Goal: Task Accomplishment & Management: Use online tool/utility

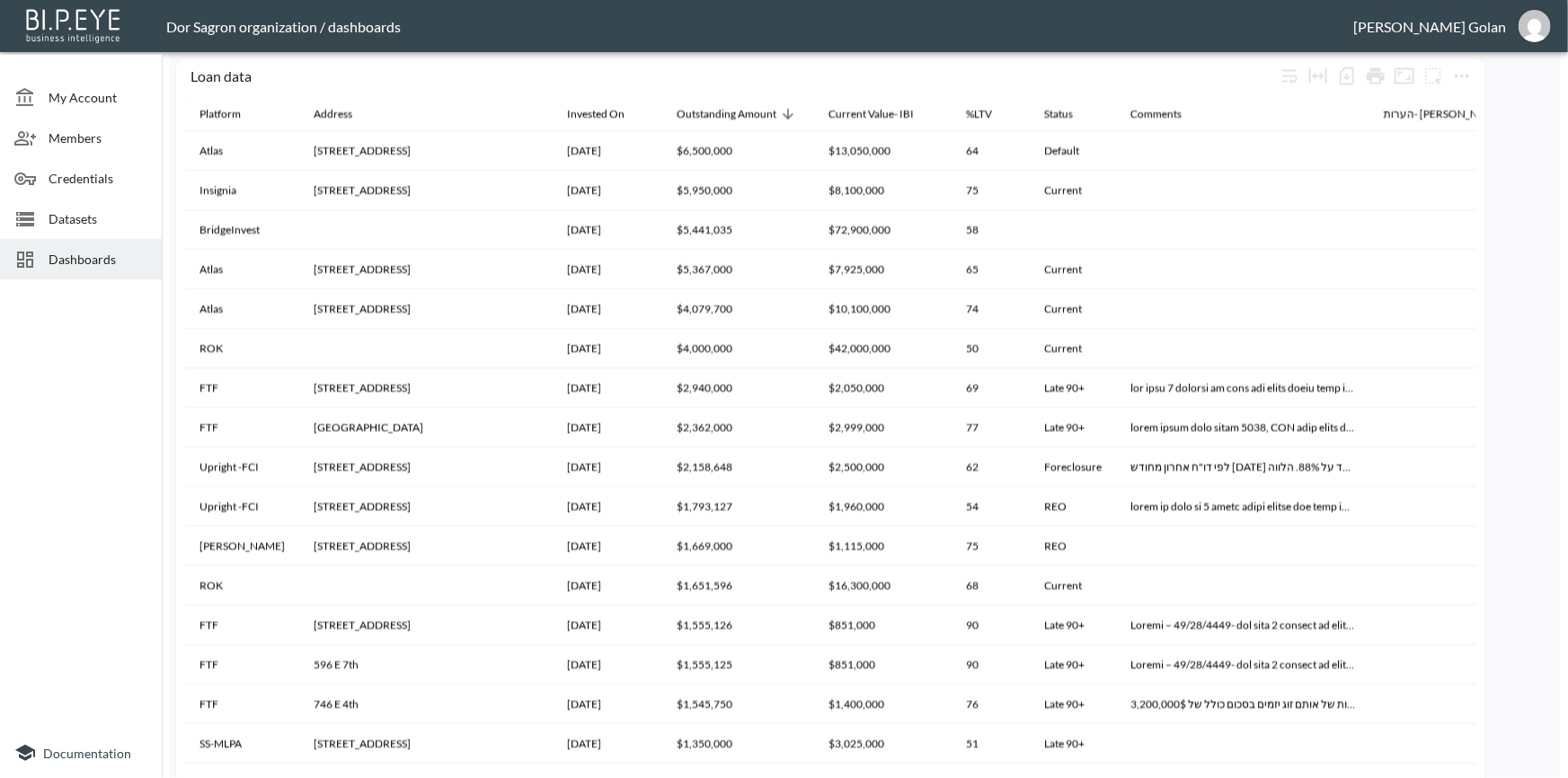
scroll to position [995, 0]
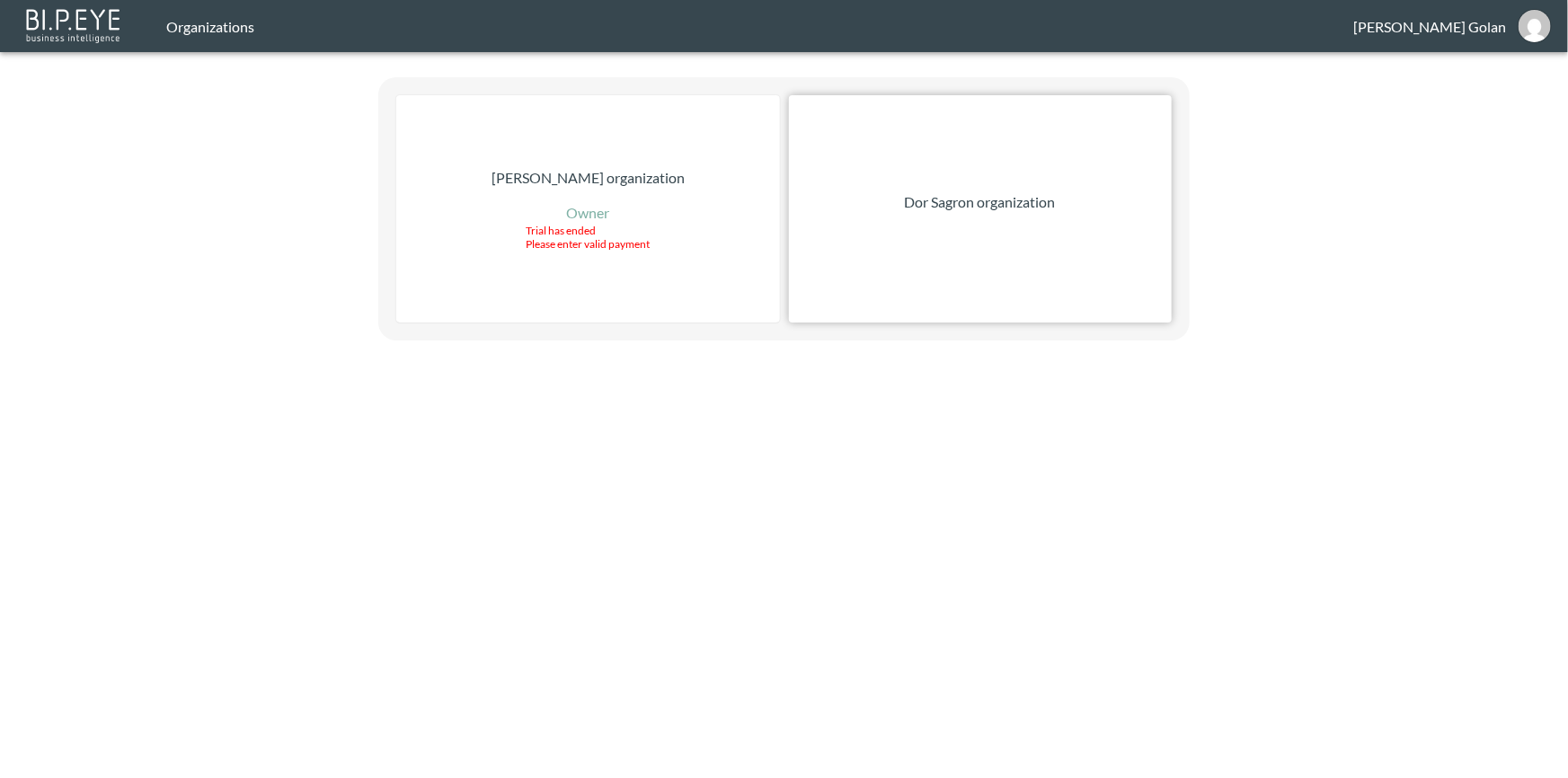
click at [1009, 206] on p "Dor Sagron organization" at bounding box center [980, 202] width 151 height 21
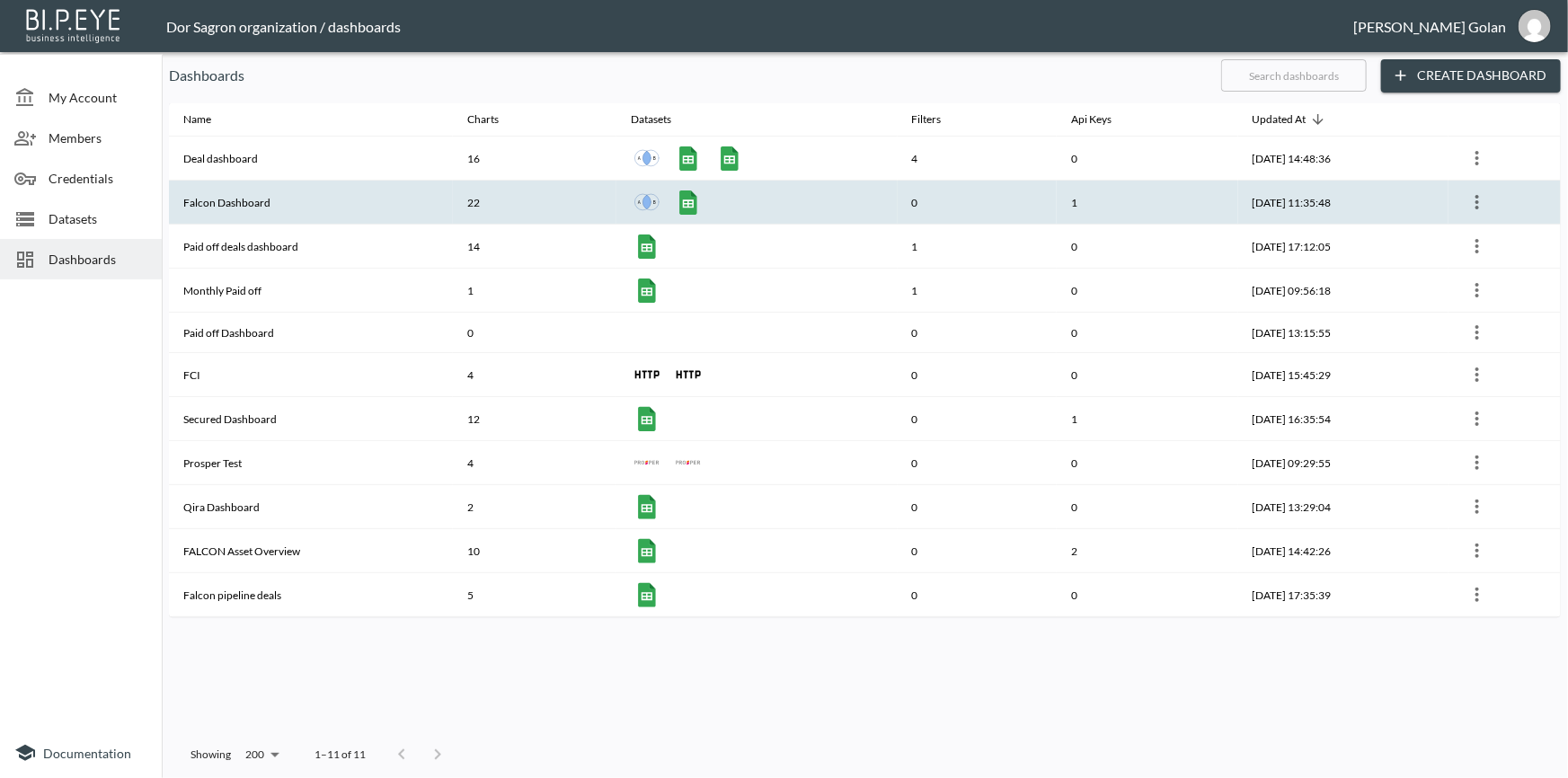
click at [243, 198] on th "Falcon Dashboard" at bounding box center [311, 202] width 284 height 44
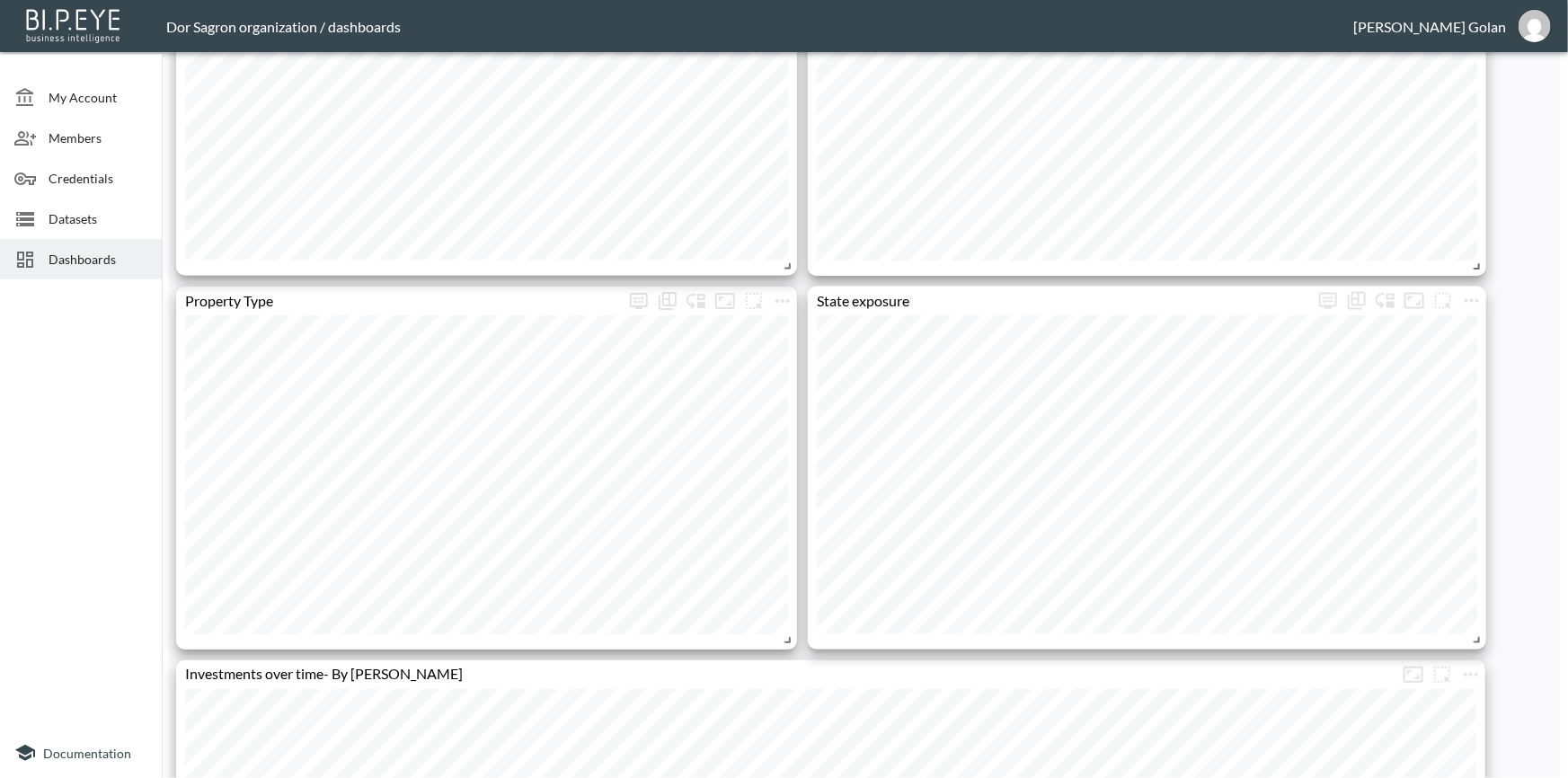
scroll to position [1306, 0]
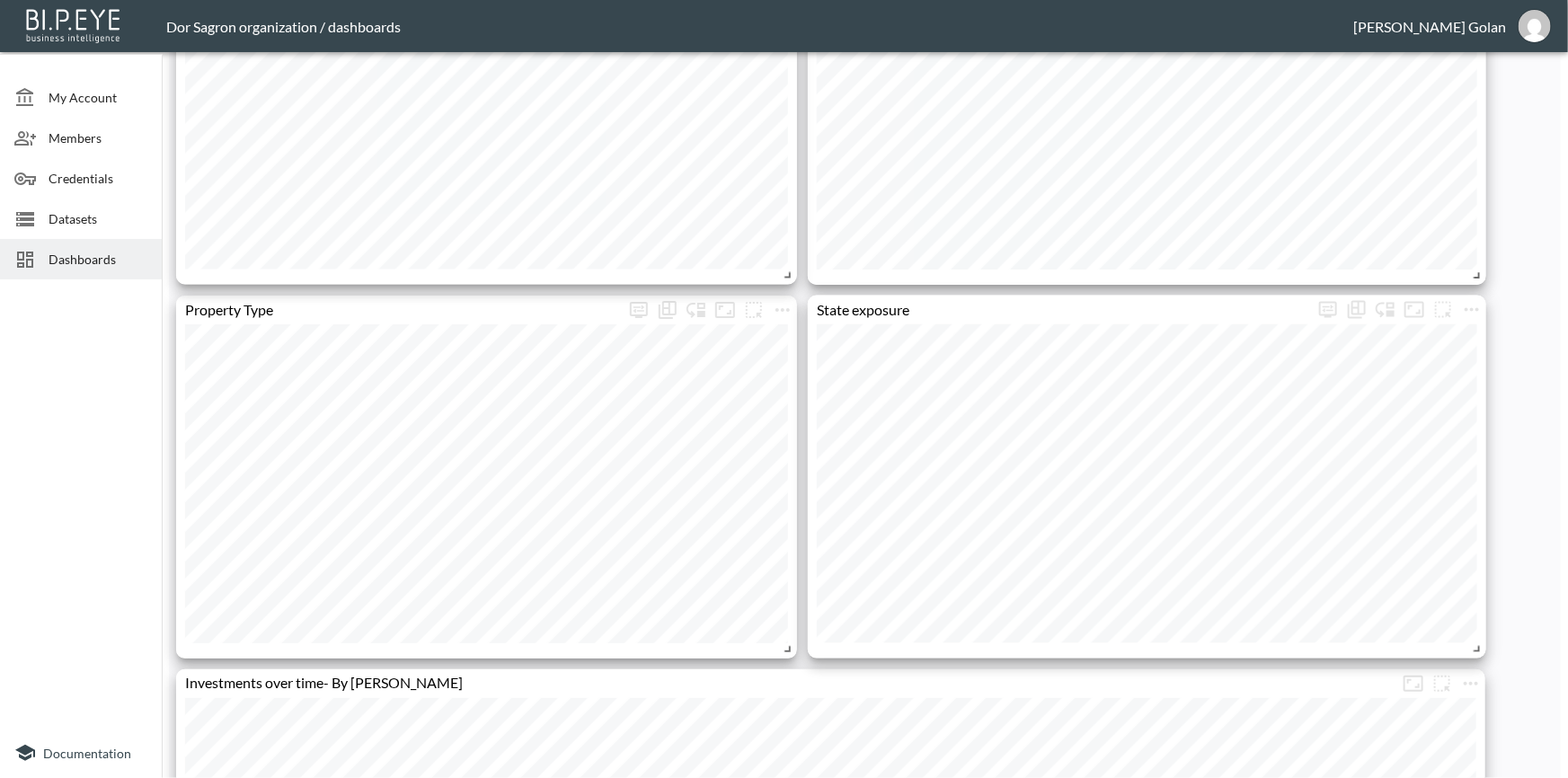
click at [99, 360] on div at bounding box center [81, 507] width 162 height 442
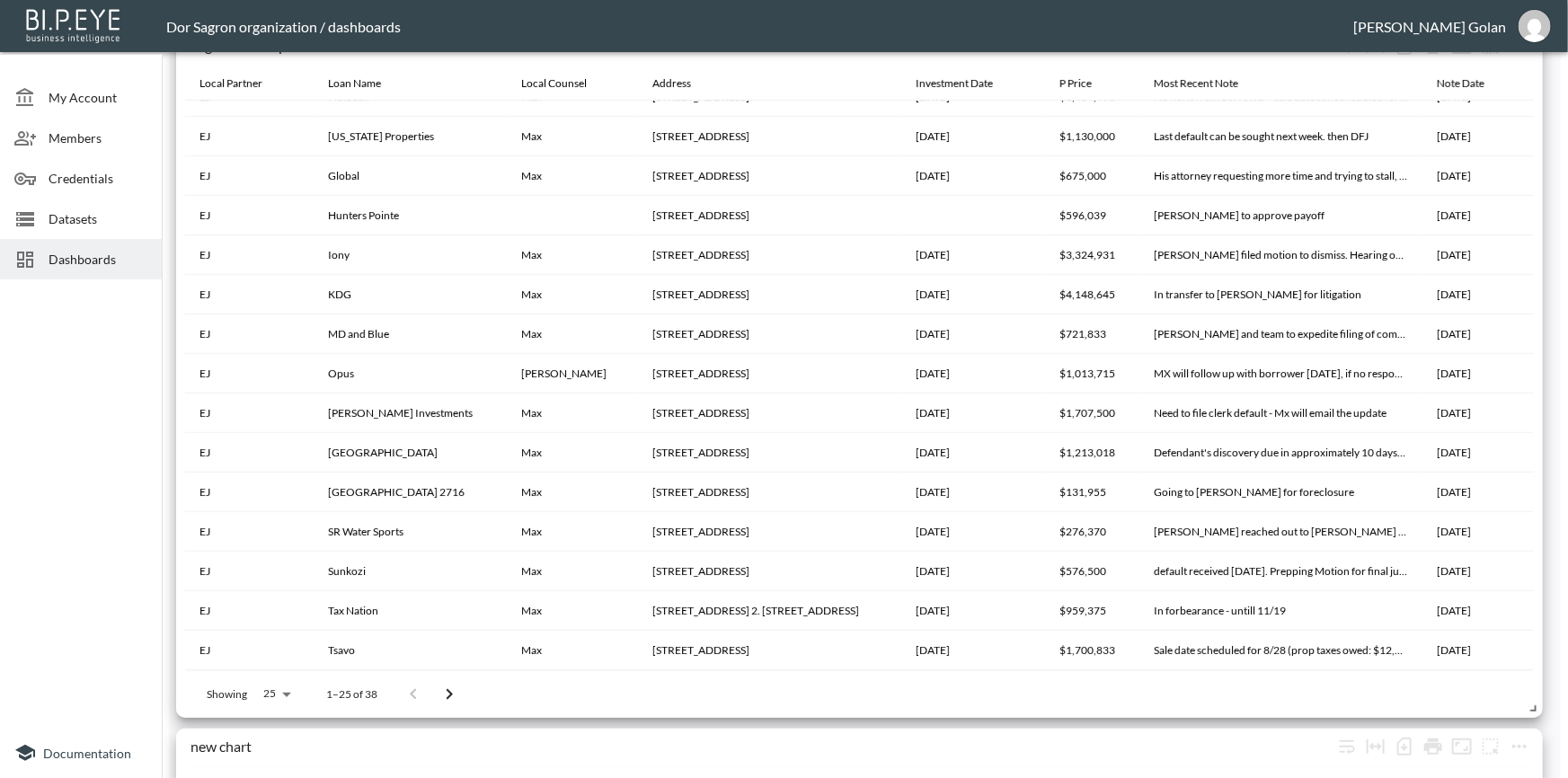
scroll to position [3350, 0]
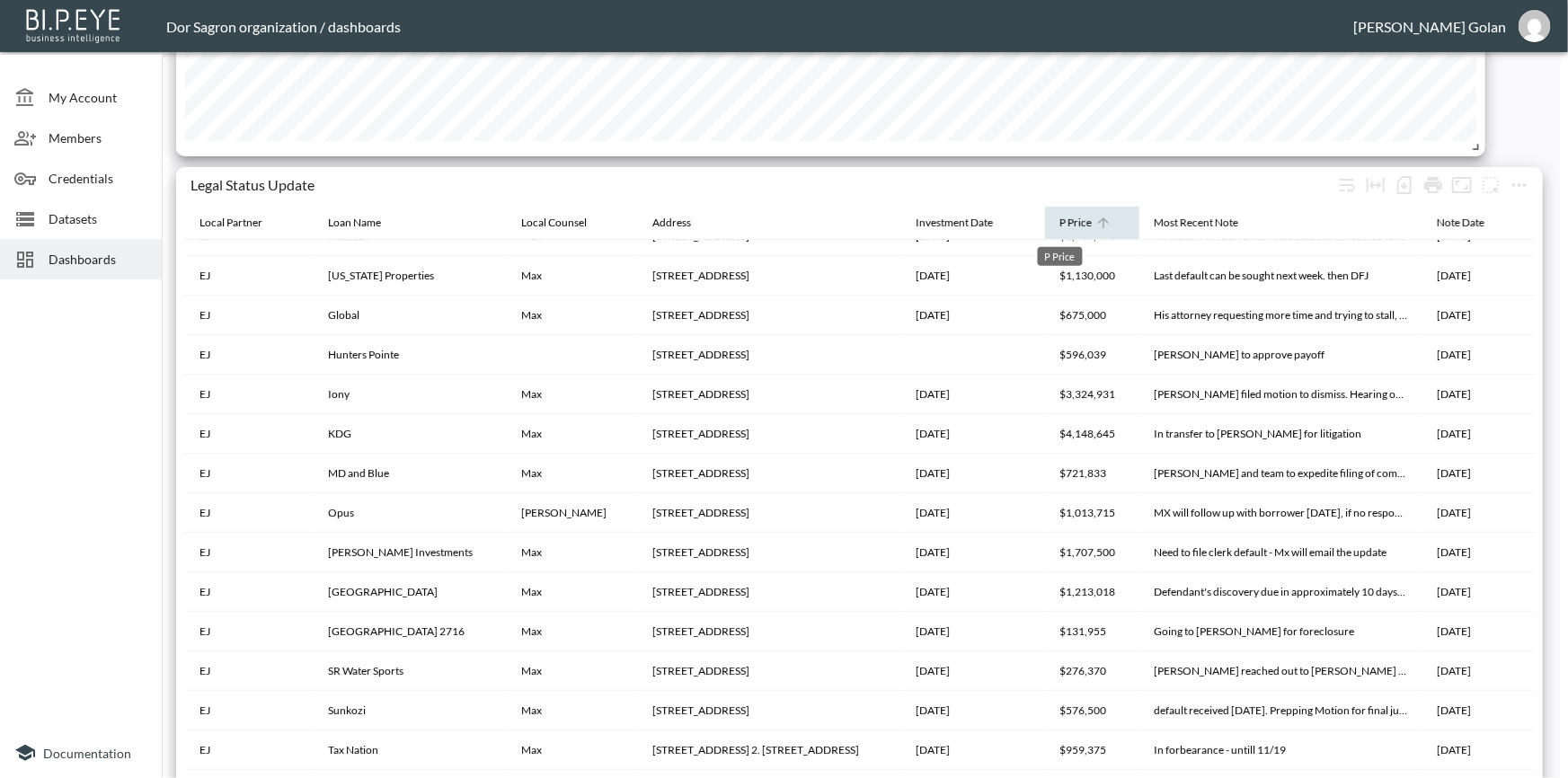
click at [1060, 224] on div "P Price" at bounding box center [1076, 223] width 33 height 21
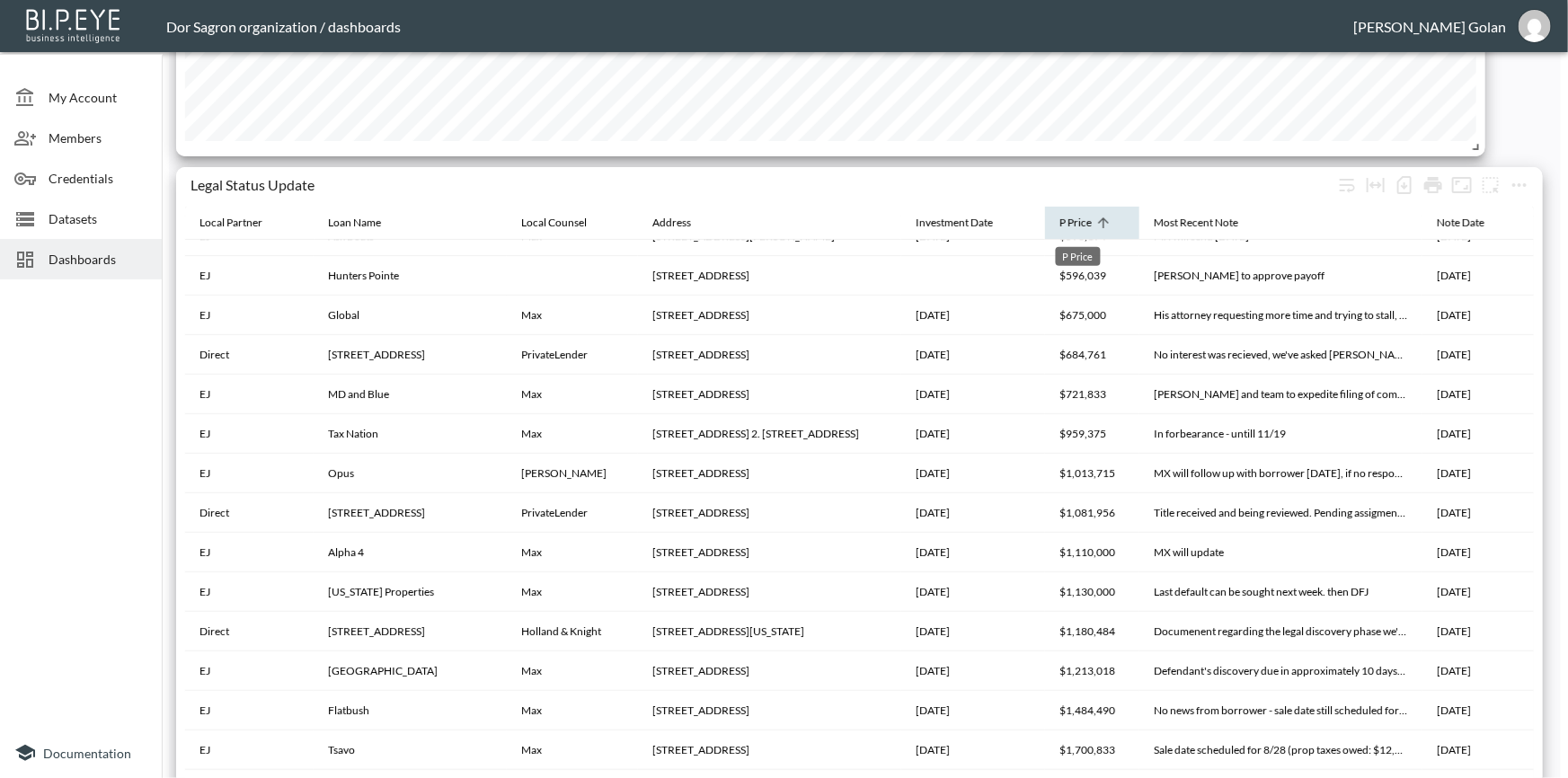
click at [1076, 215] on div "P Price" at bounding box center [1076, 223] width 33 height 21
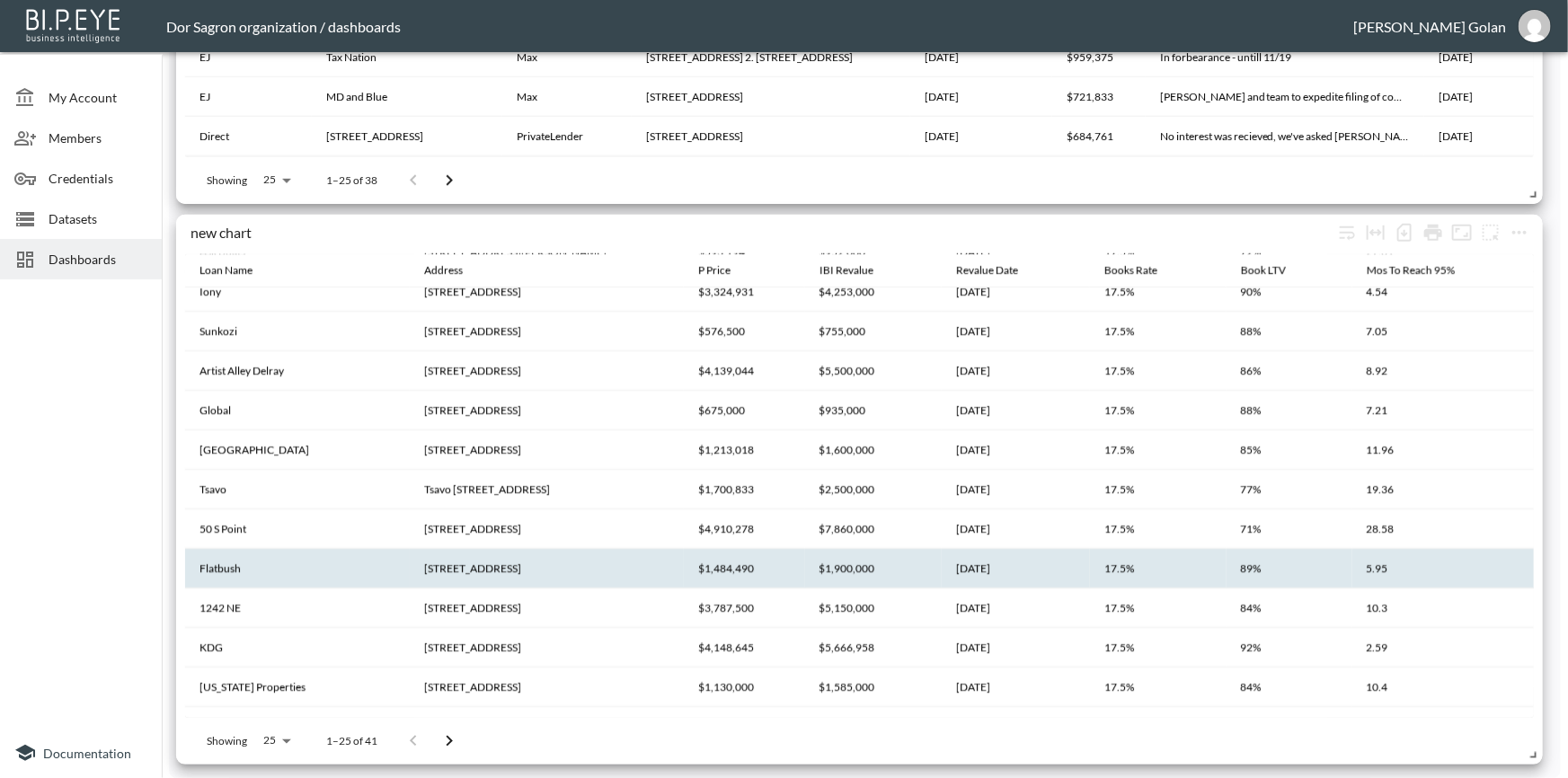
scroll to position [0, 0]
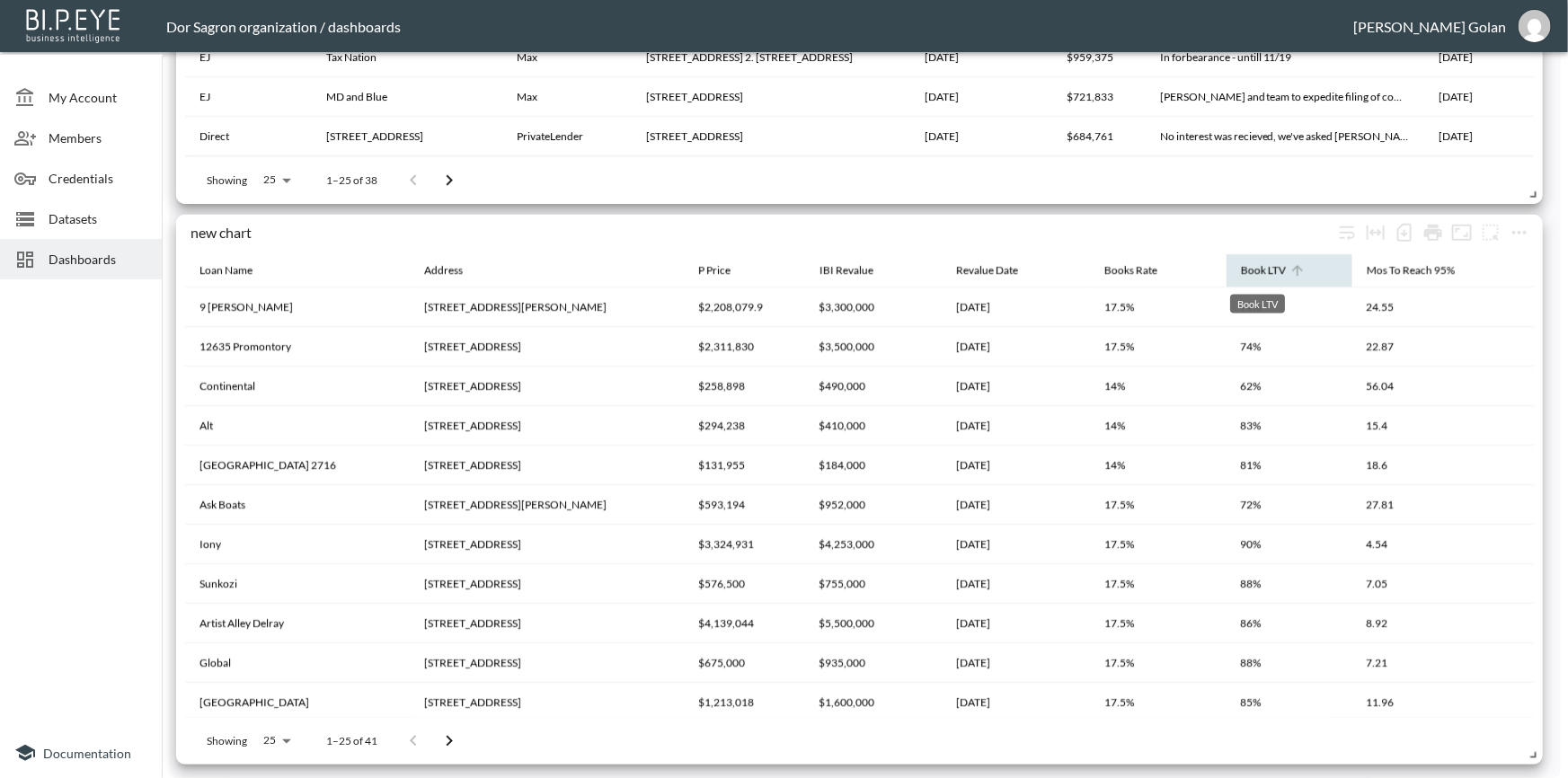
click at [1255, 260] on div "Book LTV" at bounding box center [1263, 270] width 45 height 21
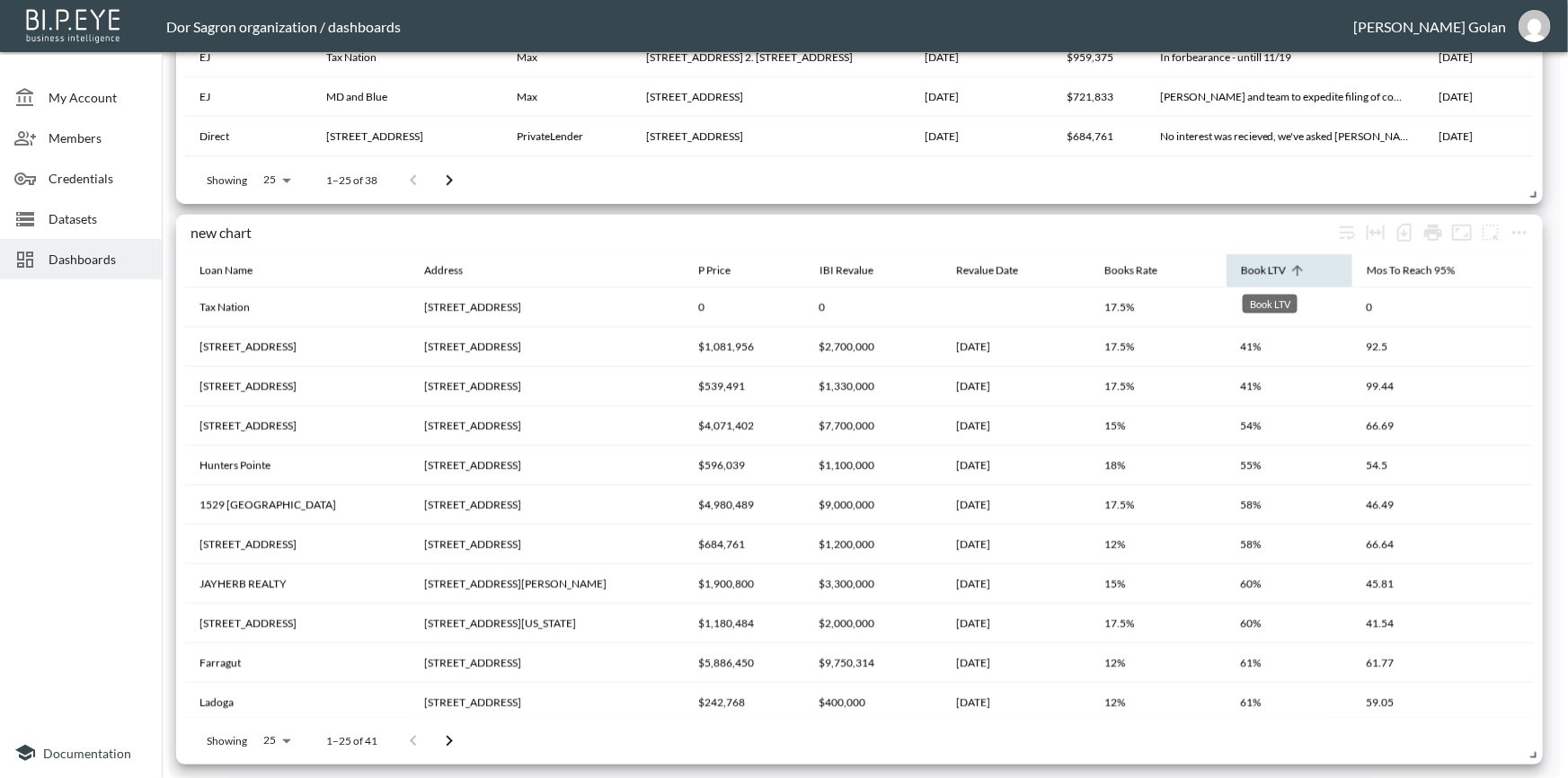
click at [1252, 266] on div "Book LTV" at bounding box center [1263, 270] width 45 height 21
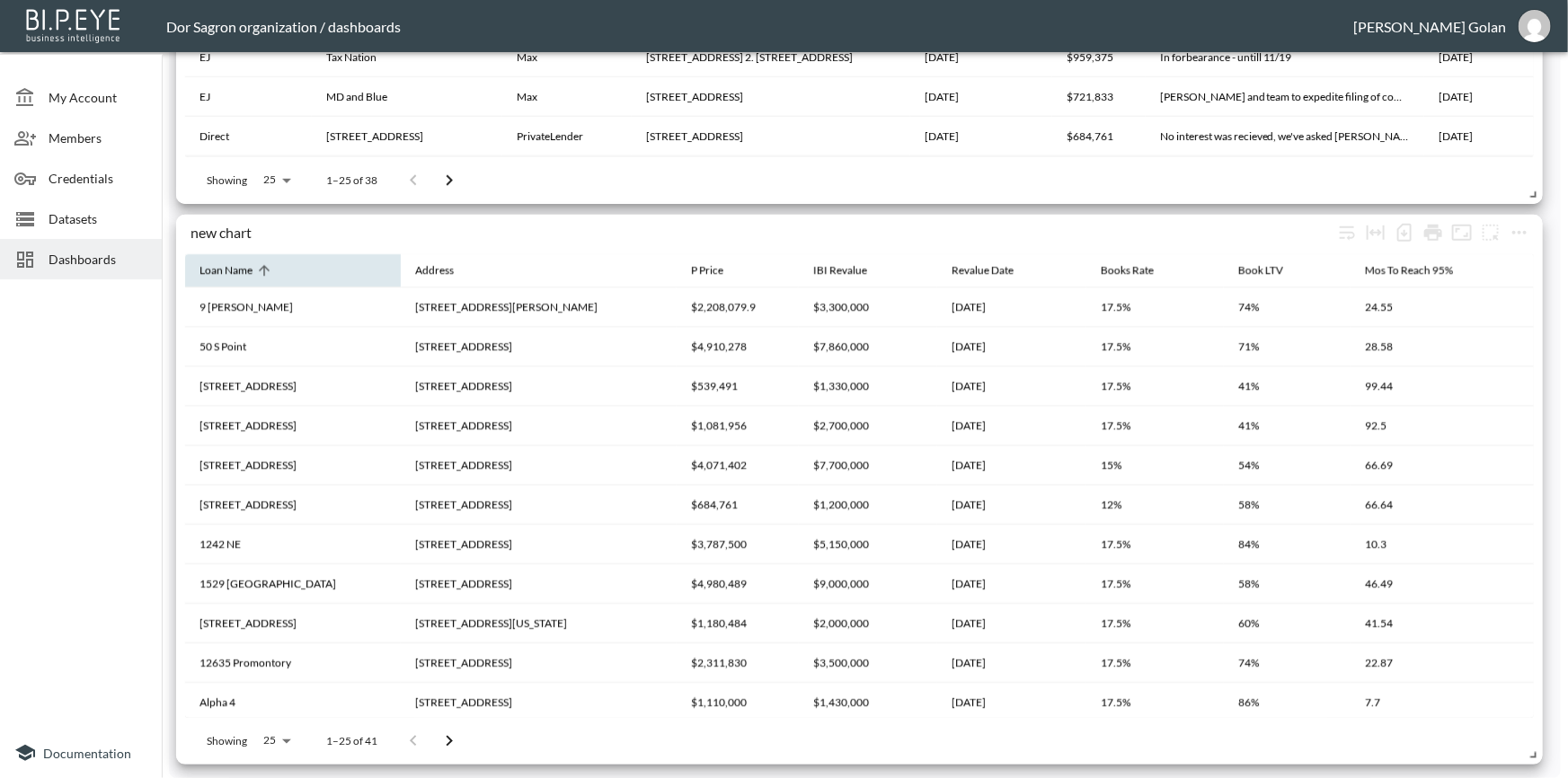
click at [262, 271] on icon at bounding box center [264, 270] width 16 height 16
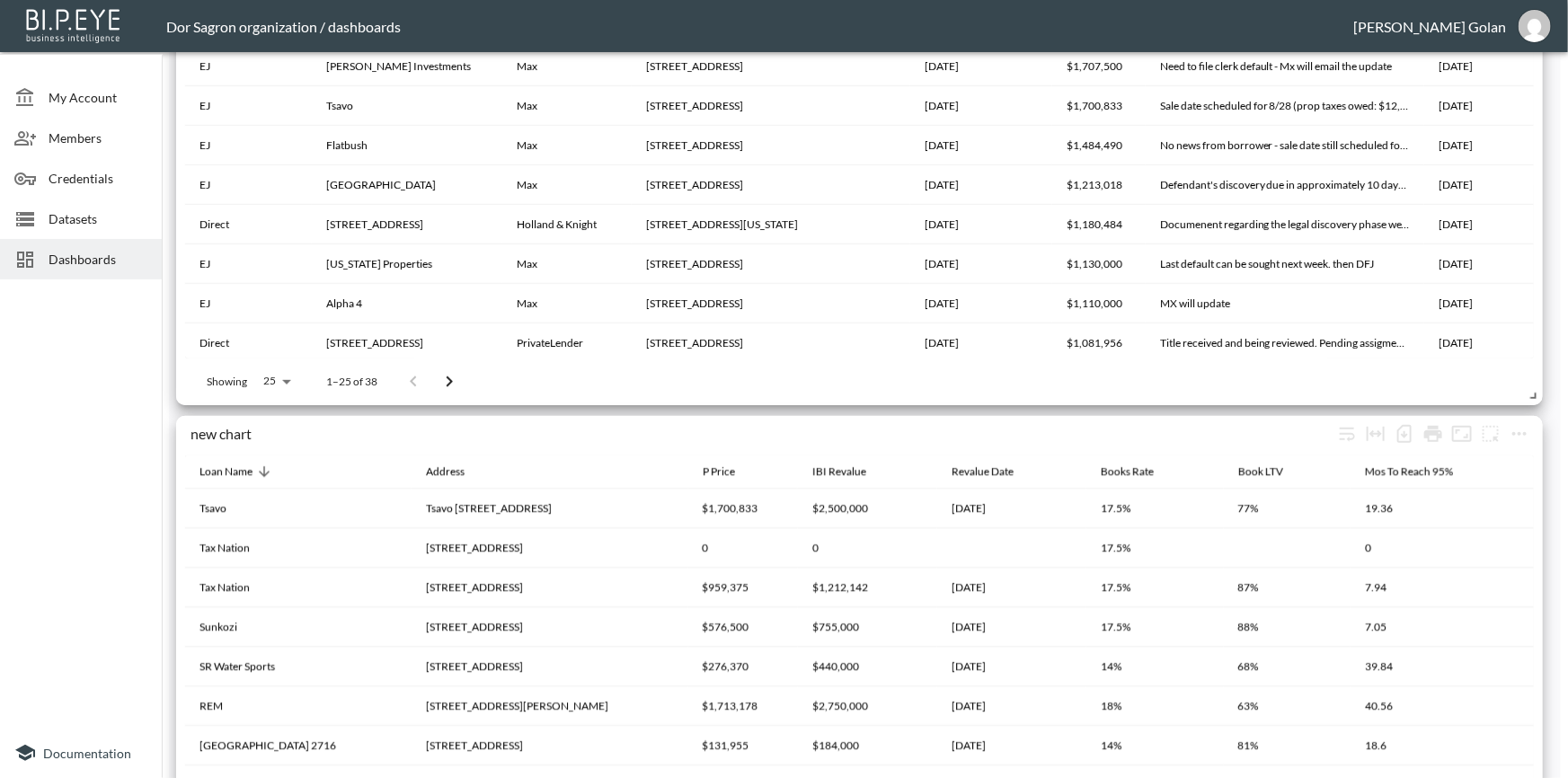
scroll to position [4004, 0]
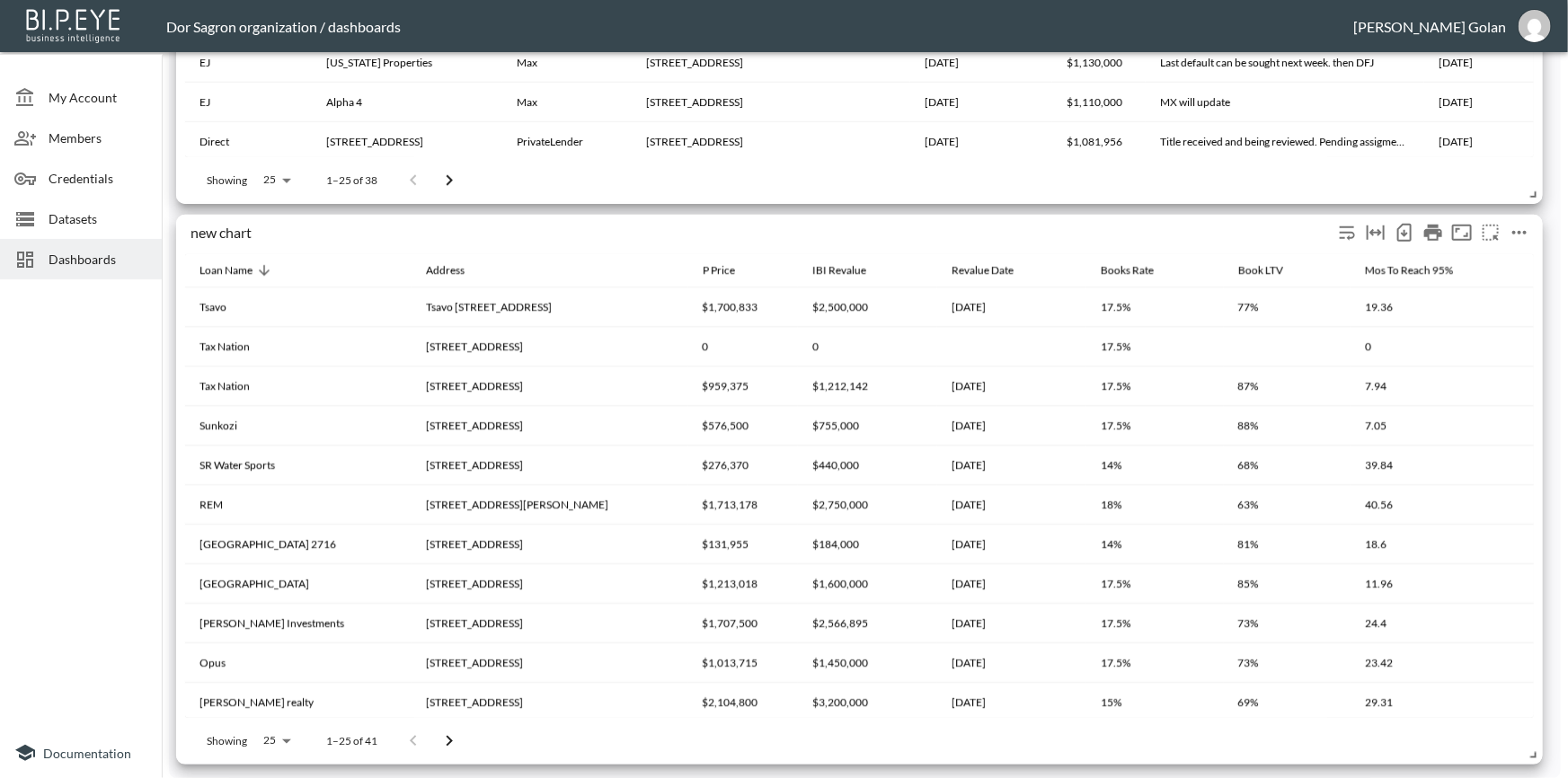
click at [206, 233] on div "new chart" at bounding box center [762, 232] width 1143 height 17
drag, startPoint x: 206, startPoint y: 233, endPoint x: 255, endPoint y: 231, distance: 49.0
click at [255, 231] on div "new chart" at bounding box center [762, 232] width 1143 height 17
click at [244, 231] on div "new chart" at bounding box center [762, 232] width 1143 height 17
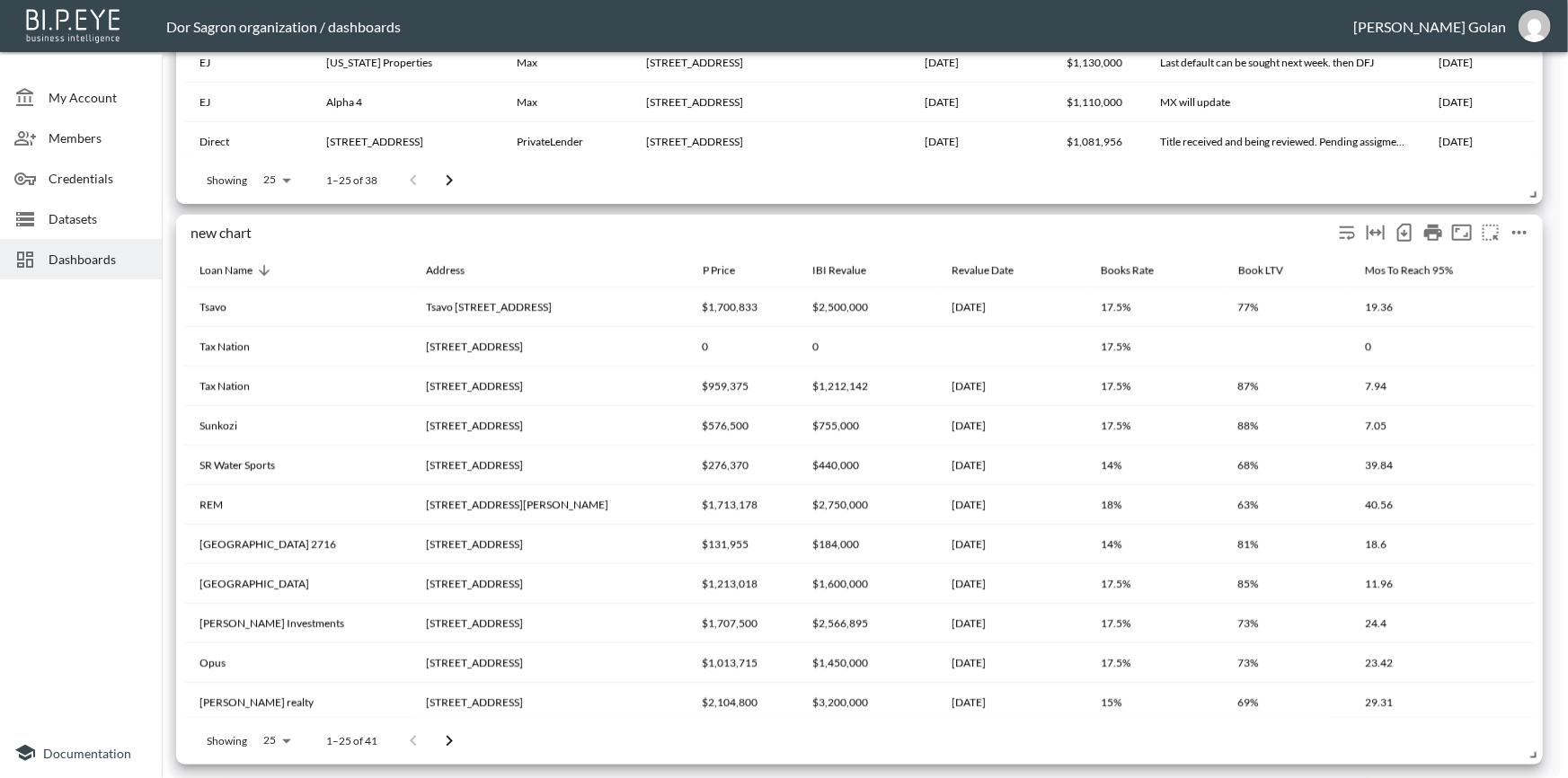
click at [213, 235] on div "new chart" at bounding box center [762, 232] width 1143 height 17
click at [210, 235] on div "new chart" at bounding box center [762, 232] width 1143 height 17
click at [206, 235] on div "new chart" at bounding box center [762, 232] width 1143 height 17
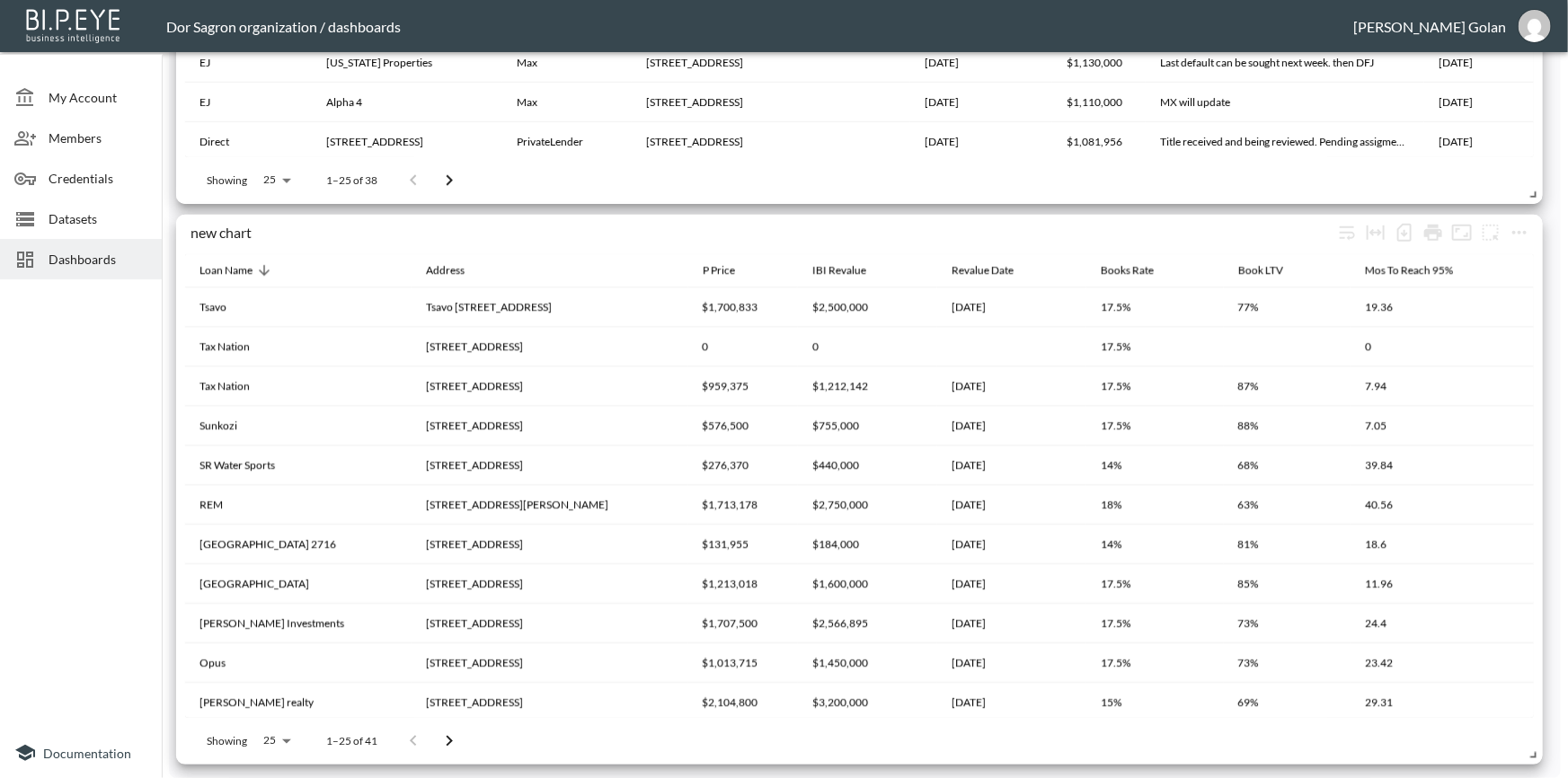
click at [63, 389] on div at bounding box center [81, 507] width 162 height 442
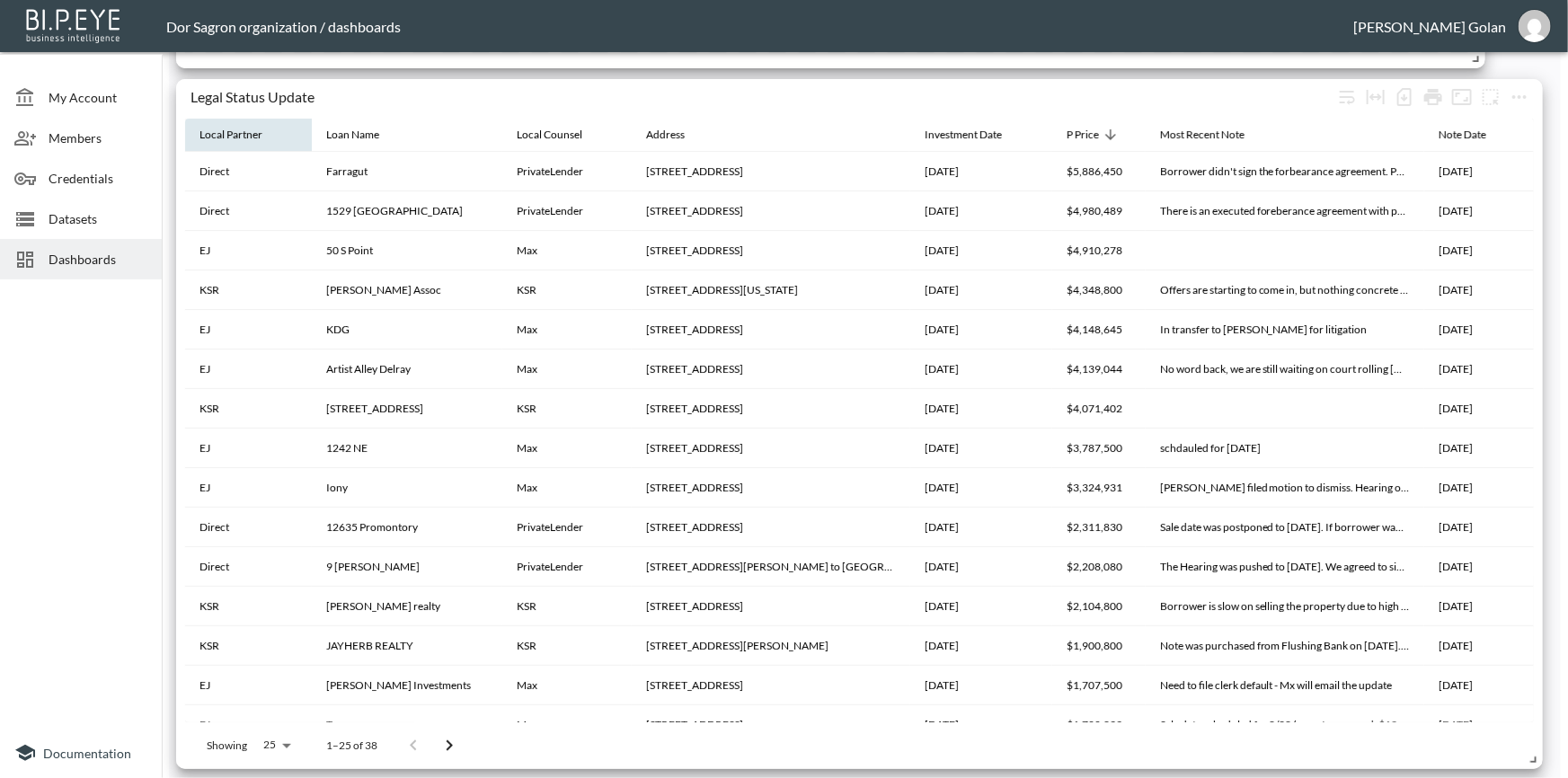
scroll to position [3267, 0]
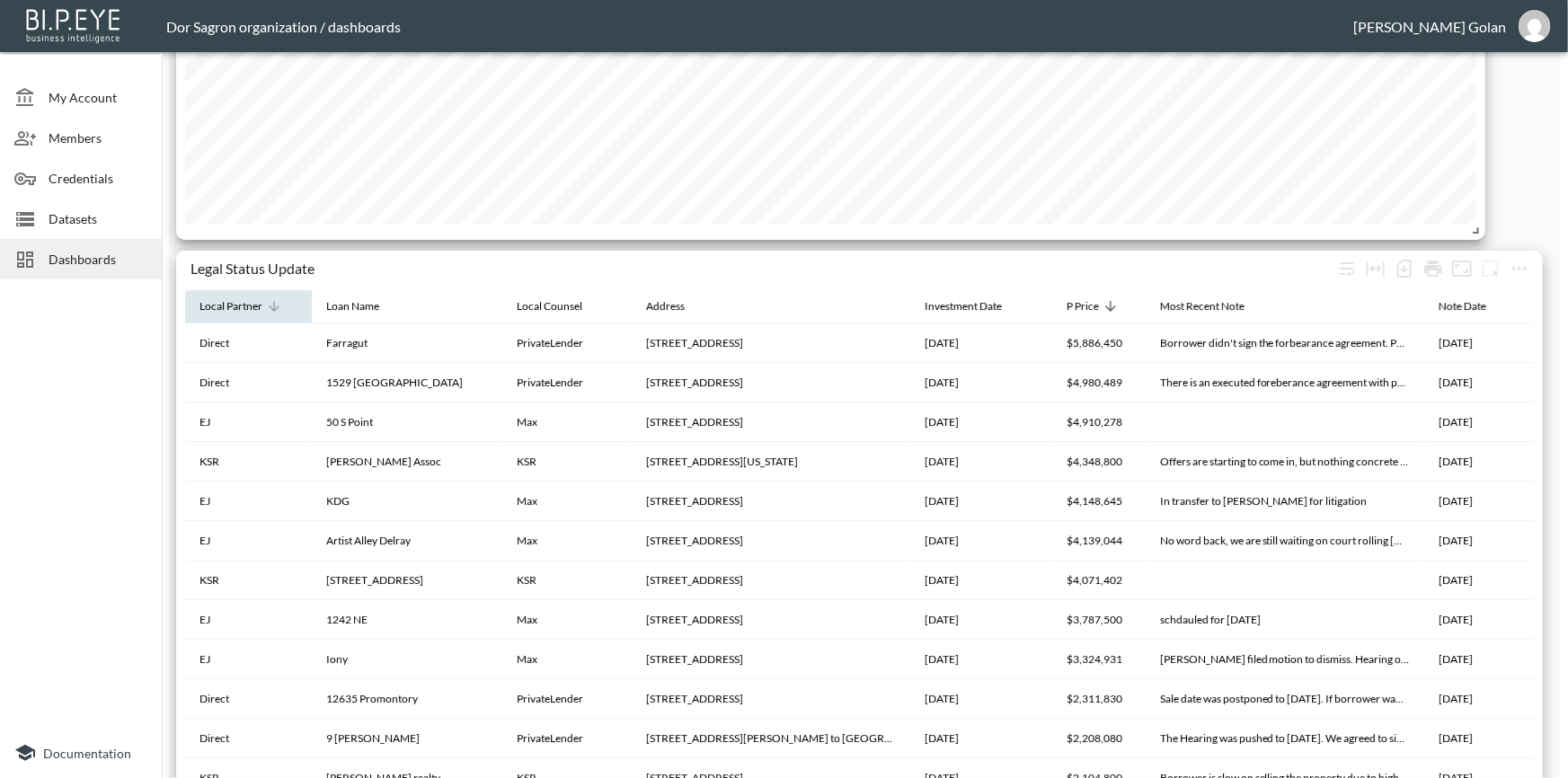
click at [243, 308] on div "Local Partner" at bounding box center [230, 307] width 63 height 21
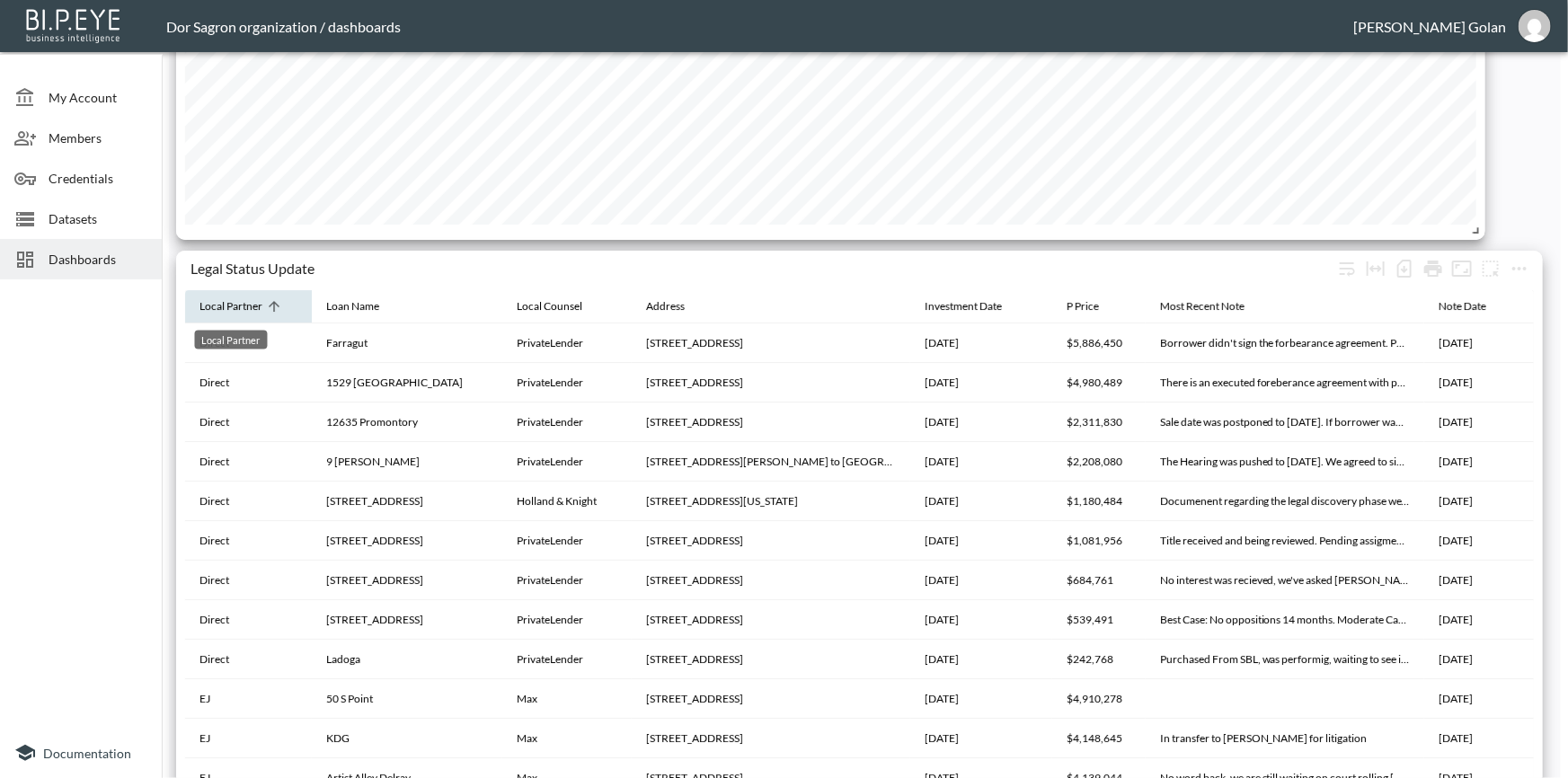
click at [243, 308] on div "Local Partner" at bounding box center [230, 307] width 63 height 21
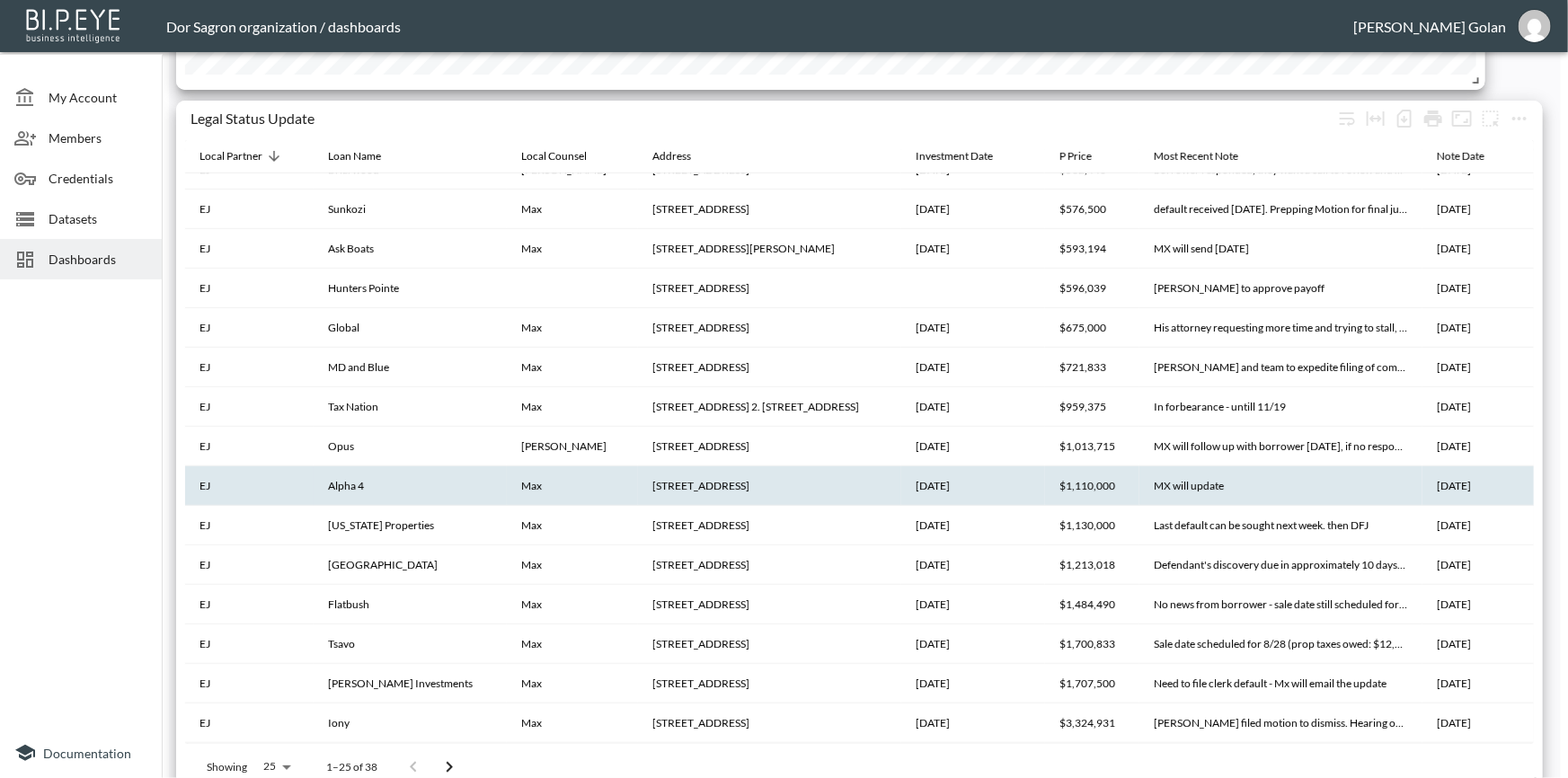
scroll to position [3350, 0]
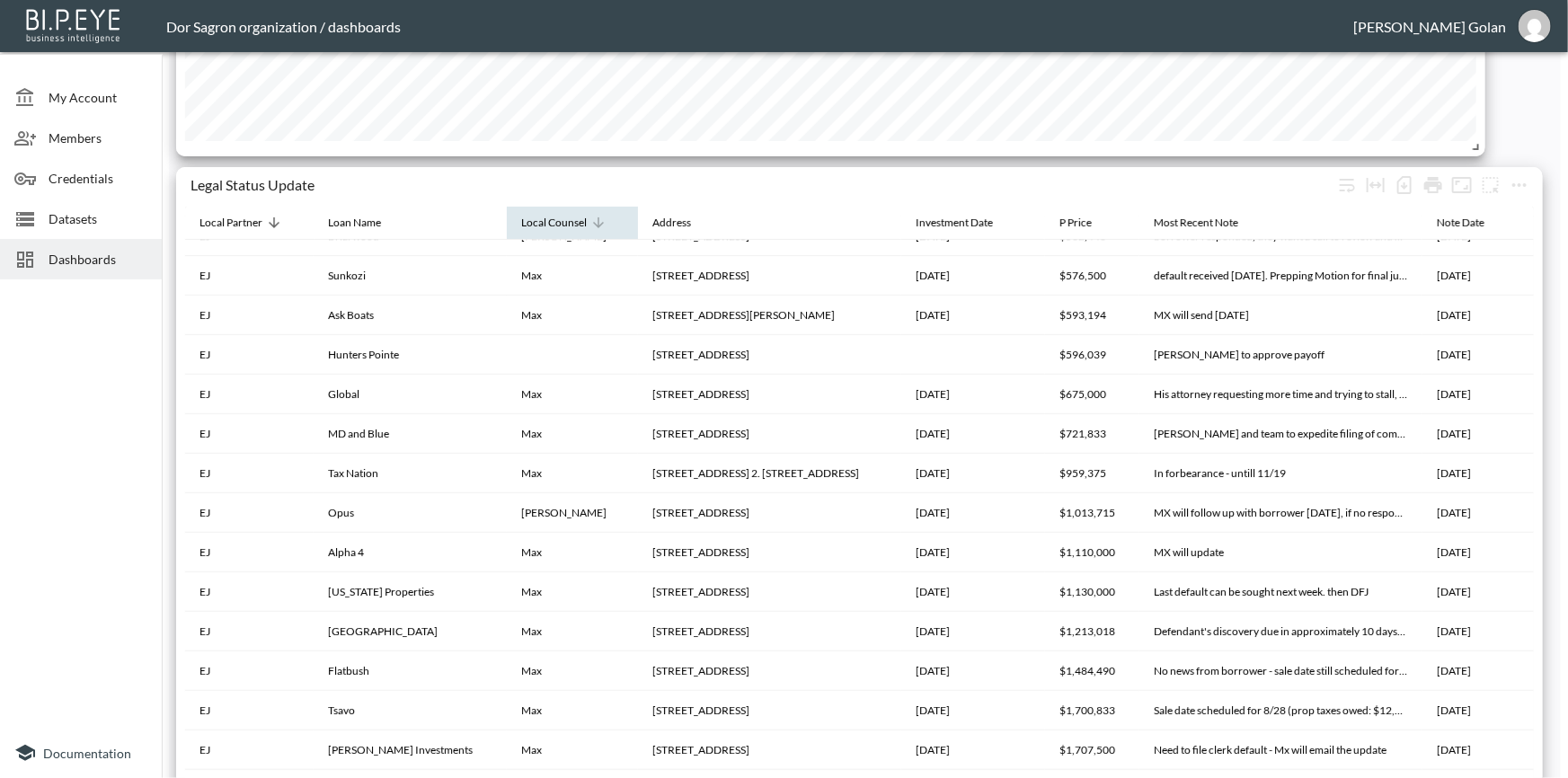
click at [593, 227] on icon at bounding box center [598, 223] width 11 height 11
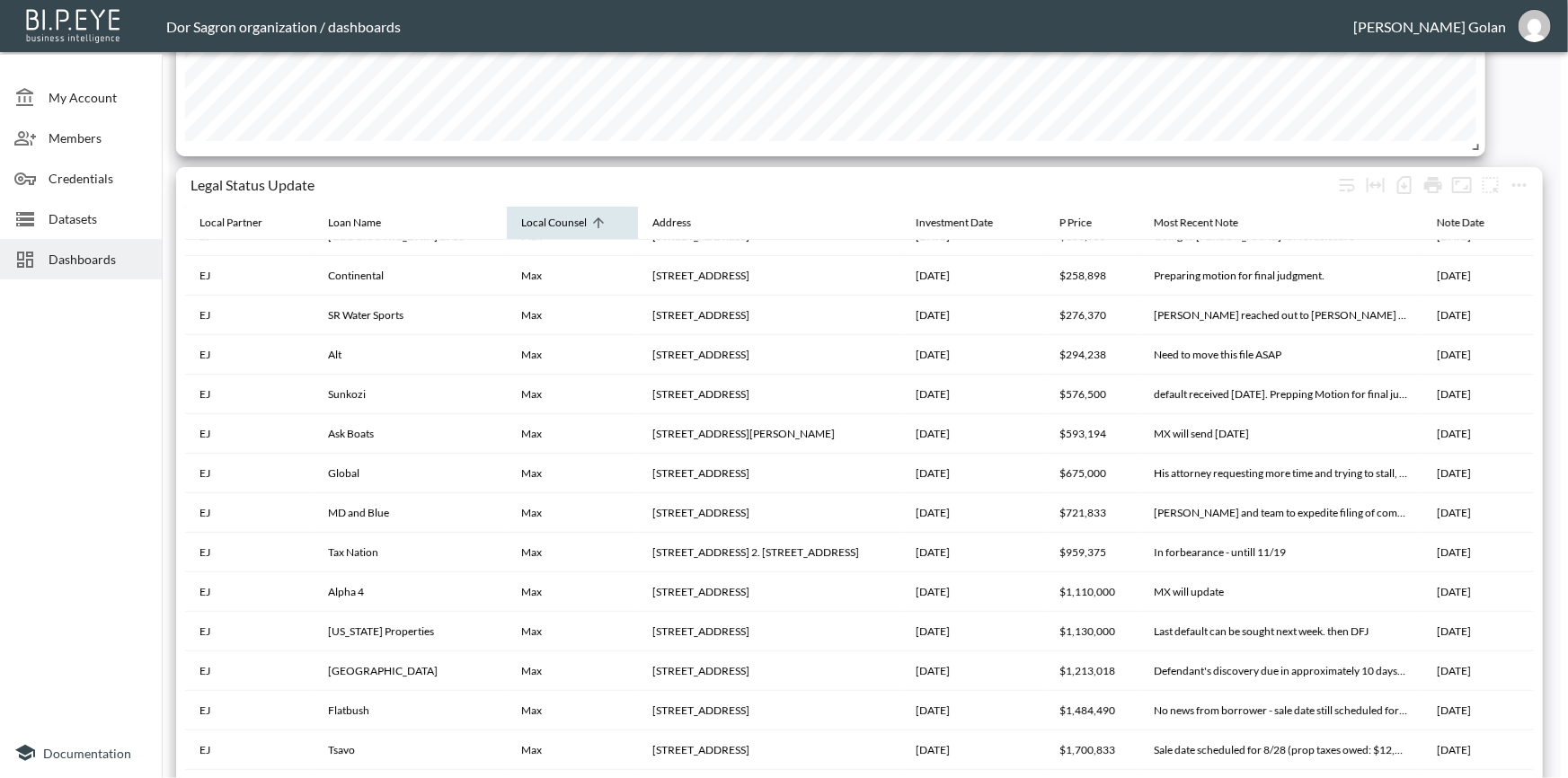
click at [593, 227] on icon at bounding box center [598, 223] width 11 height 11
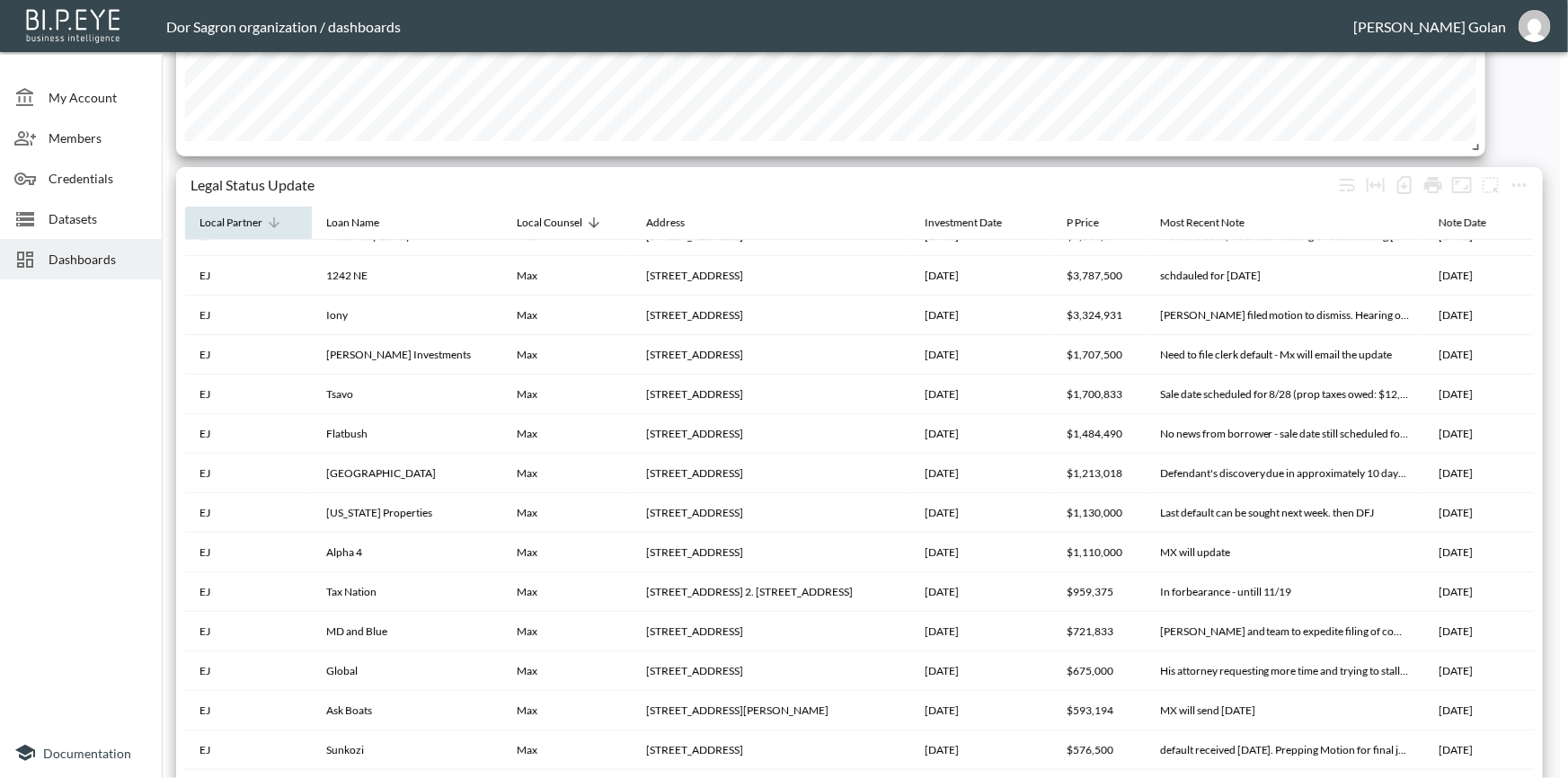
click at [274, 227] on icon at bounding box center [274, 223] width 11 height 11
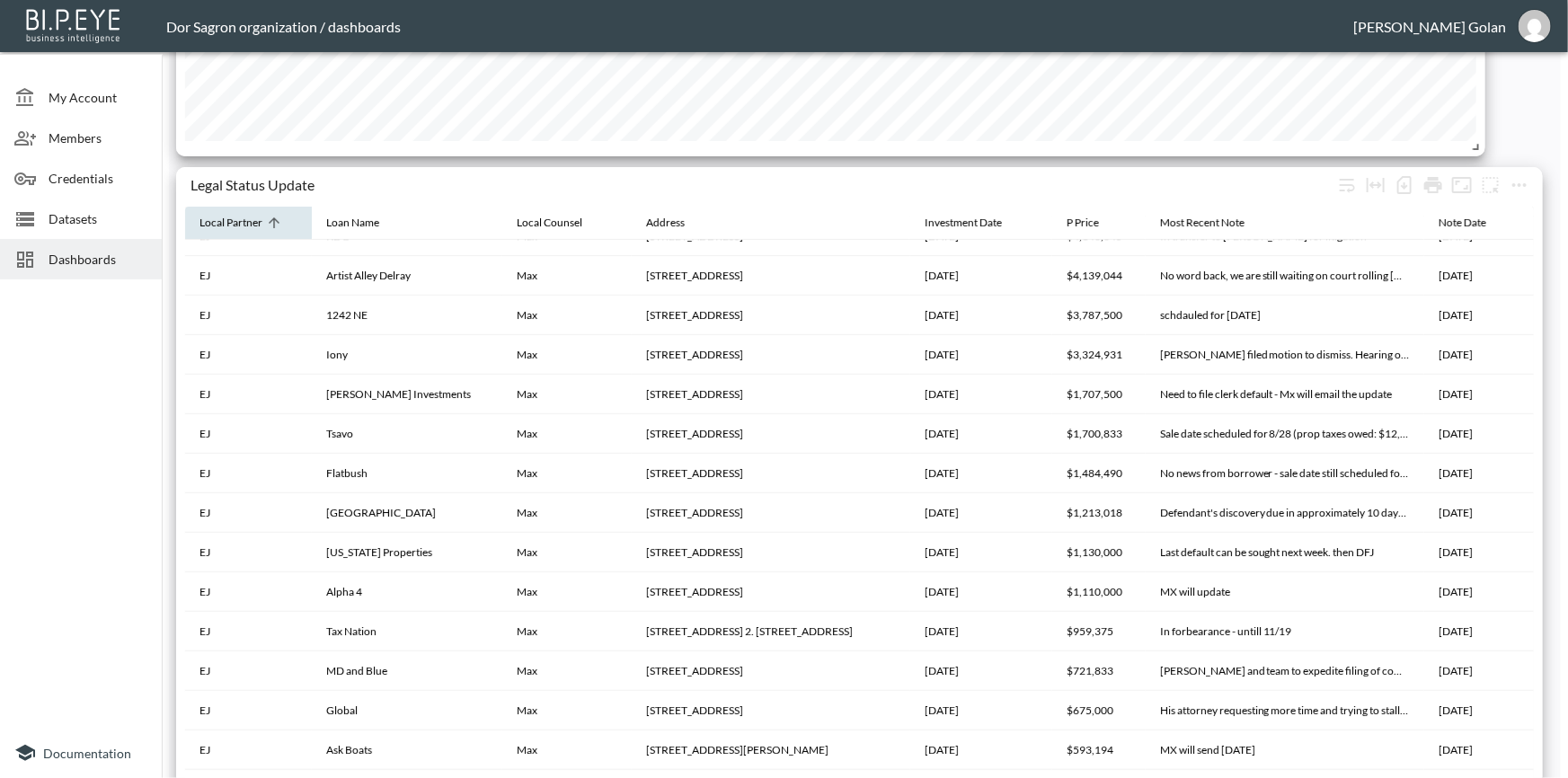
click at [274, 227] on icon at bounding box center [274, 223] width 11 height 11
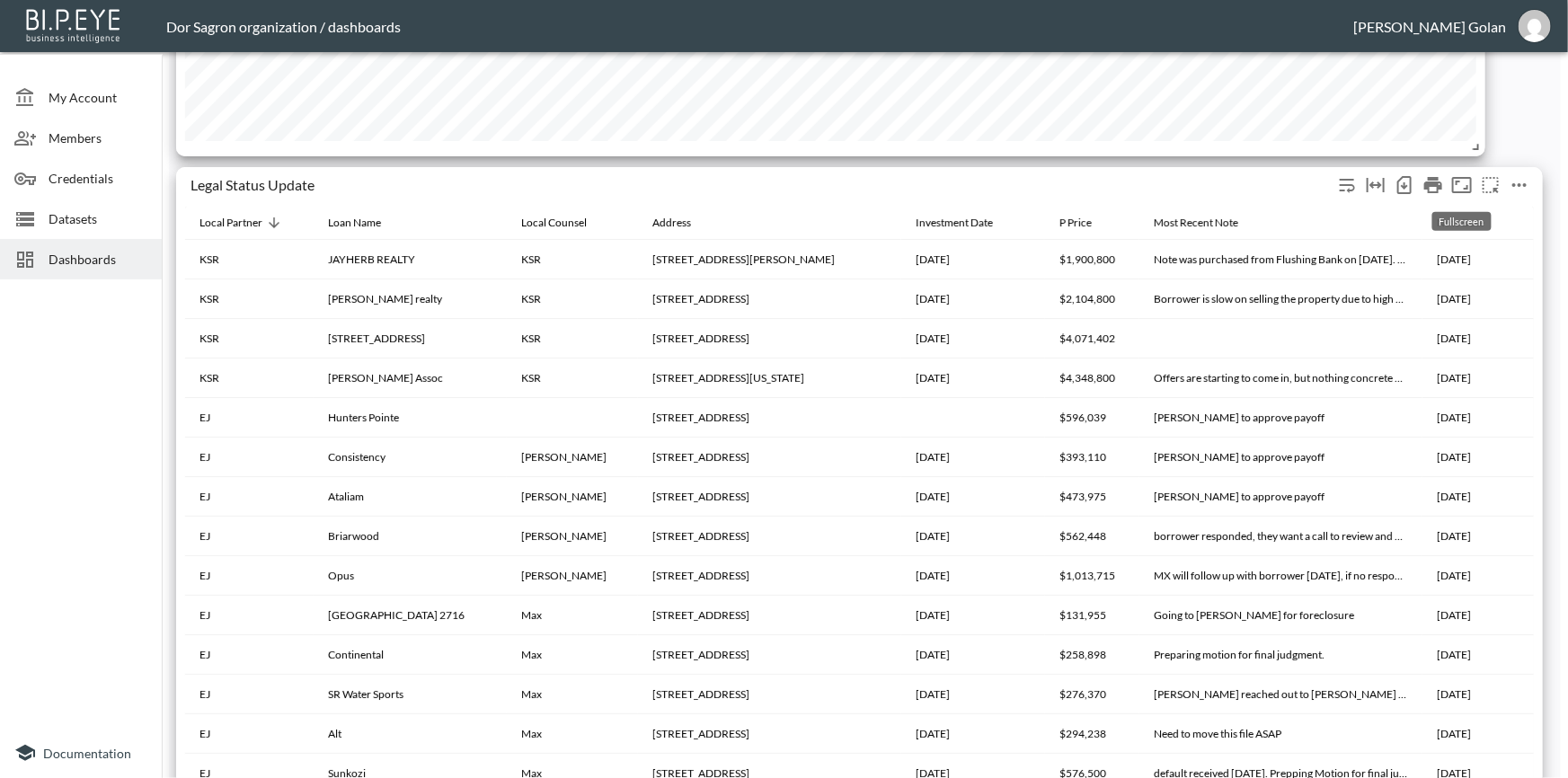
click at [1463, 184] on icon "Fullscreen" at bounding box center [1462, 185] width 21 height 21
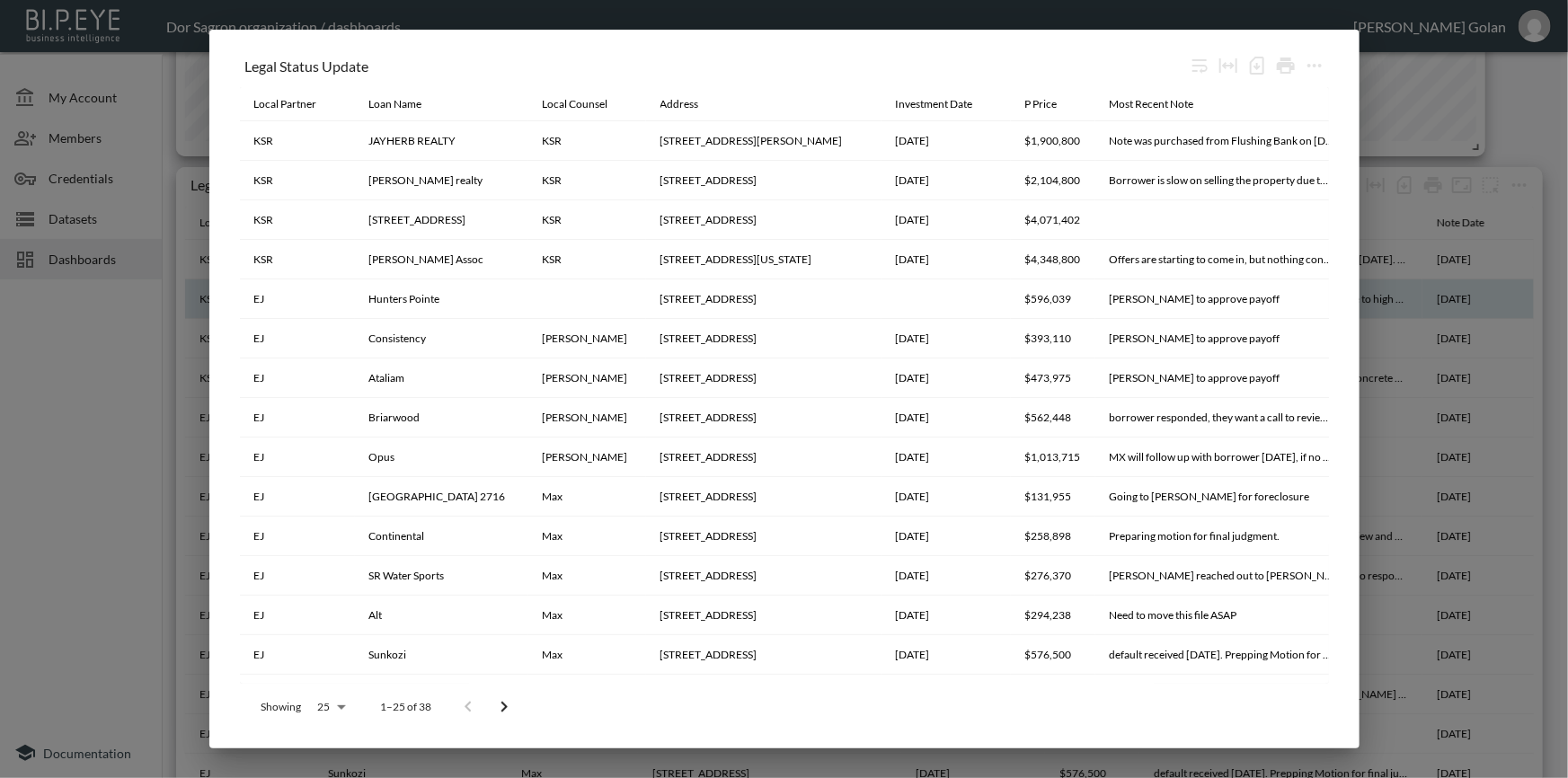
click at [1449, 281] on div "Legal Status Update Local Partner Loan Name Local Counsel Address Investment Da…" at bounding box center [784, 389] width 1568 height 778
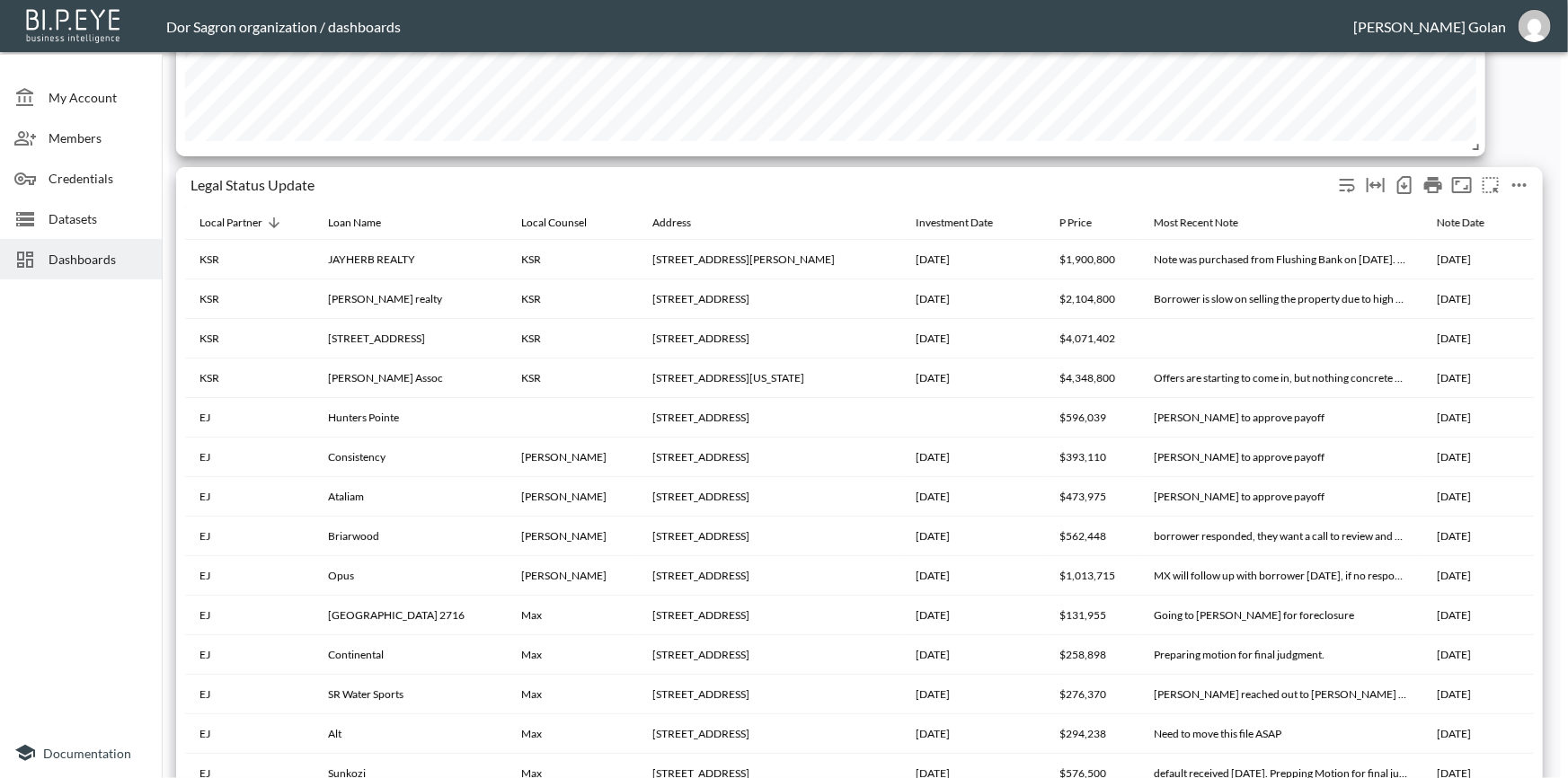
click at [1520, 181] on icon "more" at bounding box center [1520, 185] width 21 height 21
click at [1500, 218] on li "Edit" at bounding box center [1477, 220] width 140 height 33
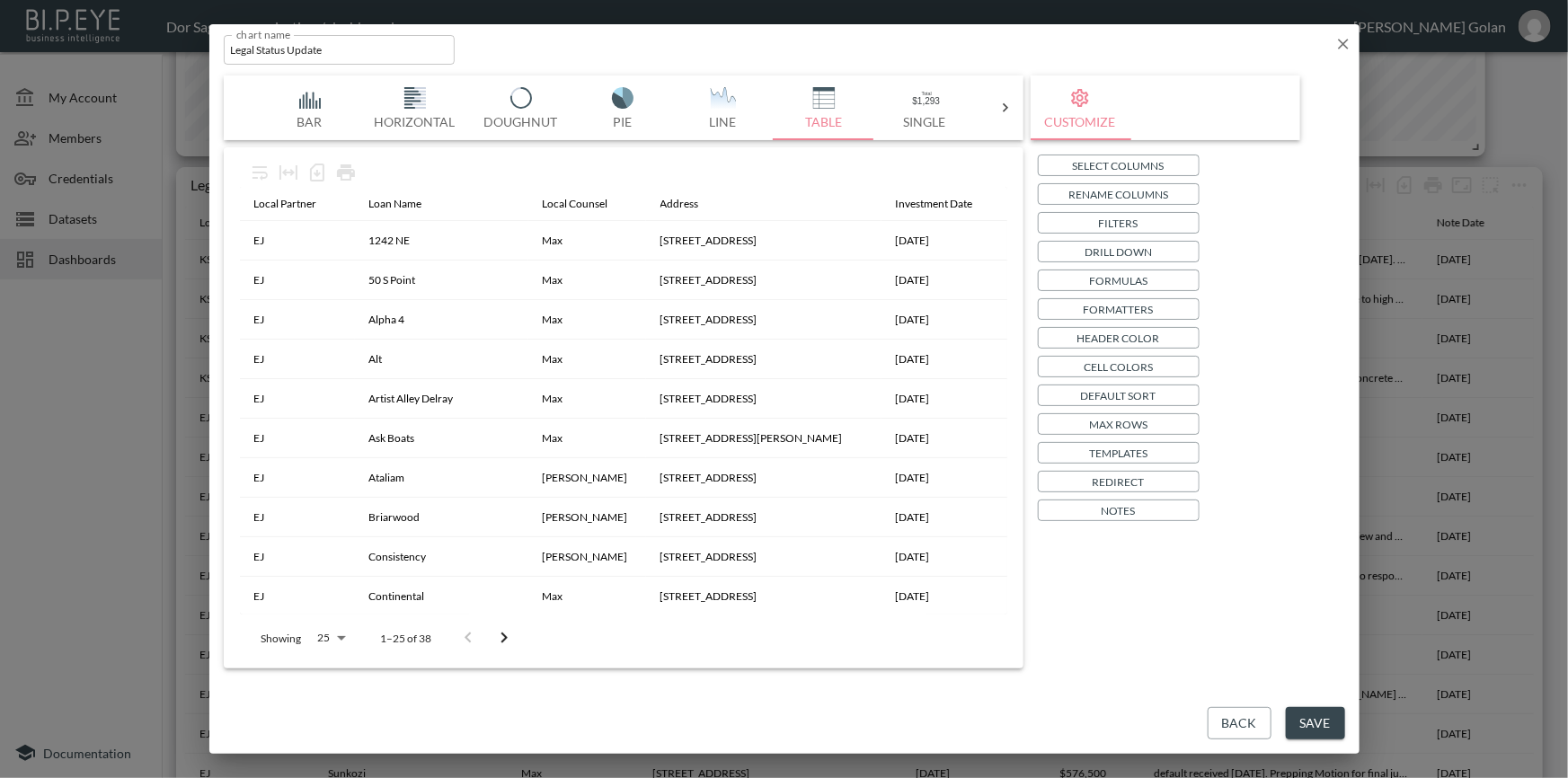
click at [1104, 225] on p "Filters" at bounding box center [1119, 224] width 40 height 19
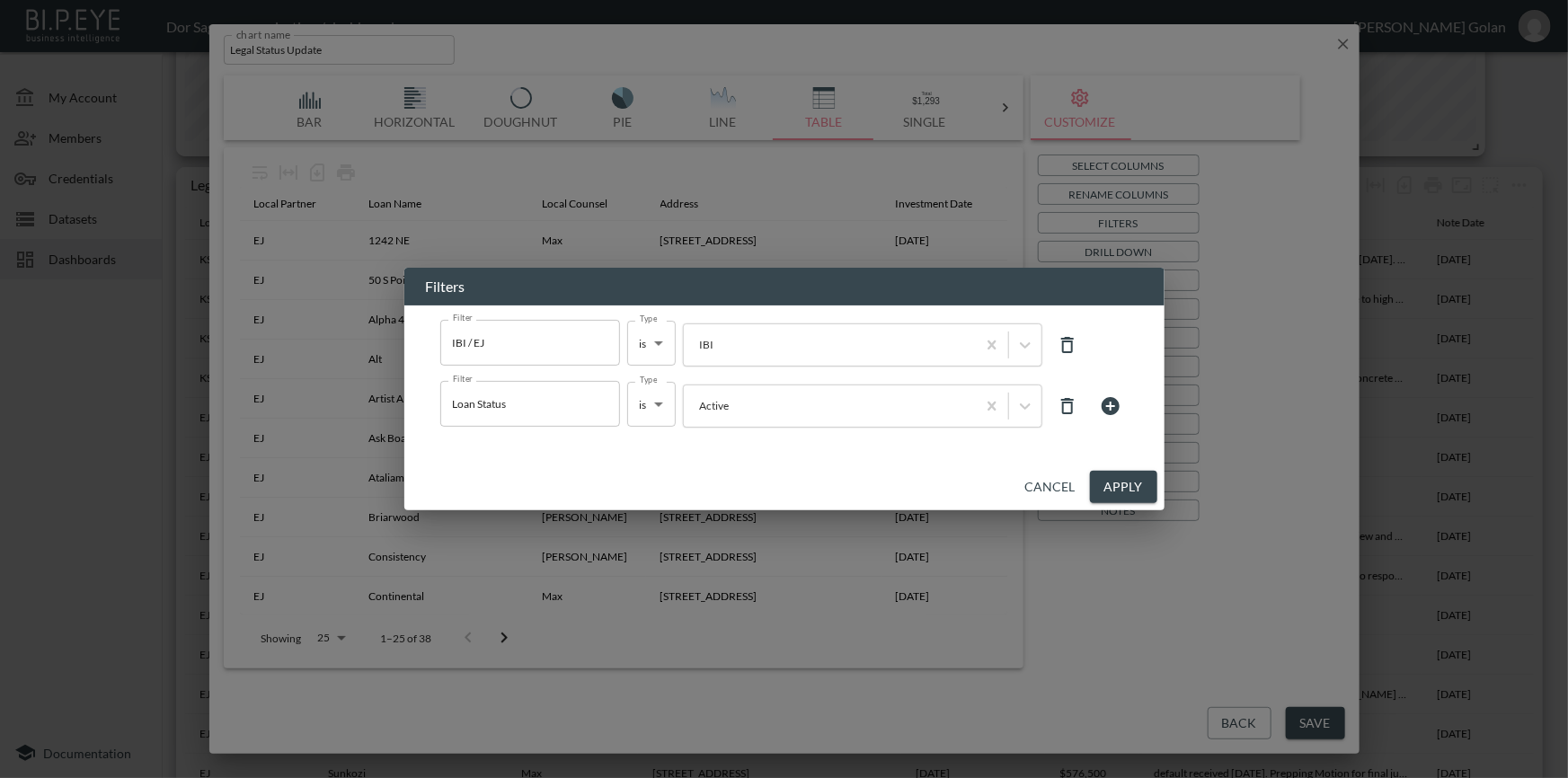
click at [1120, 411] on icon at bounding box center [1111, 406] width 21 height 21
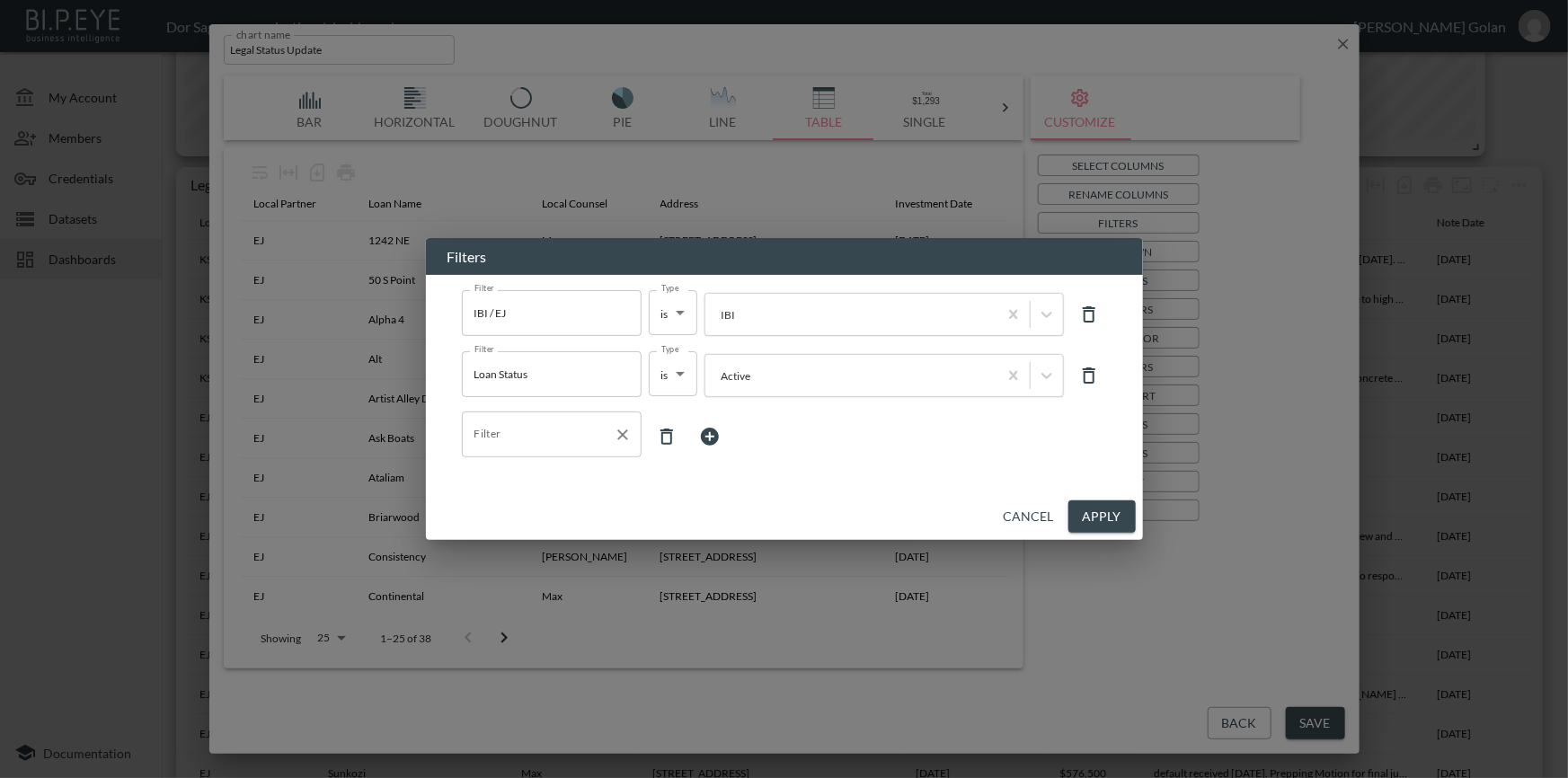
click at [584, 436] on input "Filter" at bounding box center [538, 434] width 137 height 29
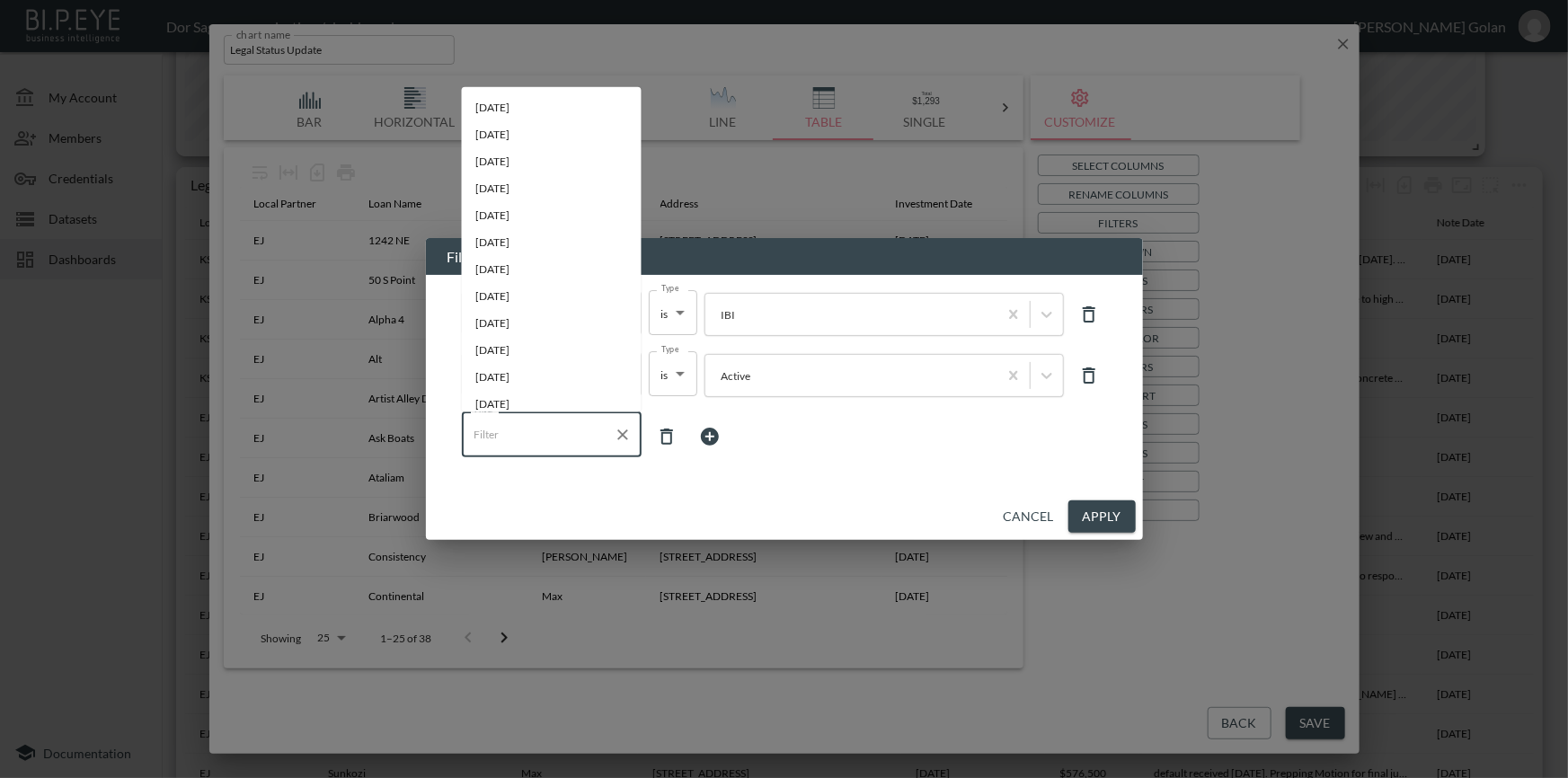
click at [584, 436] on input "Filter" at bounding box center [538, 434] width 137 height 29
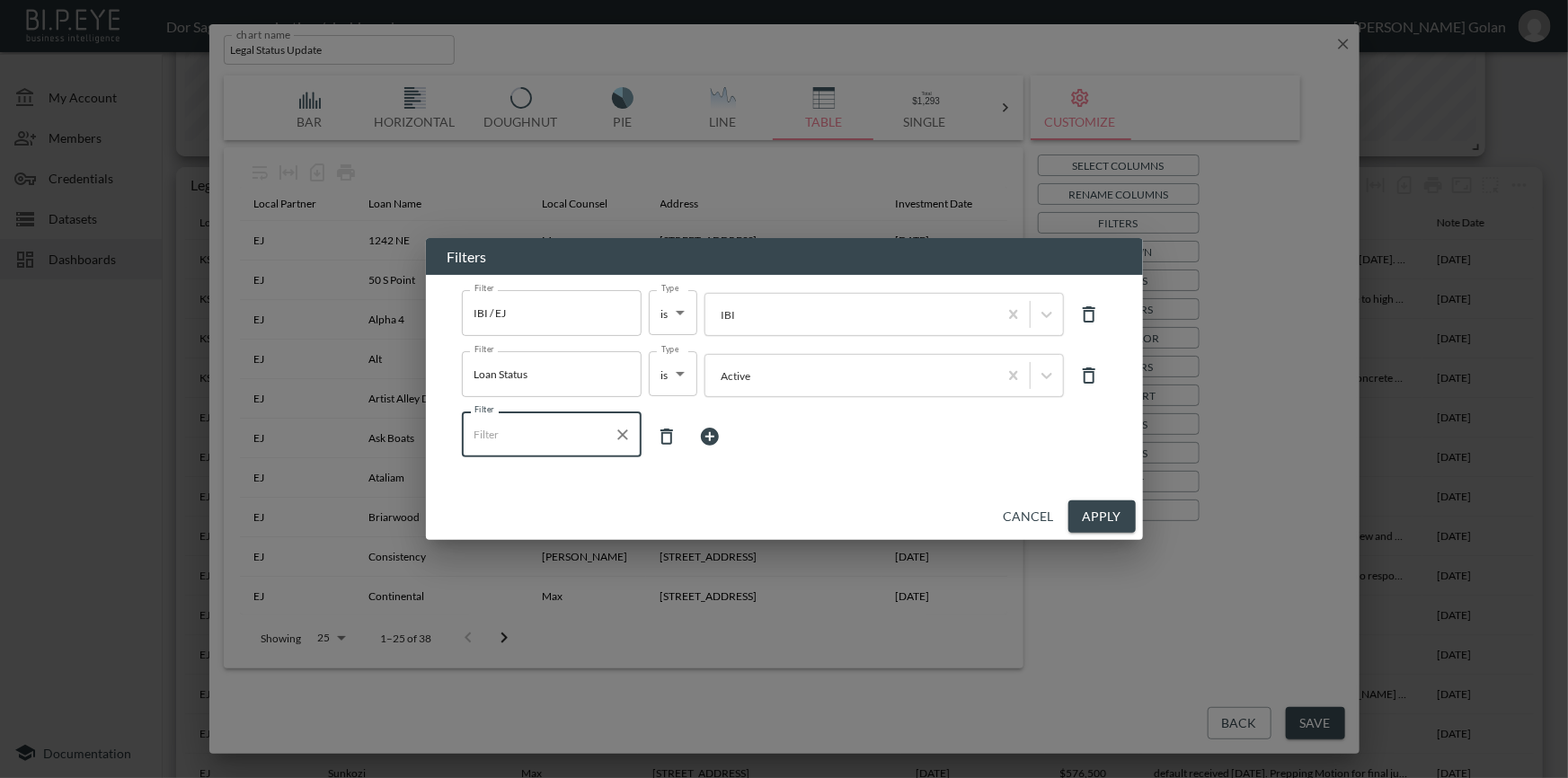
click at [584, 436] on input "Filter" at bounding box center [538, 434] width 137 height 29
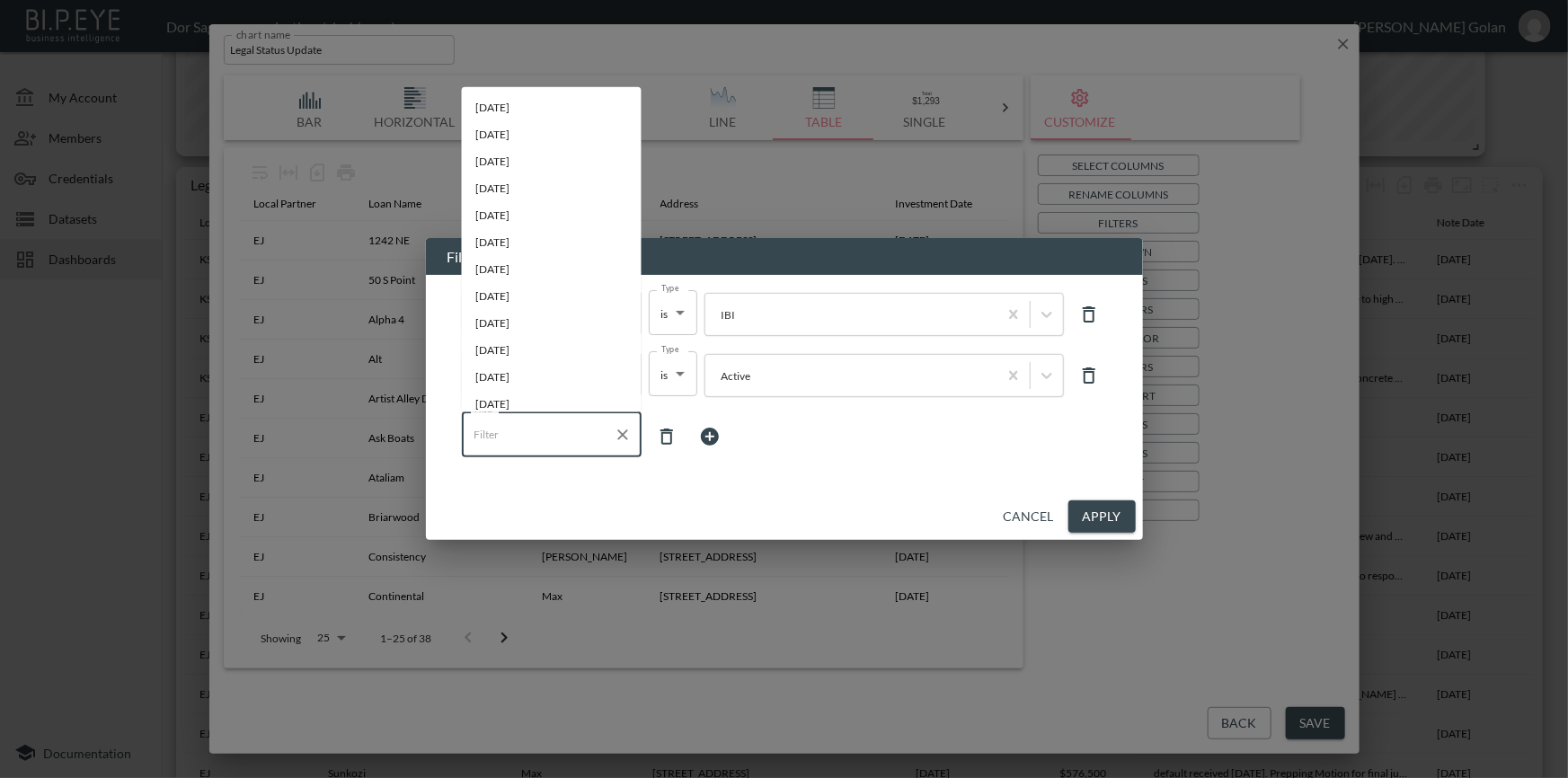
click at [584, 436] on input "Filter" at bounding box center [538, 434] width 137 height 29
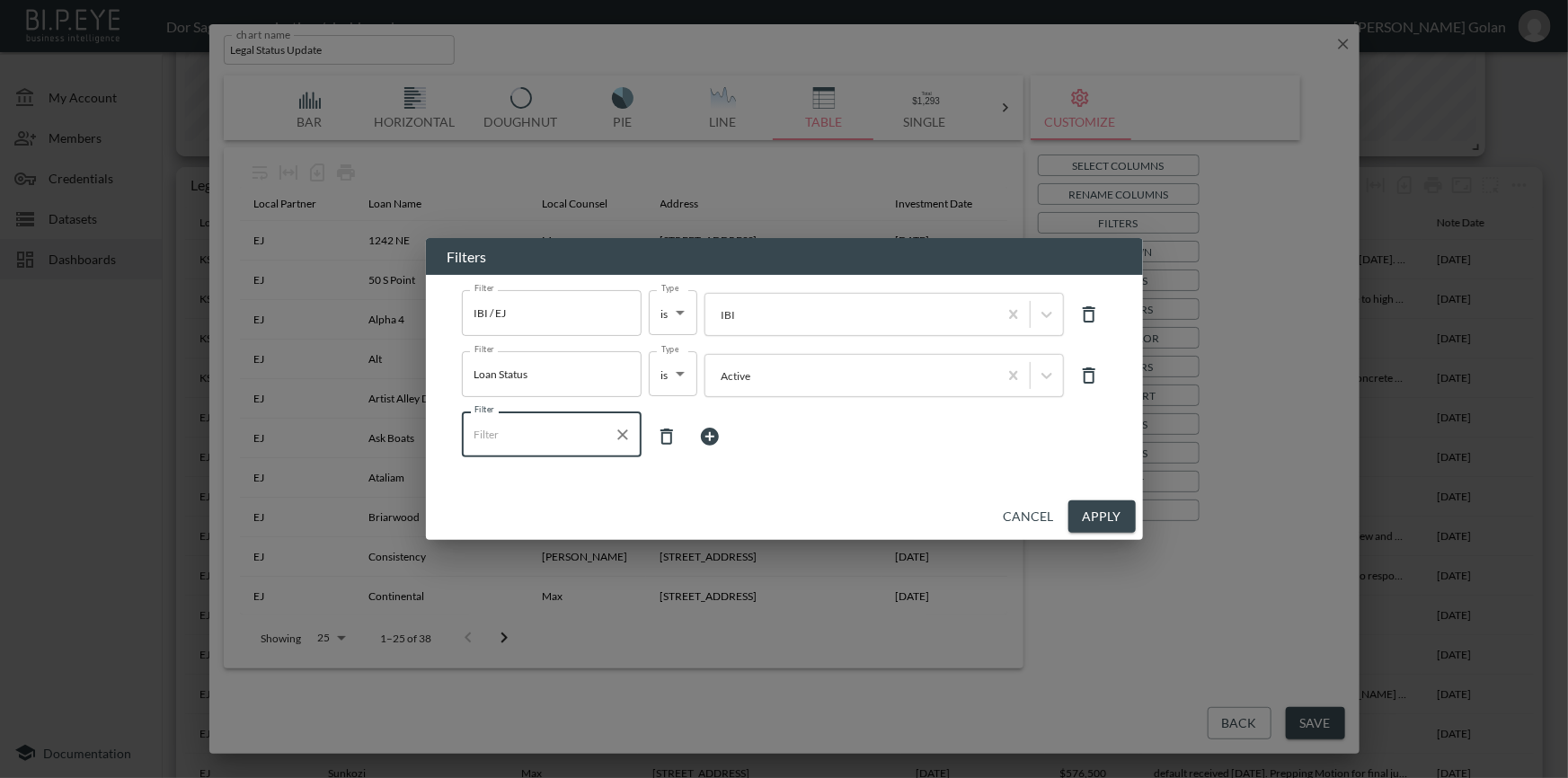
click at [584, 436] on input "Filter" at bounding box center [538, 434] width 137 height 29
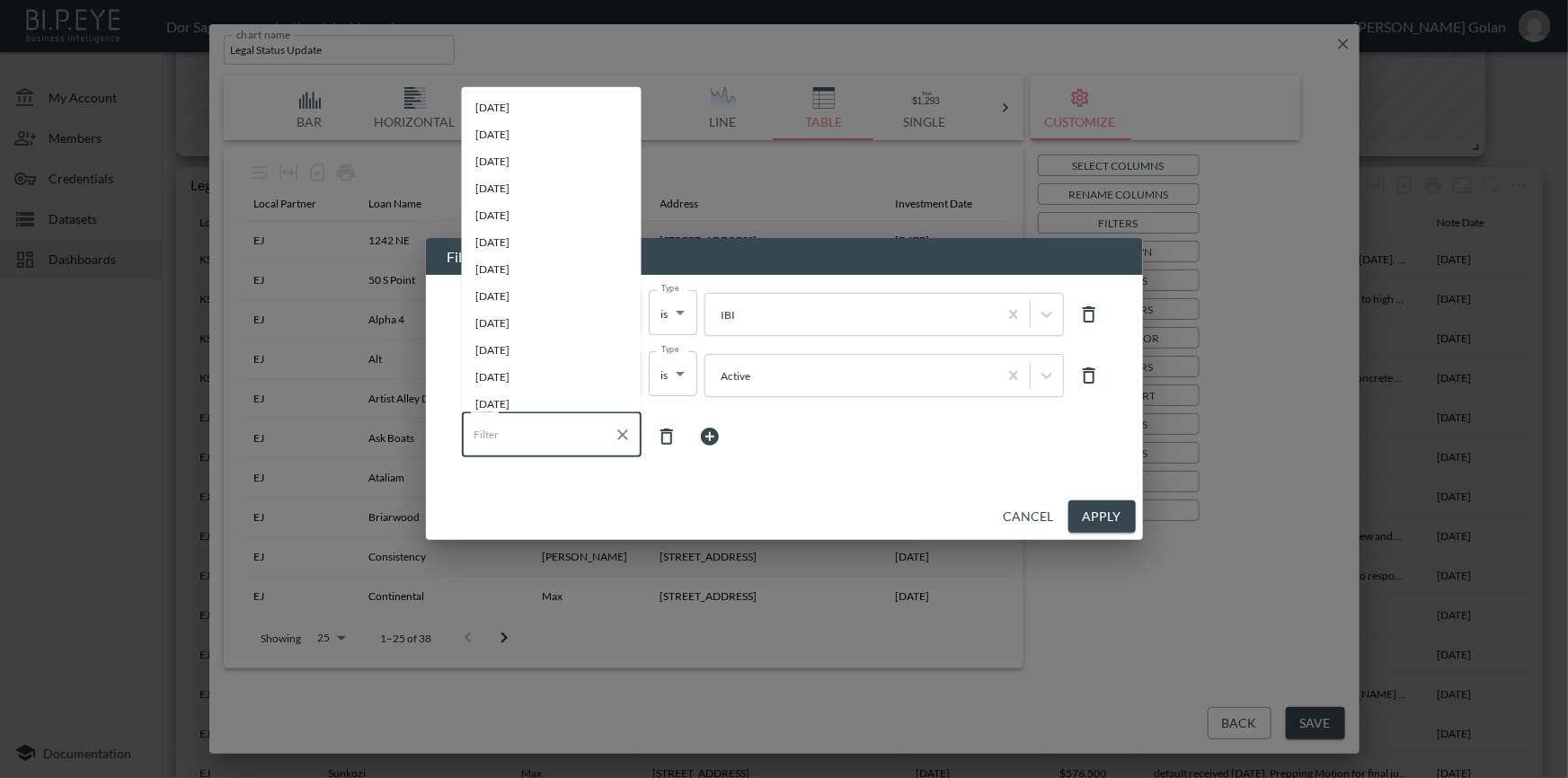
click at [584, 436] on input "Filter" at bounding box center [538, 434] width 137 height 29
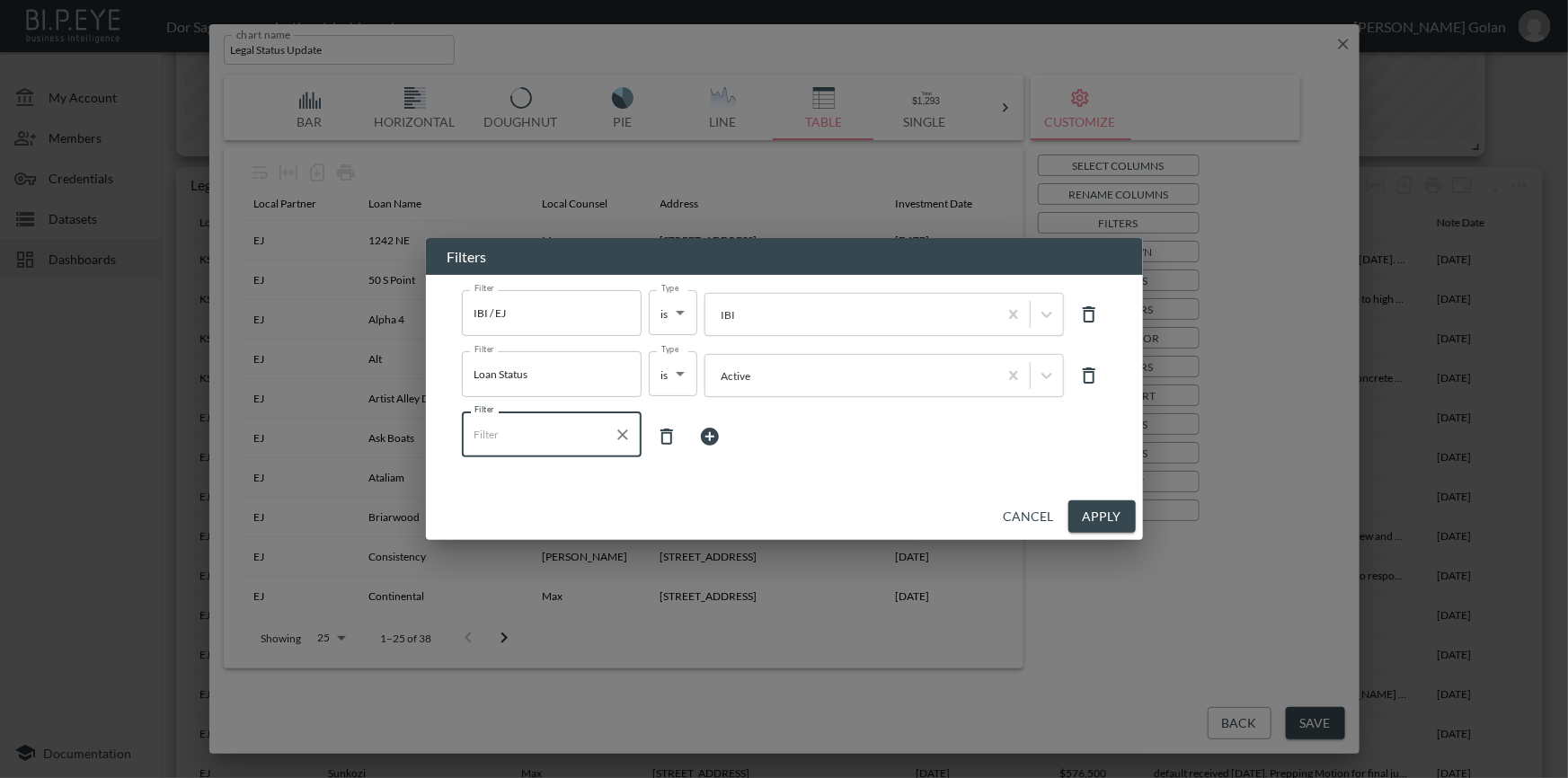
click at [584, 436] on input "Filter" at bounding box center [538, 434] width 137 height 29
click at [535, 472] on span "P Price" at bounding box center [552, 477] width 151 height 16
type input "P Price"
click at [696, 447] on body "BI.P.EYE, Interactive Analytics Dashboards - app Dor Sagron organization / dash…" at bounding box center [784, 389] width 1568 height 778
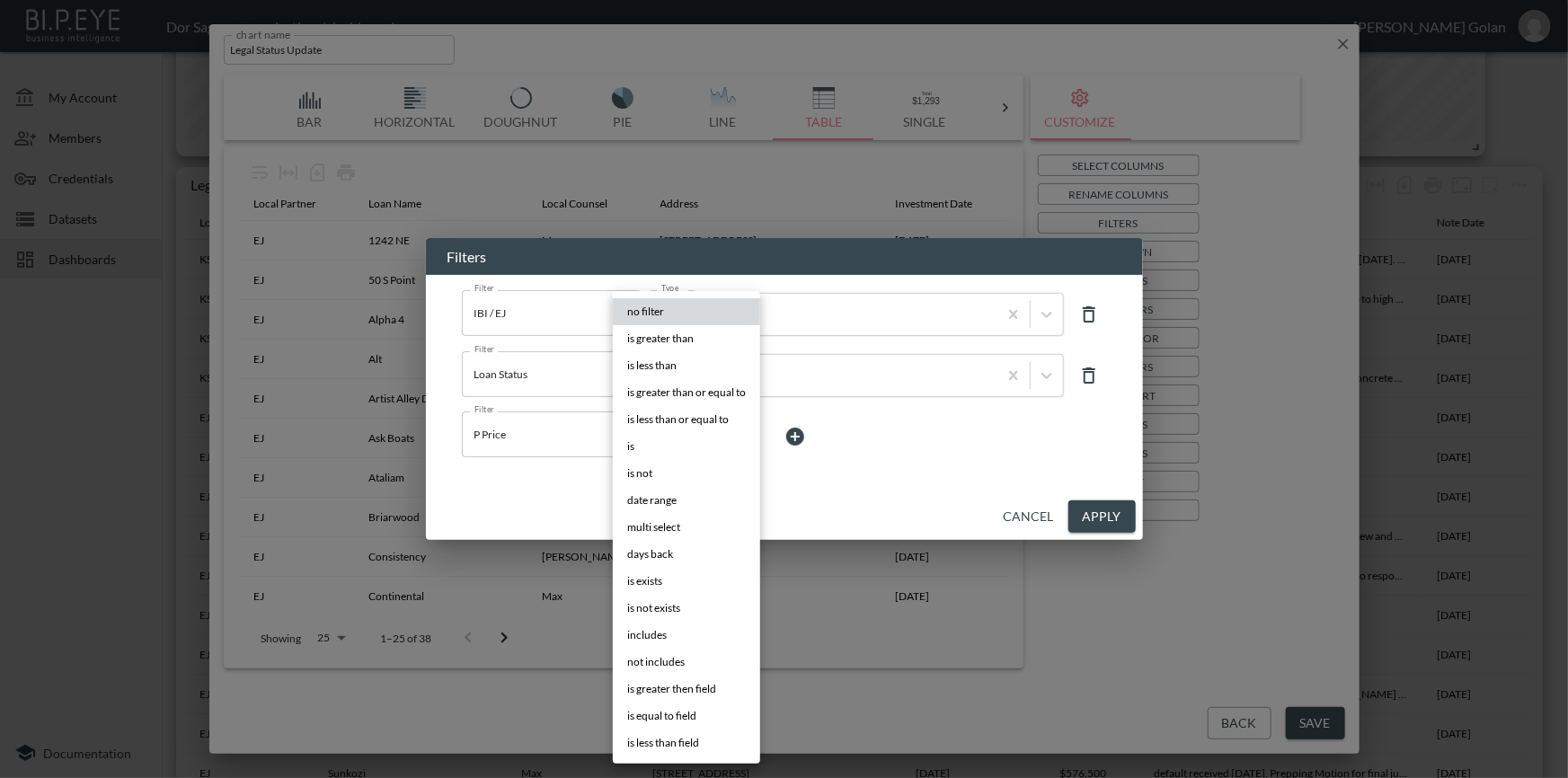
click at [879, 503] on div at bounding box center [784, 389] width 1568 height 778
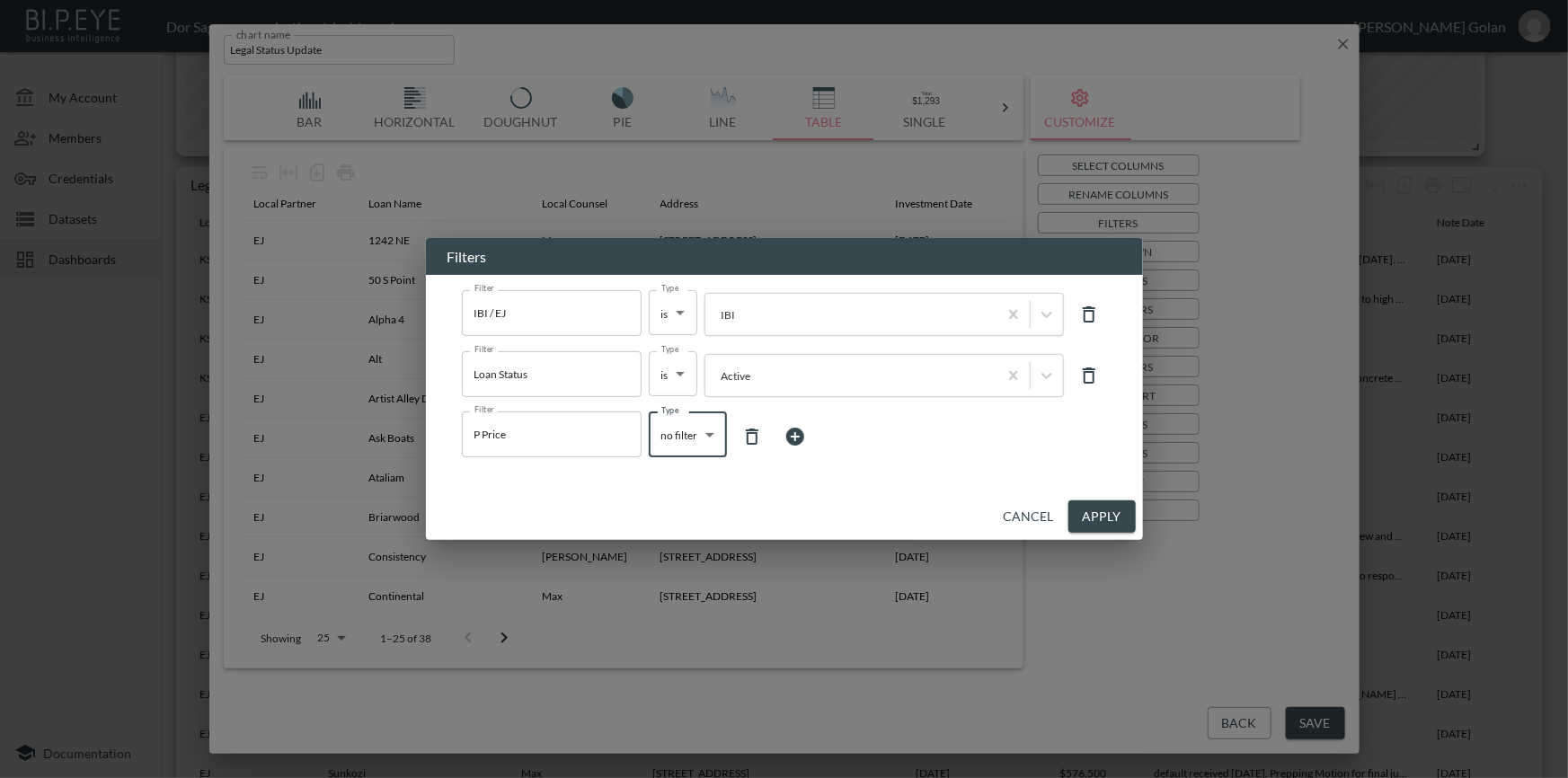
click at [1014, 522] on button "Cancel" at bounding box center [1029, 517] width 65 height 33
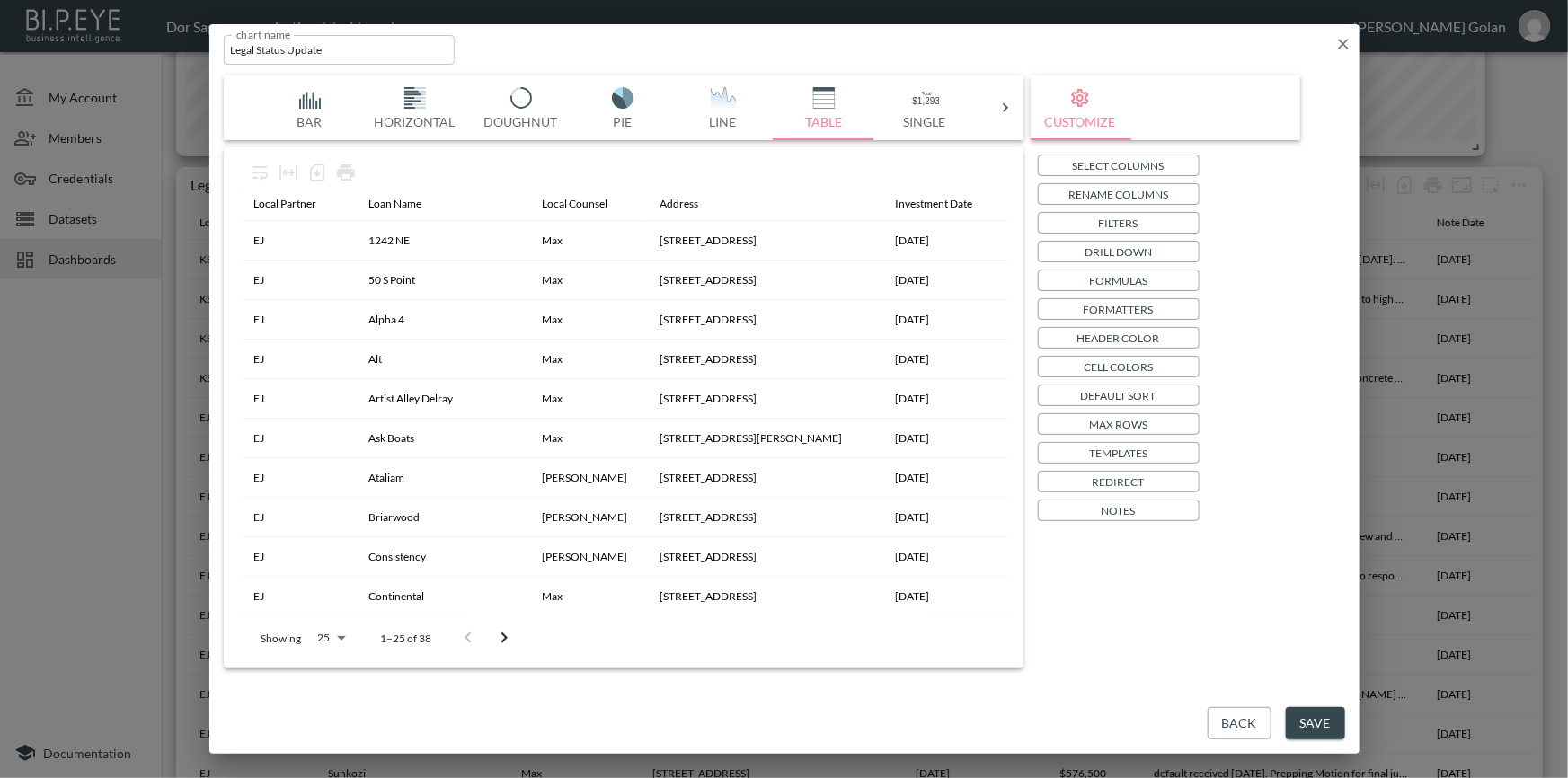
click at [1103, 220] on p "Filters" at bounding box center [1119, 224] width 40 height 19
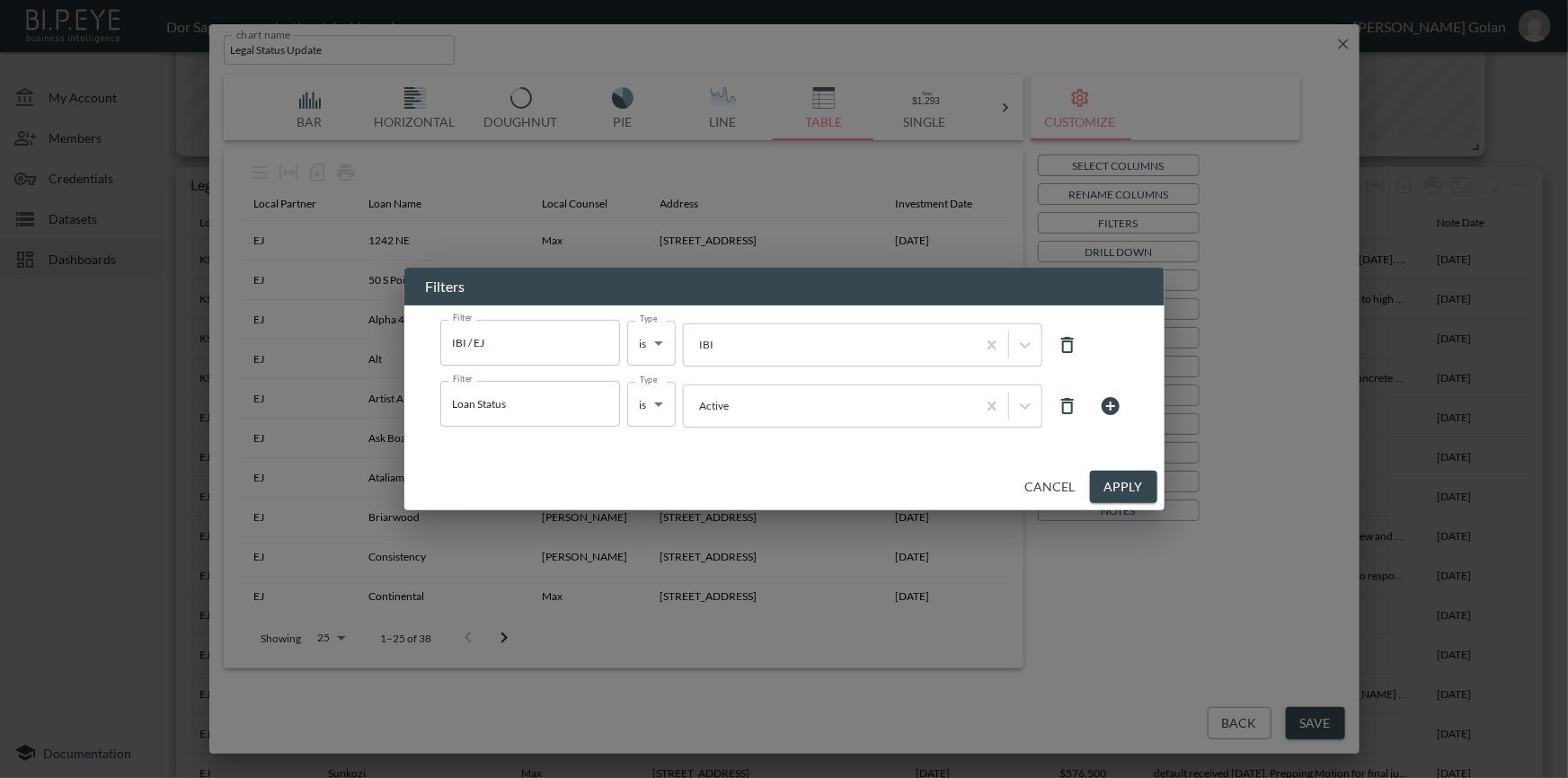
click at [1110, 287] on h2 "Filters" at bounding box center [784, 286] width 760 height 38
click at [1227, 312] on div "Filters Filter IBI / EJ Filter Type is is Type IBI Filter Loan Status Filter Ty…" at bounding box center [784, 389] width 1568 height 778
drag, startPoint x: 1354, startPoint y: 41, endPoint x: 1338, endPoint y: 41, distance: 16.0
click at [1351, 41] on div "Filters Filter IBI / EJ Filter Type is is Type IBI Filter Loan Status Filter Ty…" at bounding box center [784, 389] width 1568 height 778
click at [1338, 41] on div "Filters Filter IBI / EJ Filter Type is is Type IBI Filter Loan Status Filter Ty…" at bounding box center [784, 389] width 1568 height 778
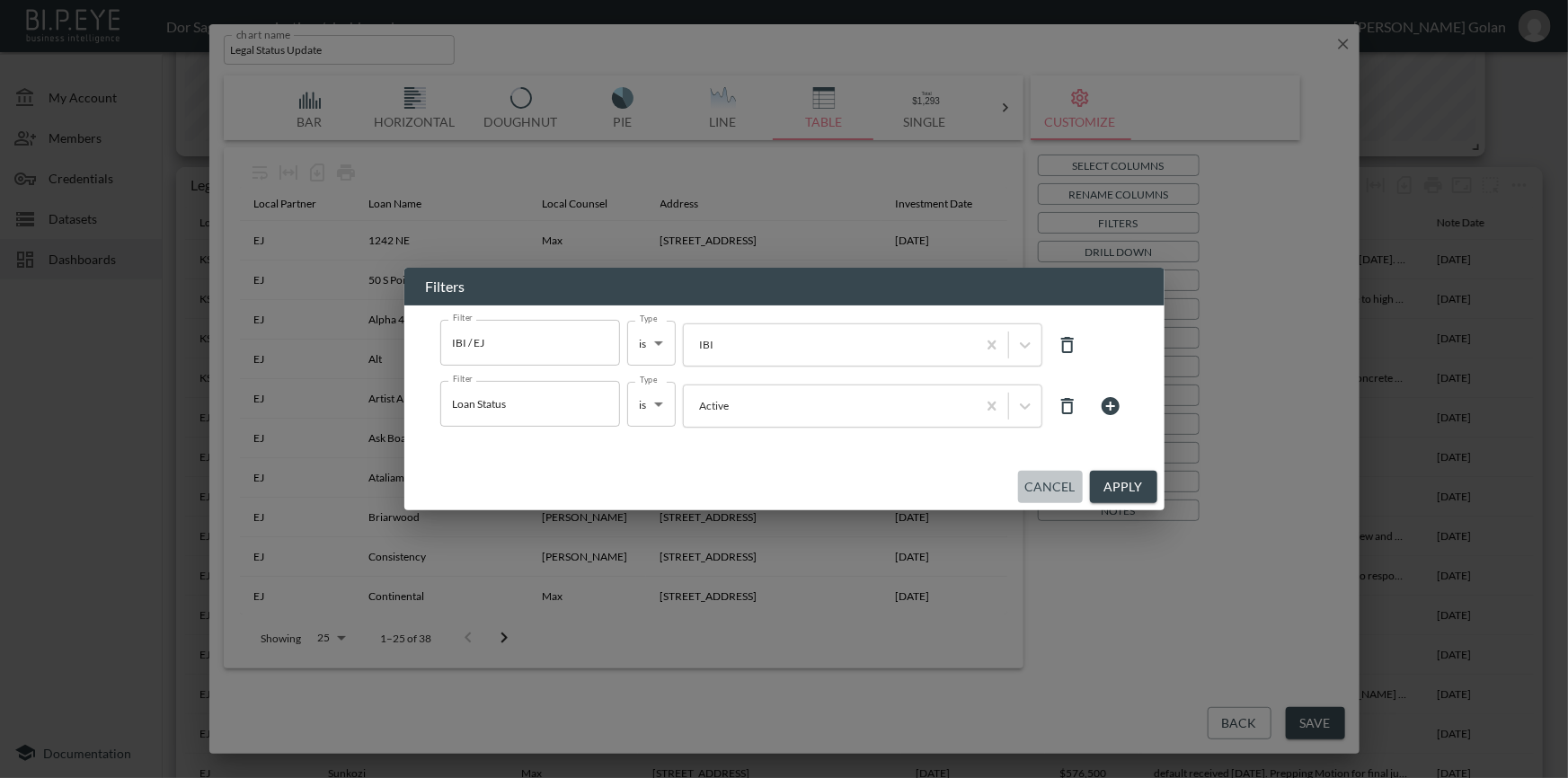
click at [1064, 503] on div "Cancel Apply" at bounding box center [784, 487] width 760 height 47
click at [1048, 475] on button "Cancel" at bounding box center [1050, 487] width 65 height 33
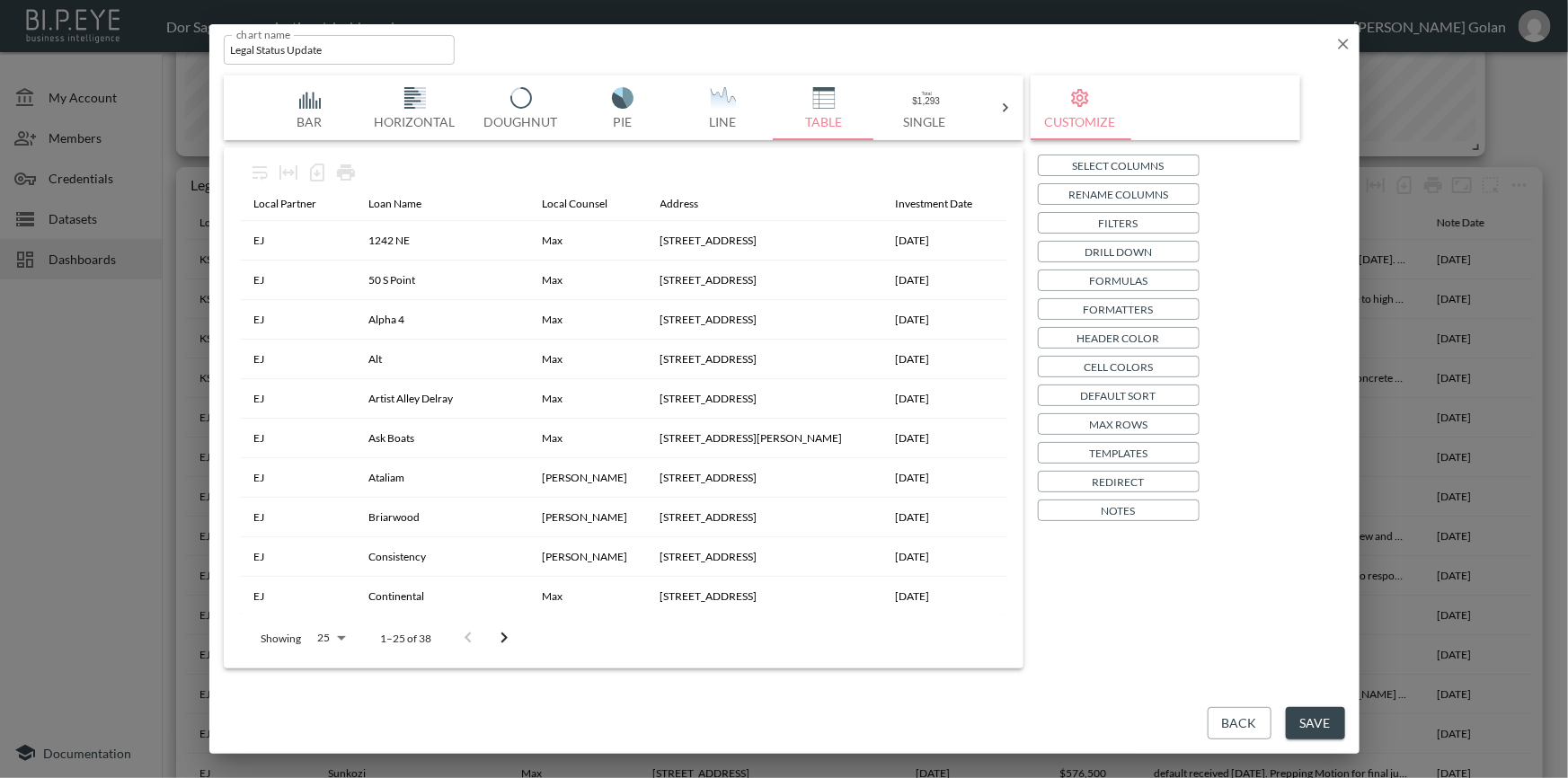
click at [1341, 38] on icon "button" at bounding box center [1343, 43] width 18 height 18
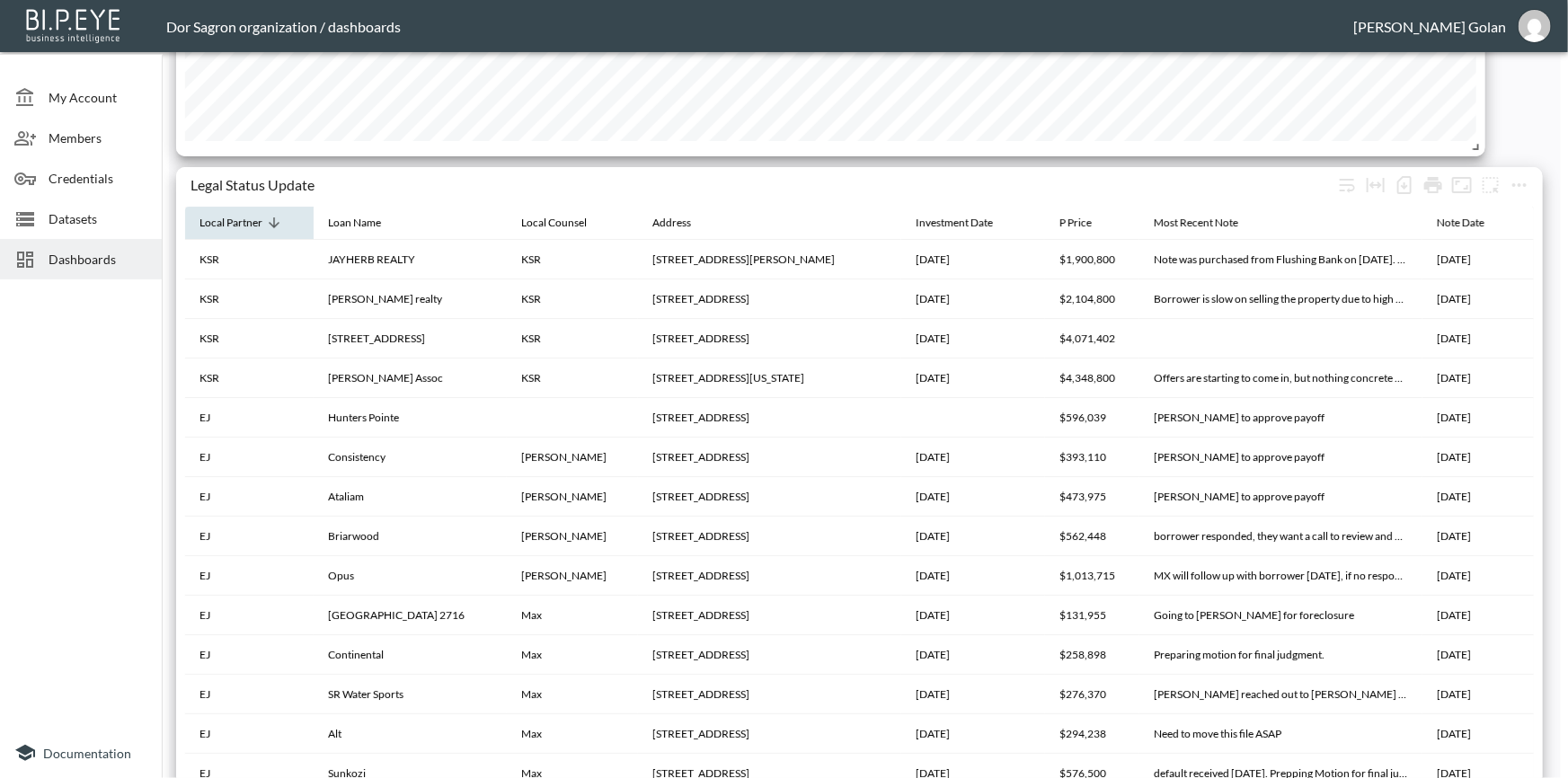
click at [273, 222] on icon at bounding box center [274, 223] width 11 height 11
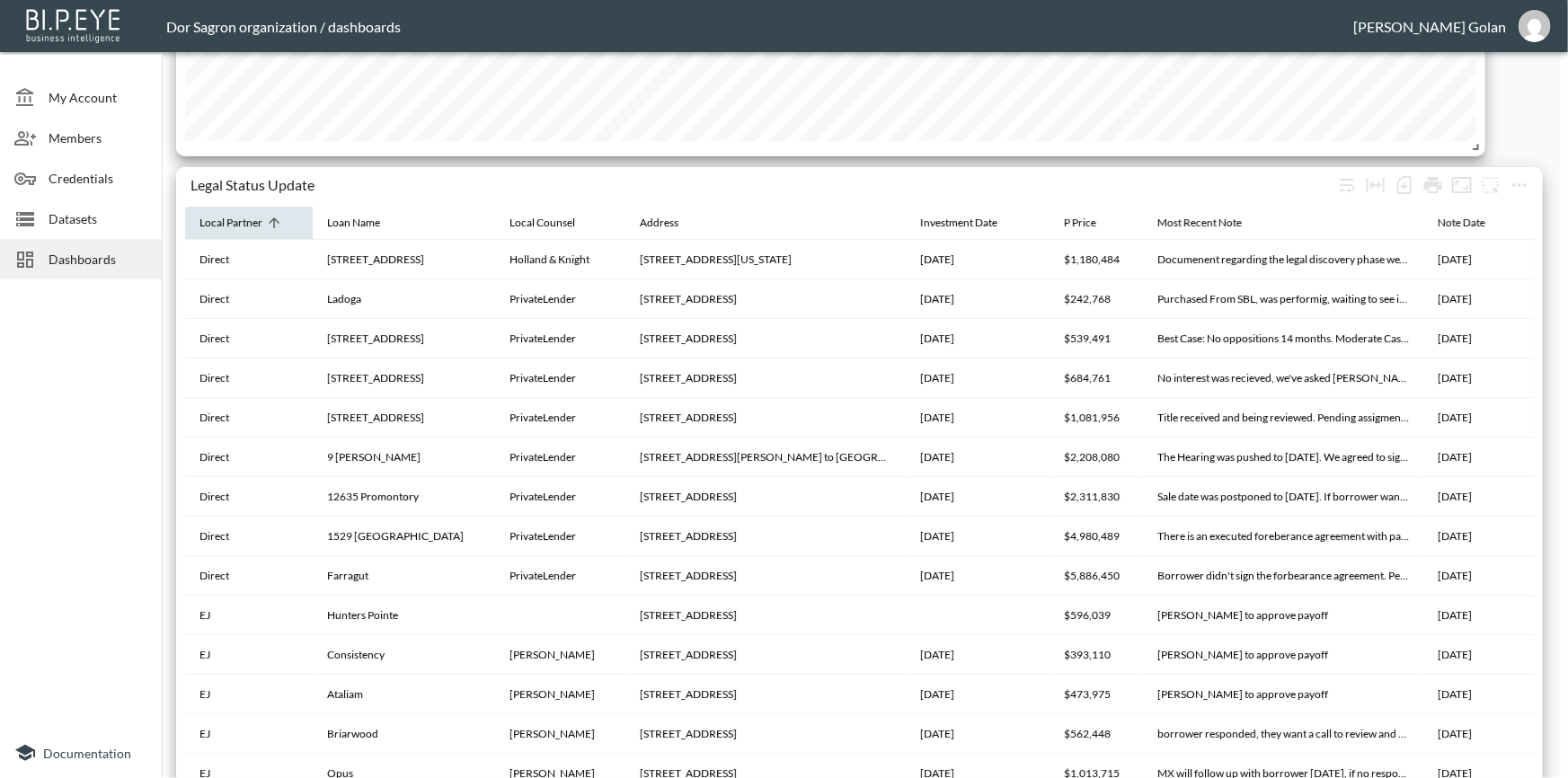
click at [273, 222] on icon at bounding box center [274, 223] width 11 height 11
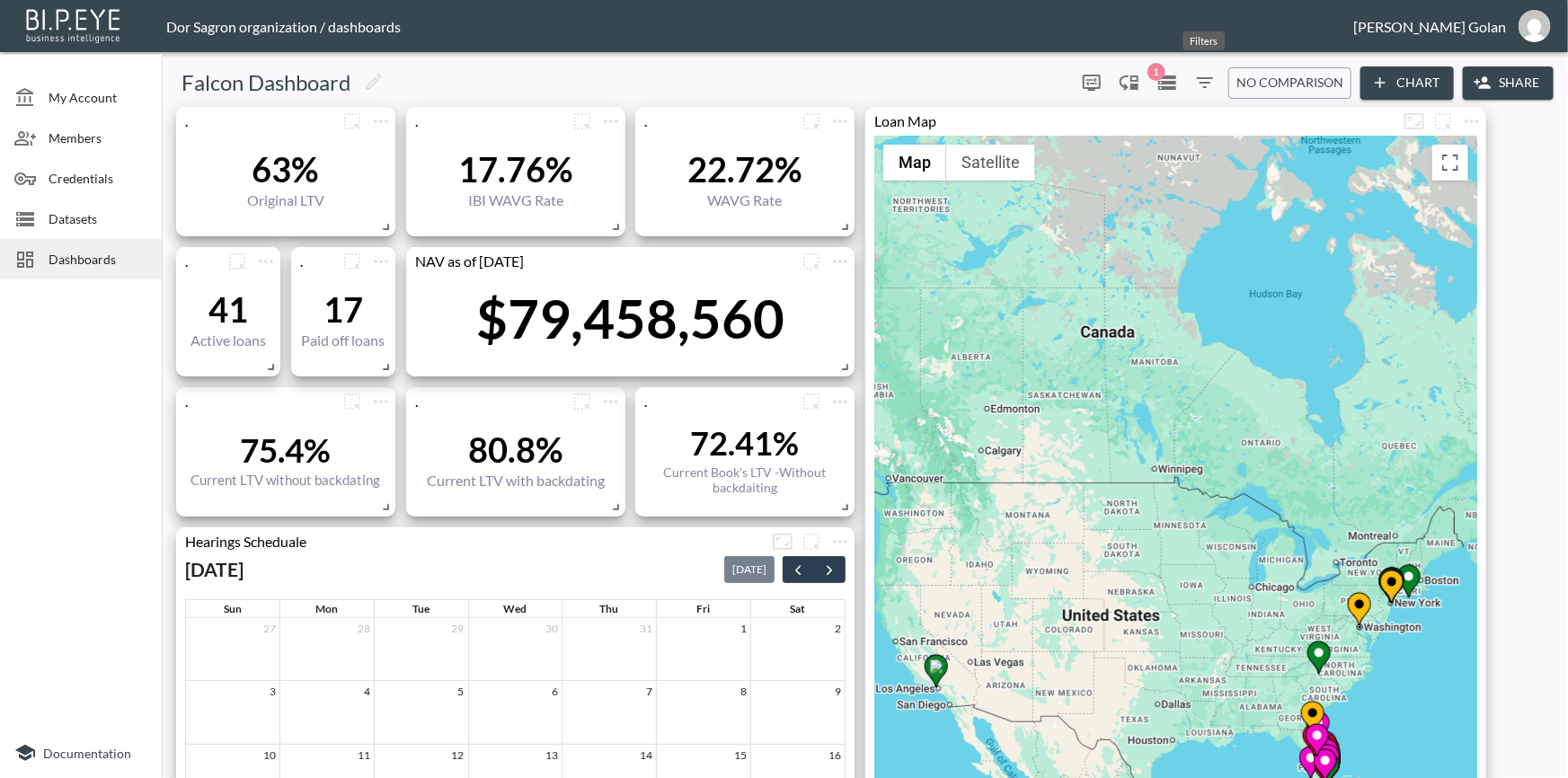
scroll to position [163, 0]
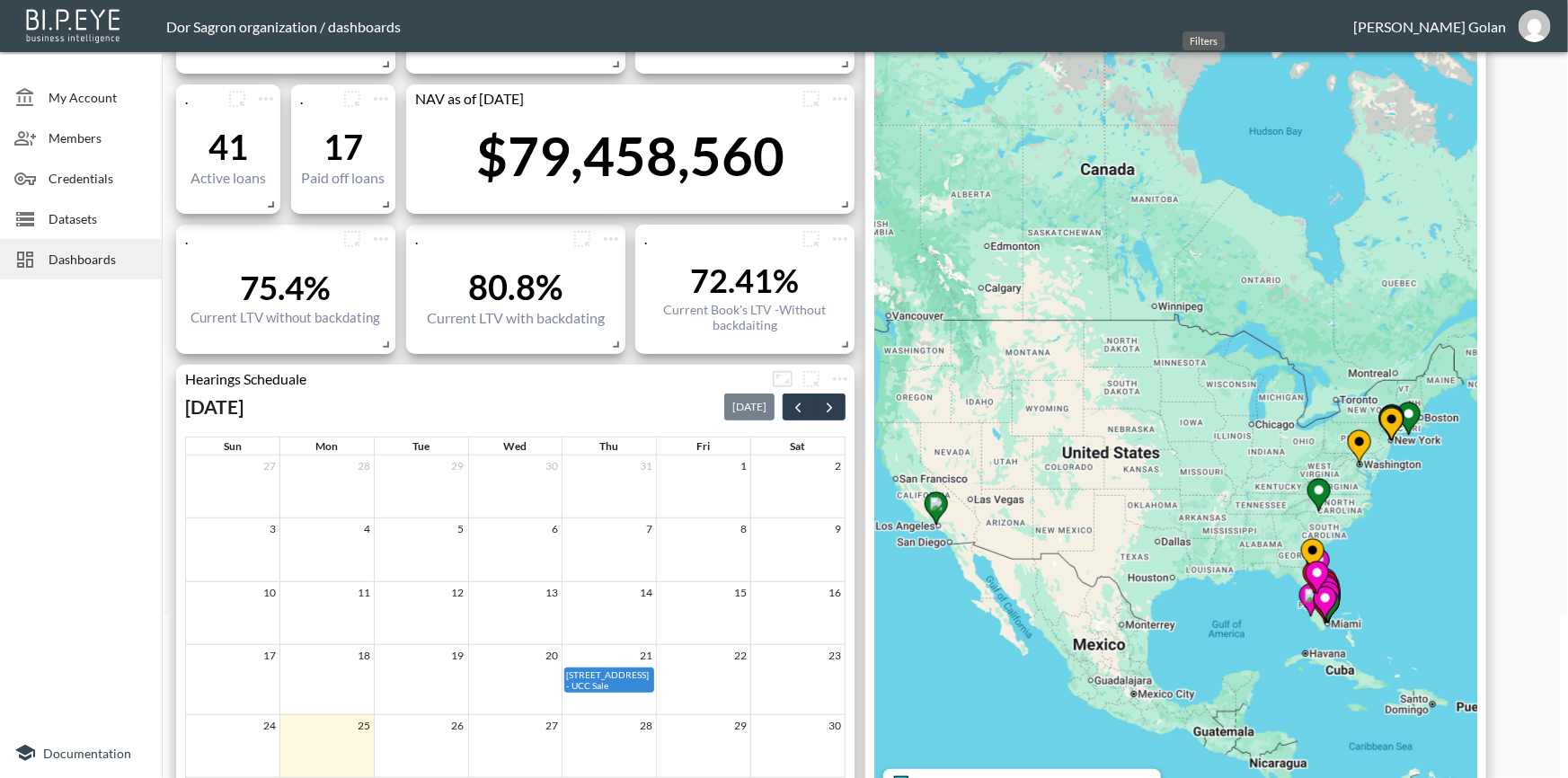
click at [1199, 79] on div "To activate drag with keyboard, press Alt + Enter. Once in keyboard drag state,…" at bounding box center [1176, 437] width 603 height 927
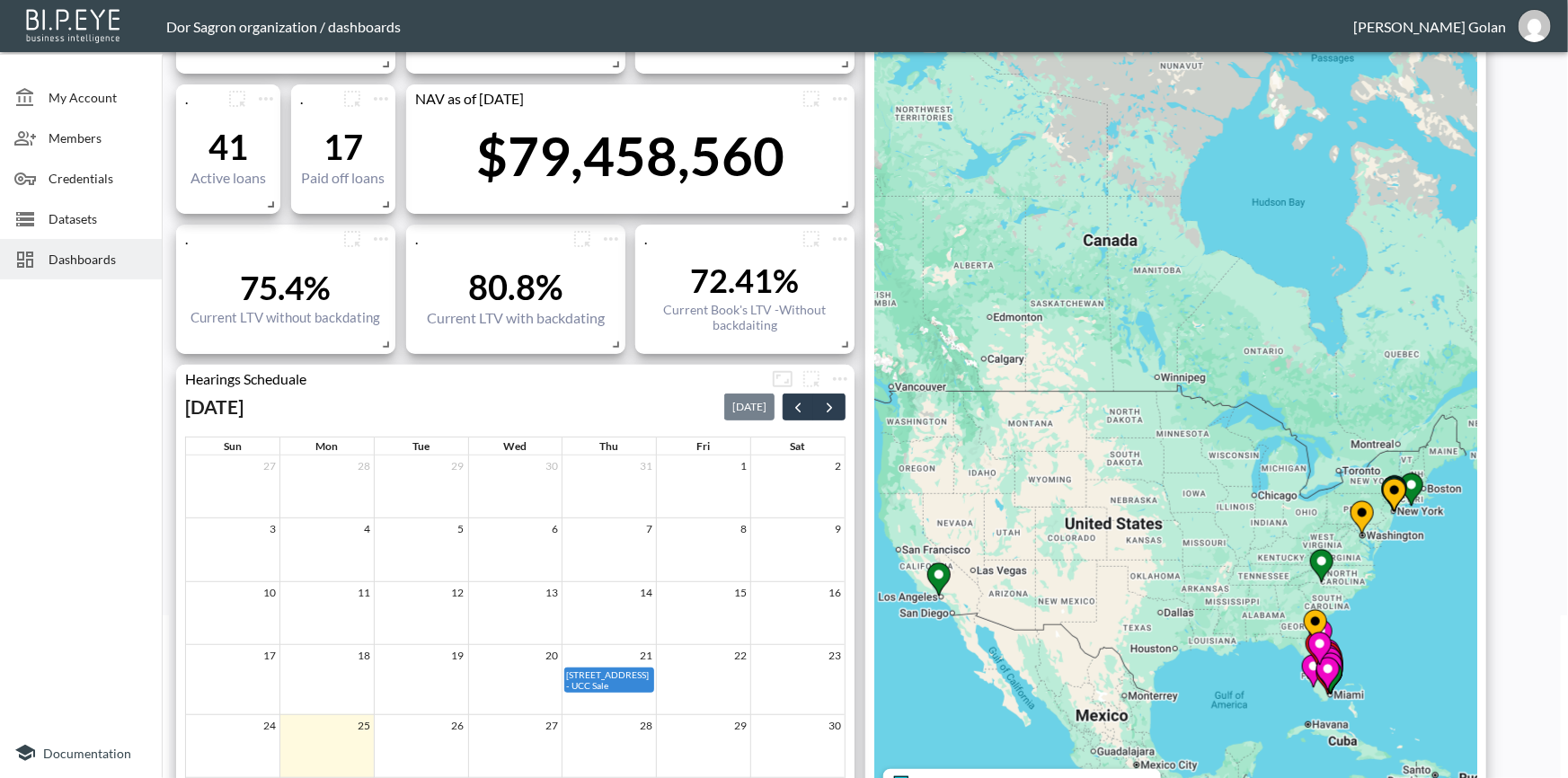
scroll to position [0, 0]
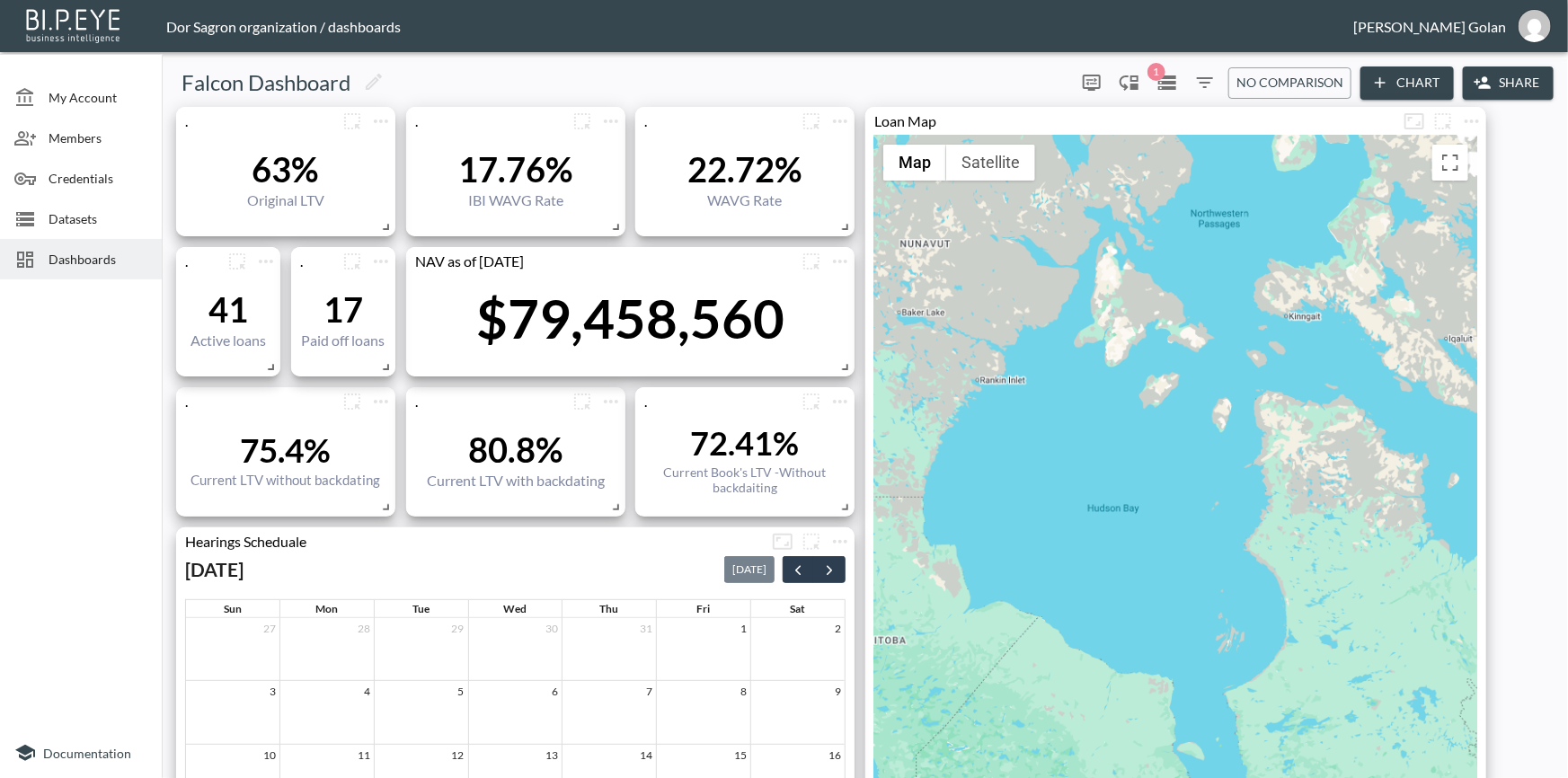
click at [1208, 78] on icon "Filters" at bounding box center [1204, 82] width 16 height 11
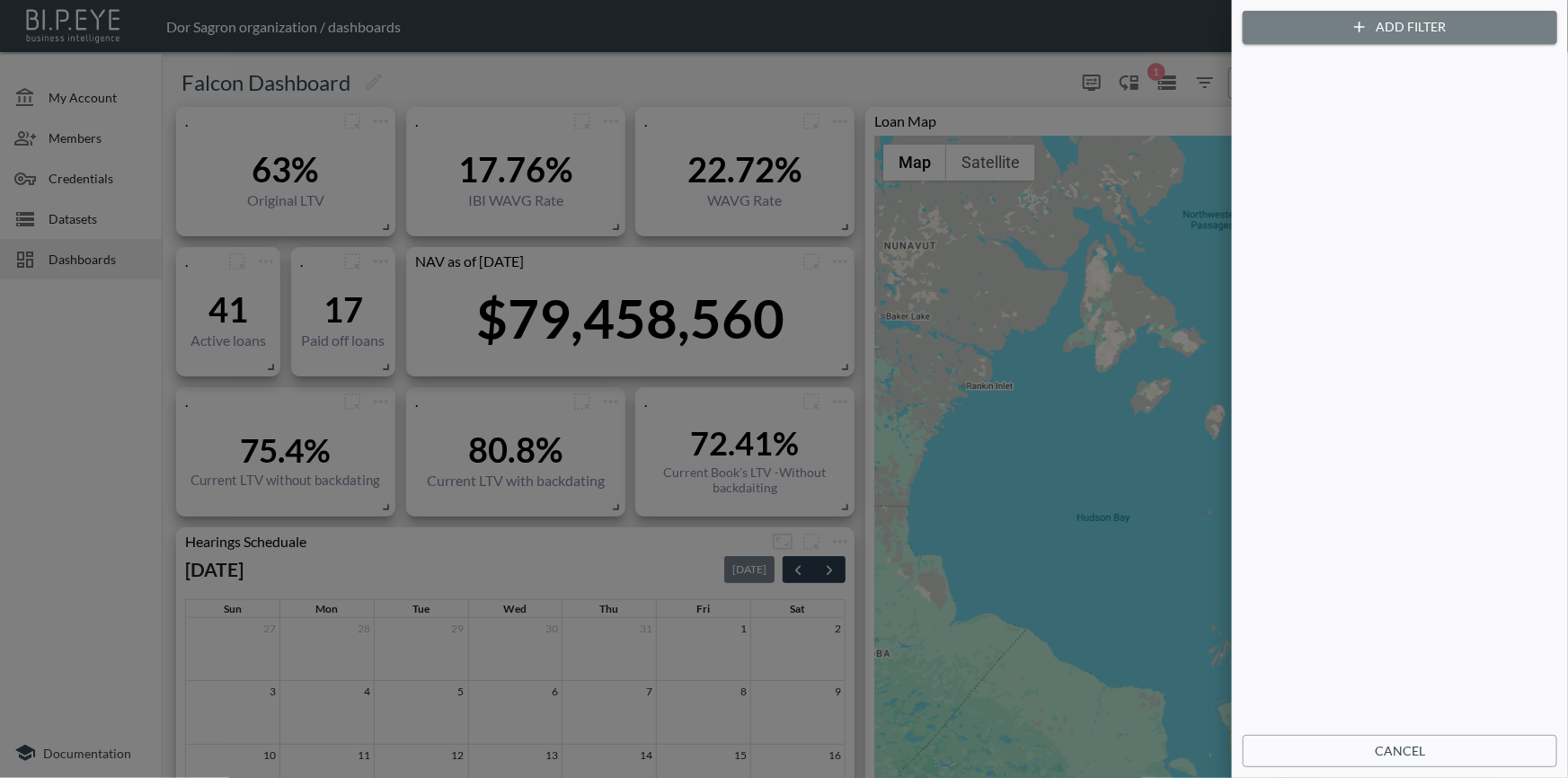
click at [1393, 17] on button "Add Filter" at bounding box center [1400, 27] width 314 height 33
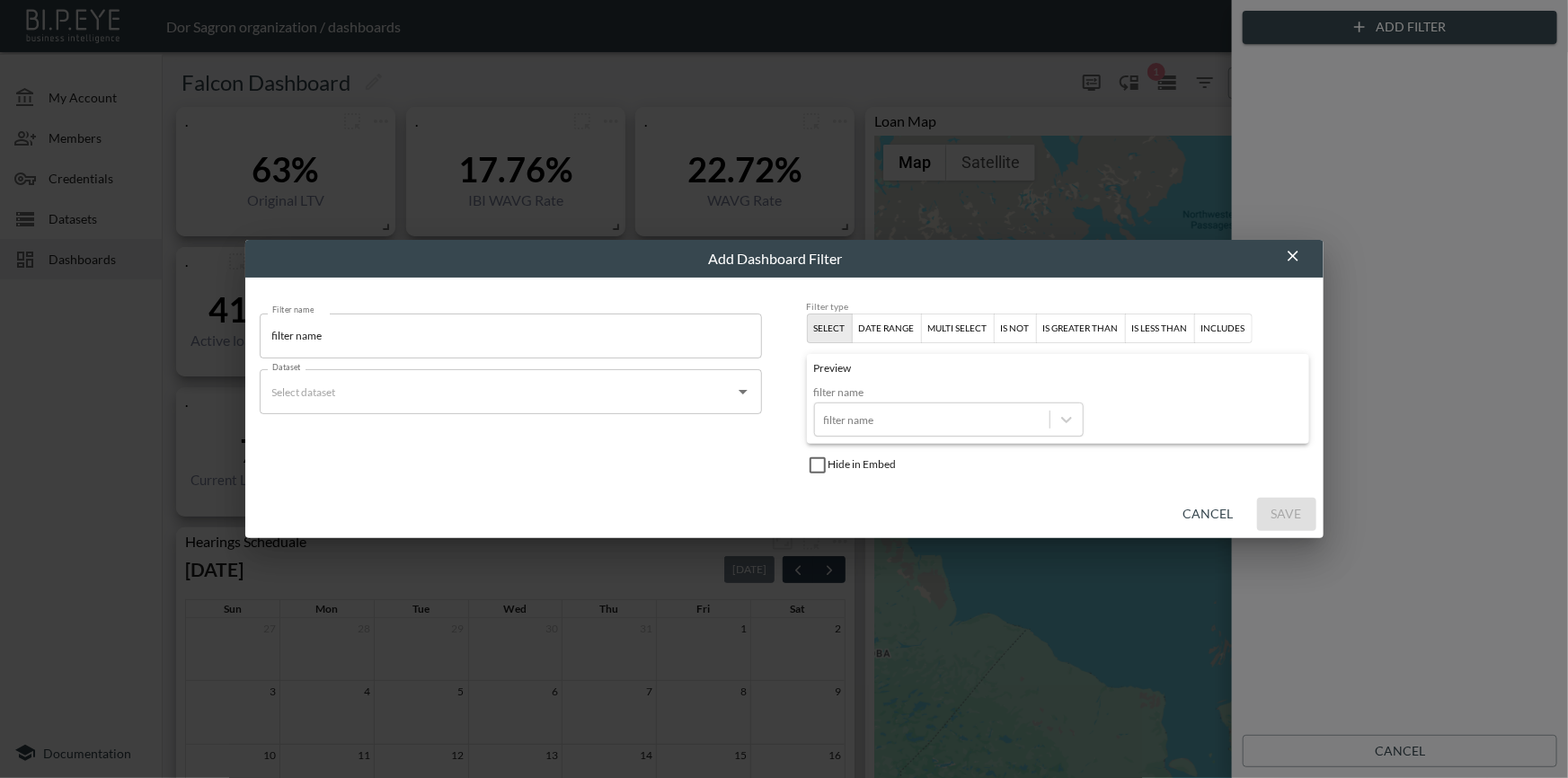
click at [447, 338] on input "filter name" at bounding box center [510, 335] width 502 height 45
click at [476, 399] on input "Dataset" at bounding box center [498, 391] width 459 height 29
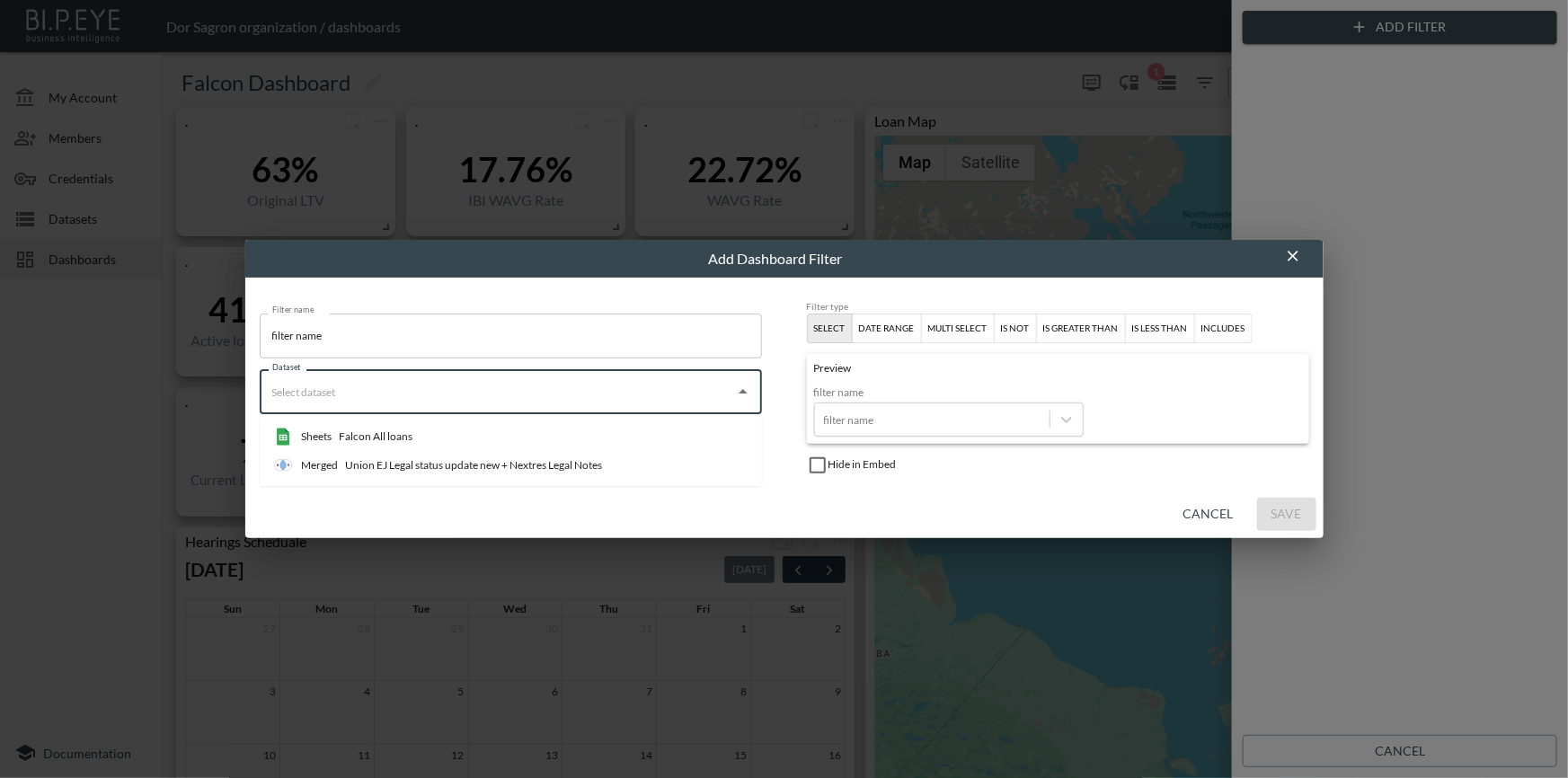
click at [475, 395] on input "Dataset" at bounding box center [498, 391] width 459 height 29
click at [448, 315] on input "filter name" at bounding box center [510, 335] width 502 height 45
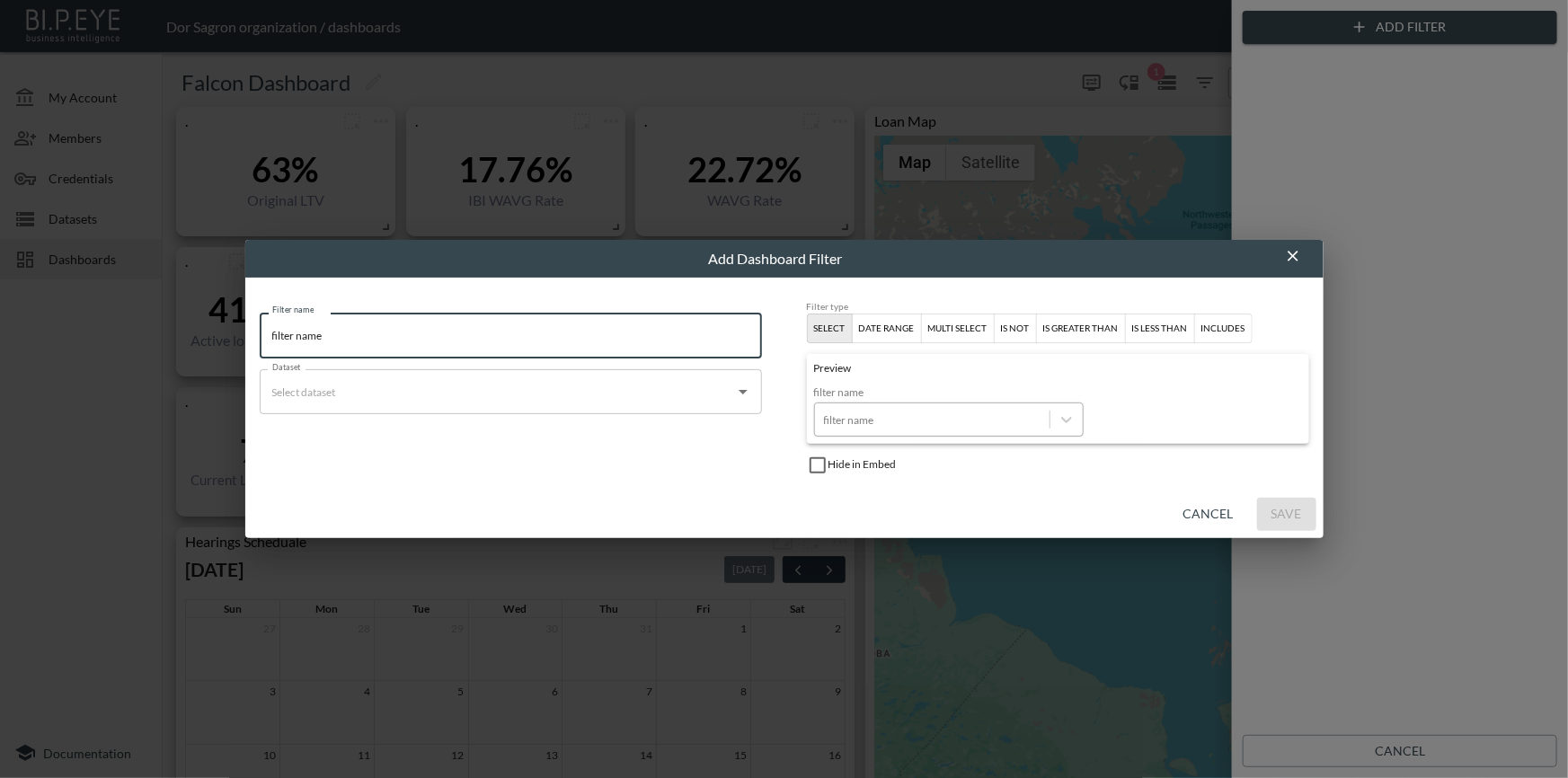
click at [937, 420] on div at bounding box center [933, 420] width 217 height 17
click at [943, 419] on div at bounding box center [933, 420] width 217 height 17
click at [944, 419] on div at bounding box center [933, 420] width 217 height 17
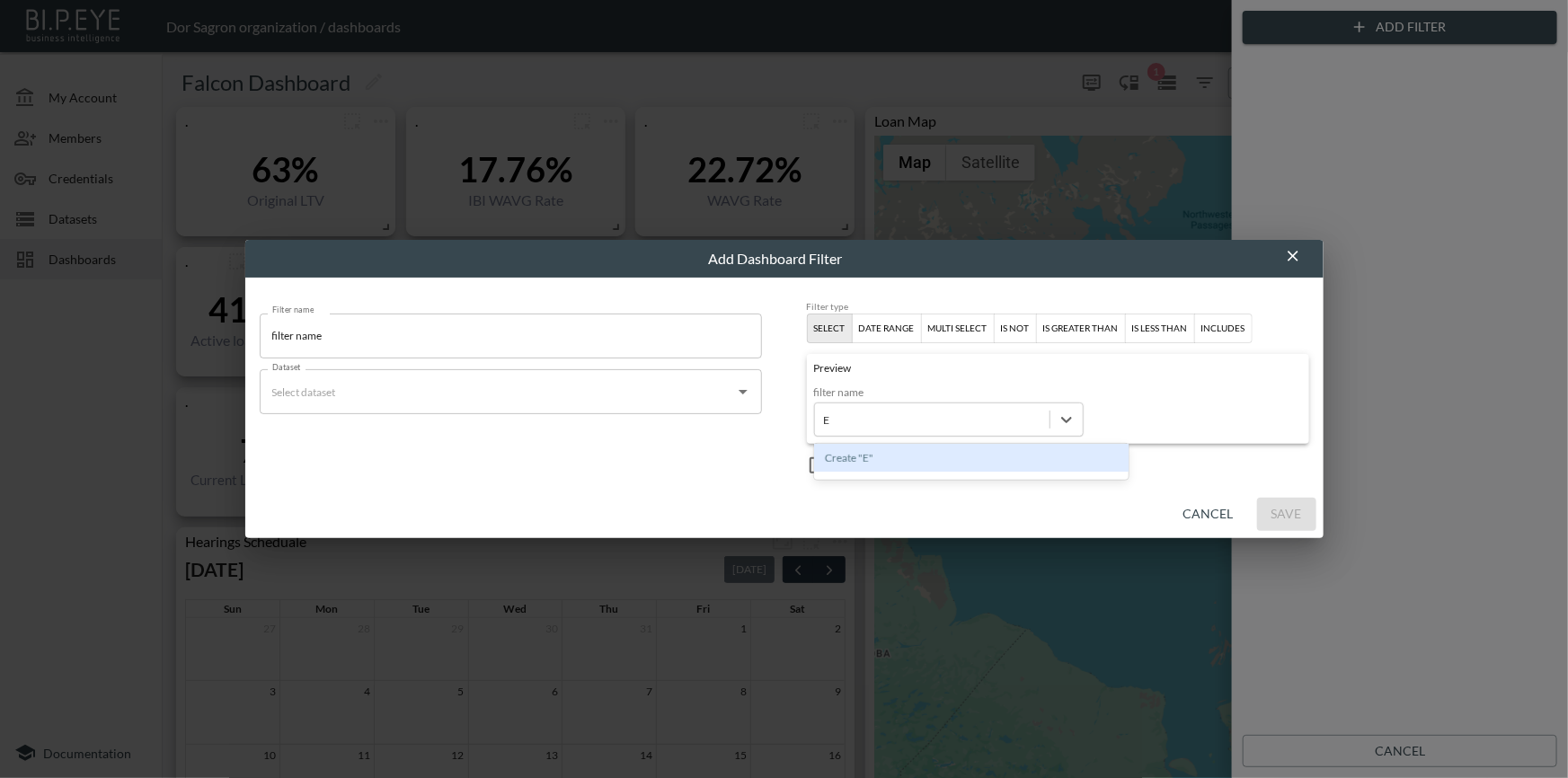
type input "E"
click at [733, 462] on div "Filter name filter name Filter name Dataset Dataset" at bounding box center [510, 389] width 502 height 176
click at [412, 395] on input "Dataset" at bounding box center [498, 391] width 459 height 29
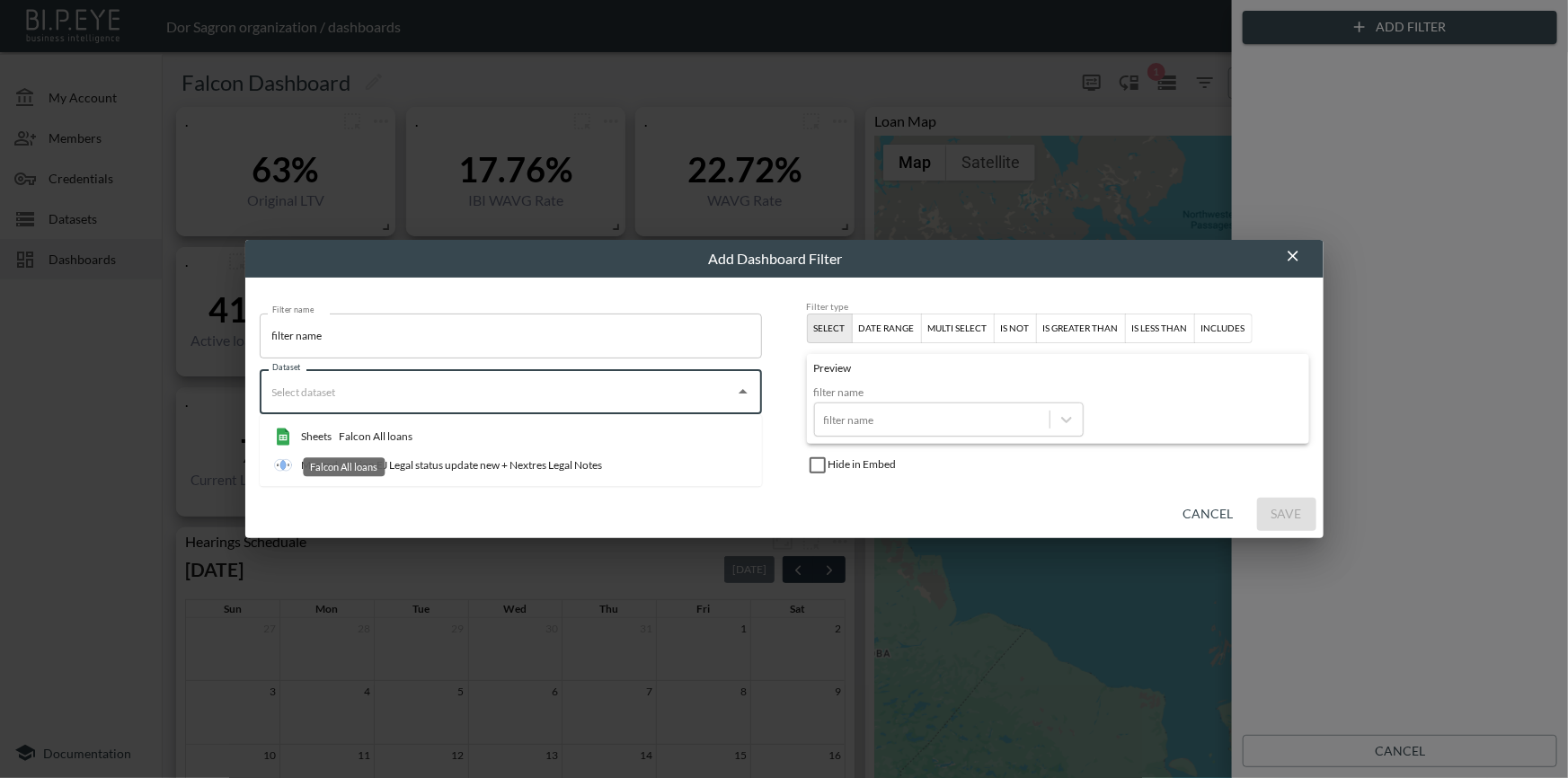
click at [364, 435] on div "Falcon All loans" at bounding box center [375, 437] width 73 height 16
type input "Falcon All loans"
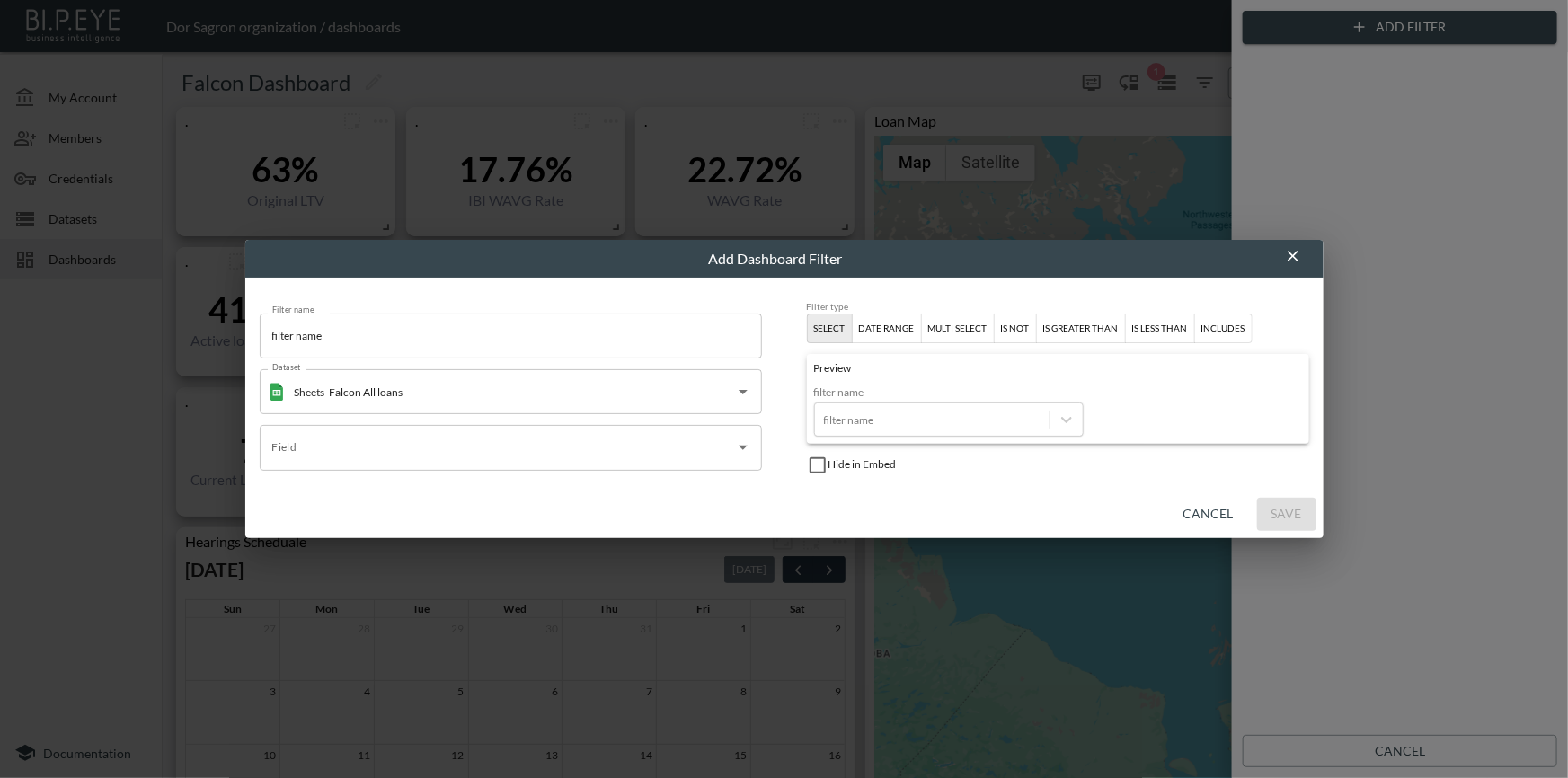
click at [533, 448] on input "Field" at bounding box center [498, 447] width 459 height 29
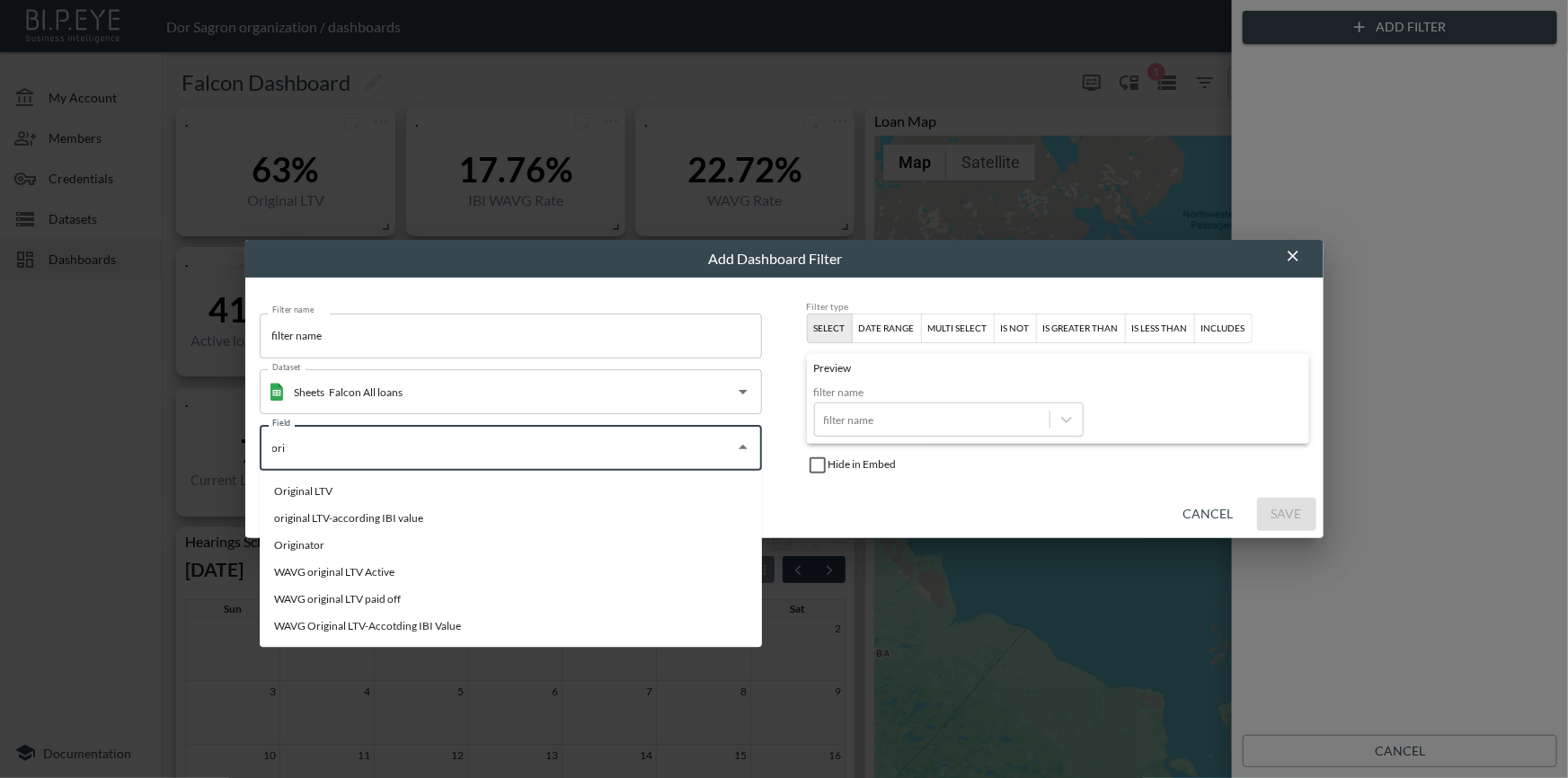
click at [308, 541] on div "Originator" at bounding box center [299, 546] width 50 height 16
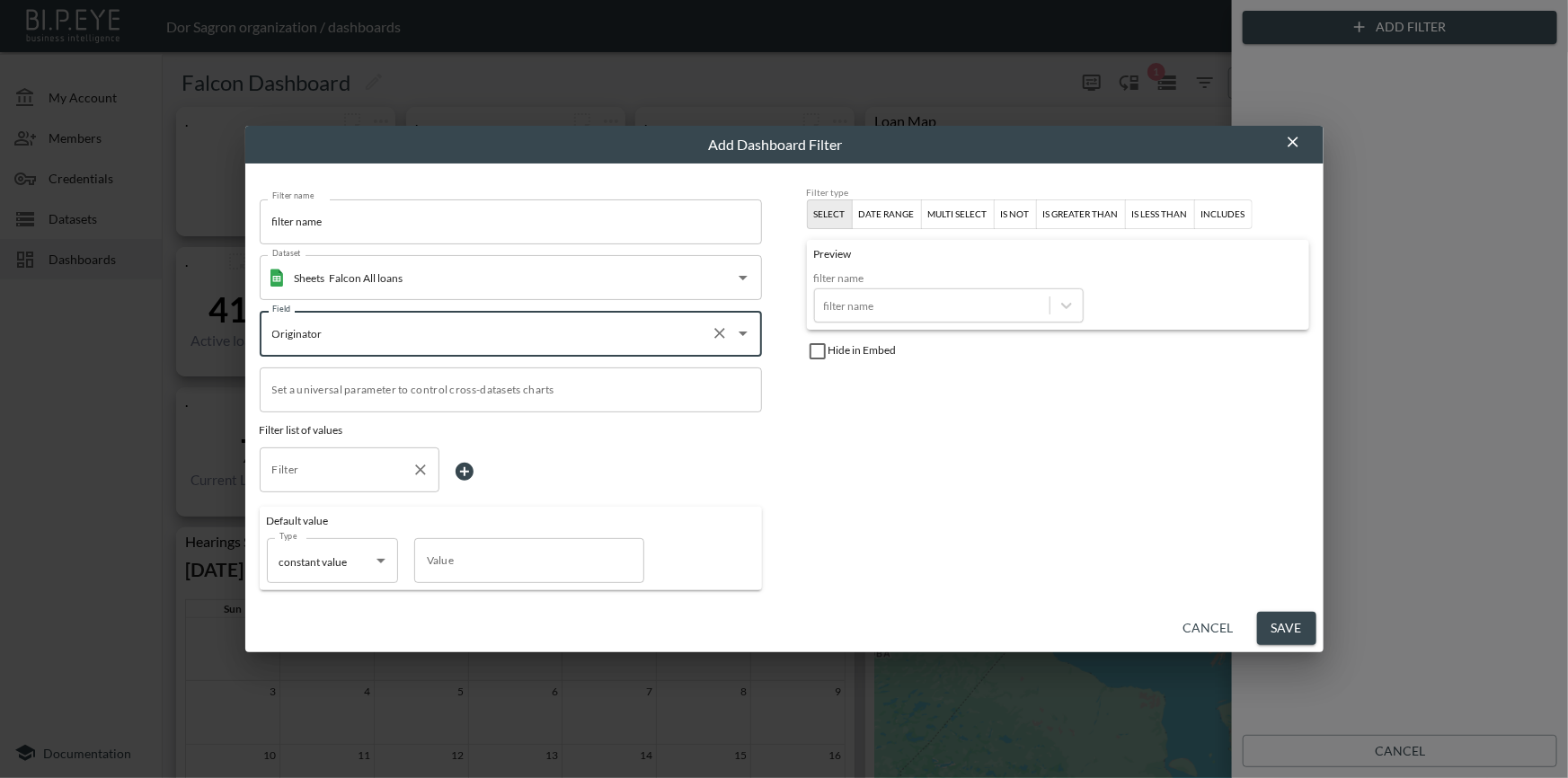
type input "Originator"
click at [381, 480] on input "Filter" at bounding box center [337, 470] width 137 height 29
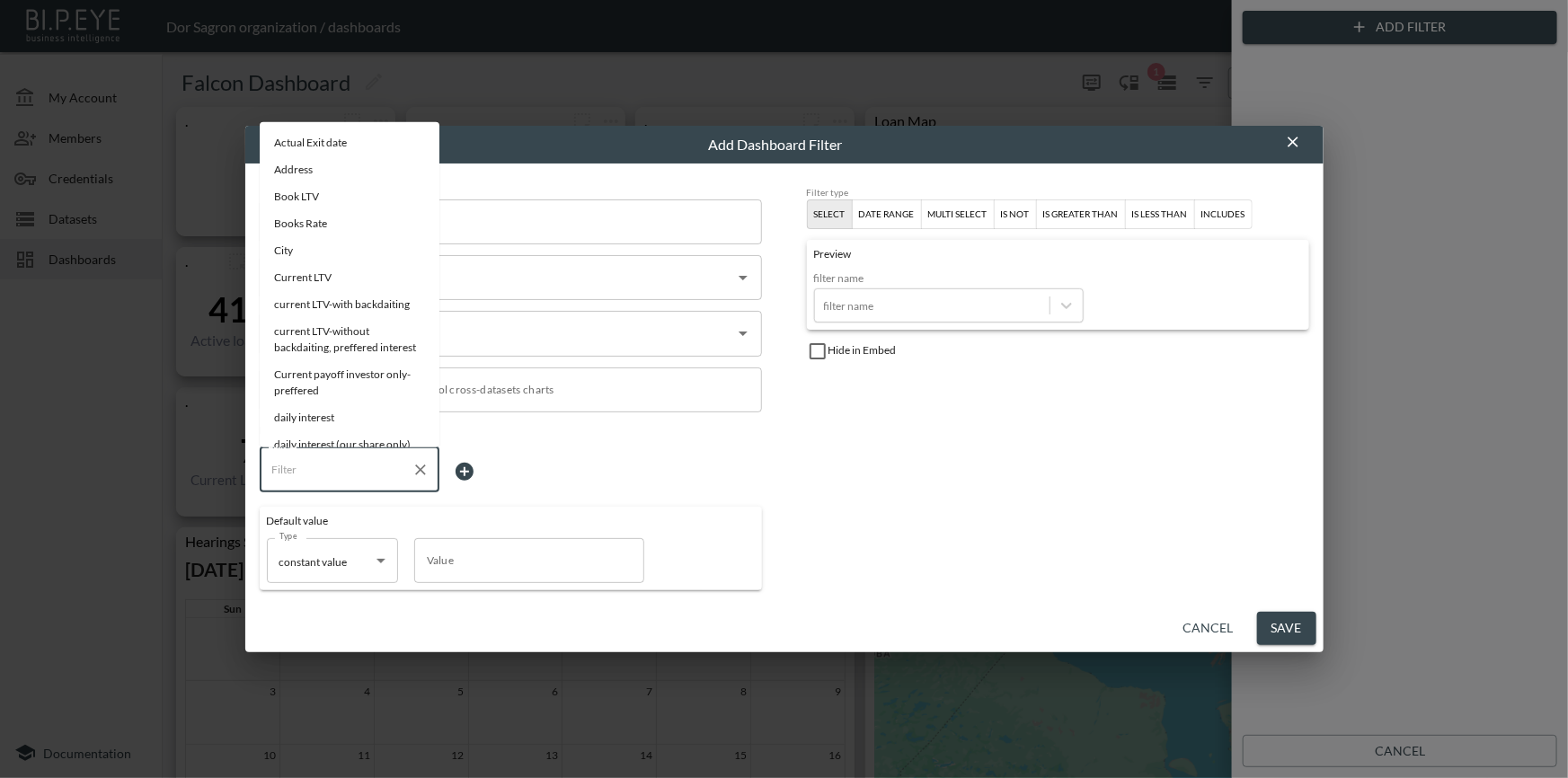
click at [697, 495] on div "Filter Filter" at bounding box center [510, 471] width 502 height 48
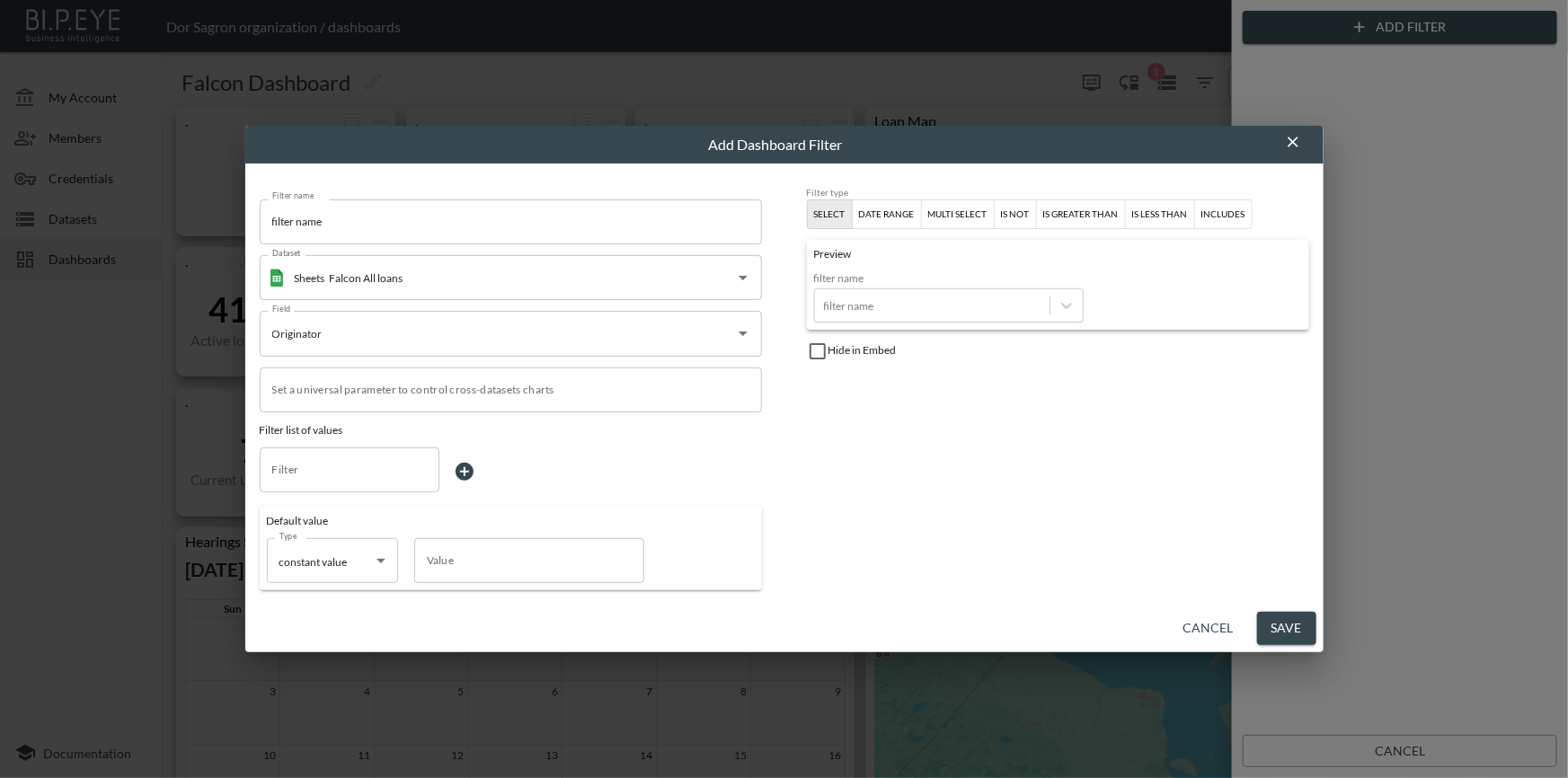
click at [502, 401] on input "Set a universal parameter to control cross-datasets charts" at bounding box center [510, 389] width 502 height 45
type input "e"
click at [822, 503] on div "Filter type Select date range multi select is not is greater than is less than …" at bounding box center [1058, 389] width 502 height 404
click at [324, 453] on div "Filter" at bounding box center [349, 469] width 179 height 45
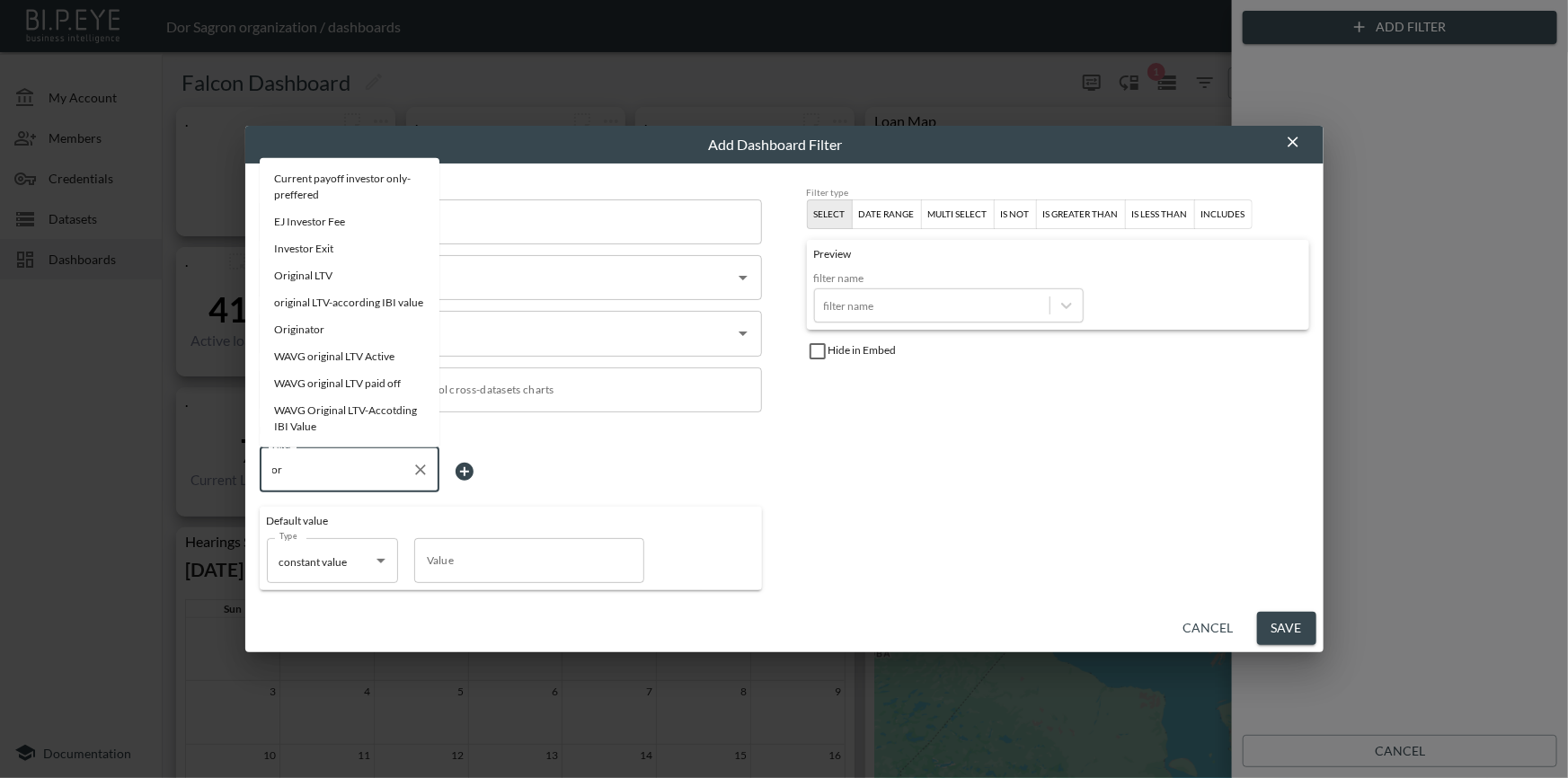
click at [330, 318] on li "Originator" at bounding box center [349, 330] width 179 height 27
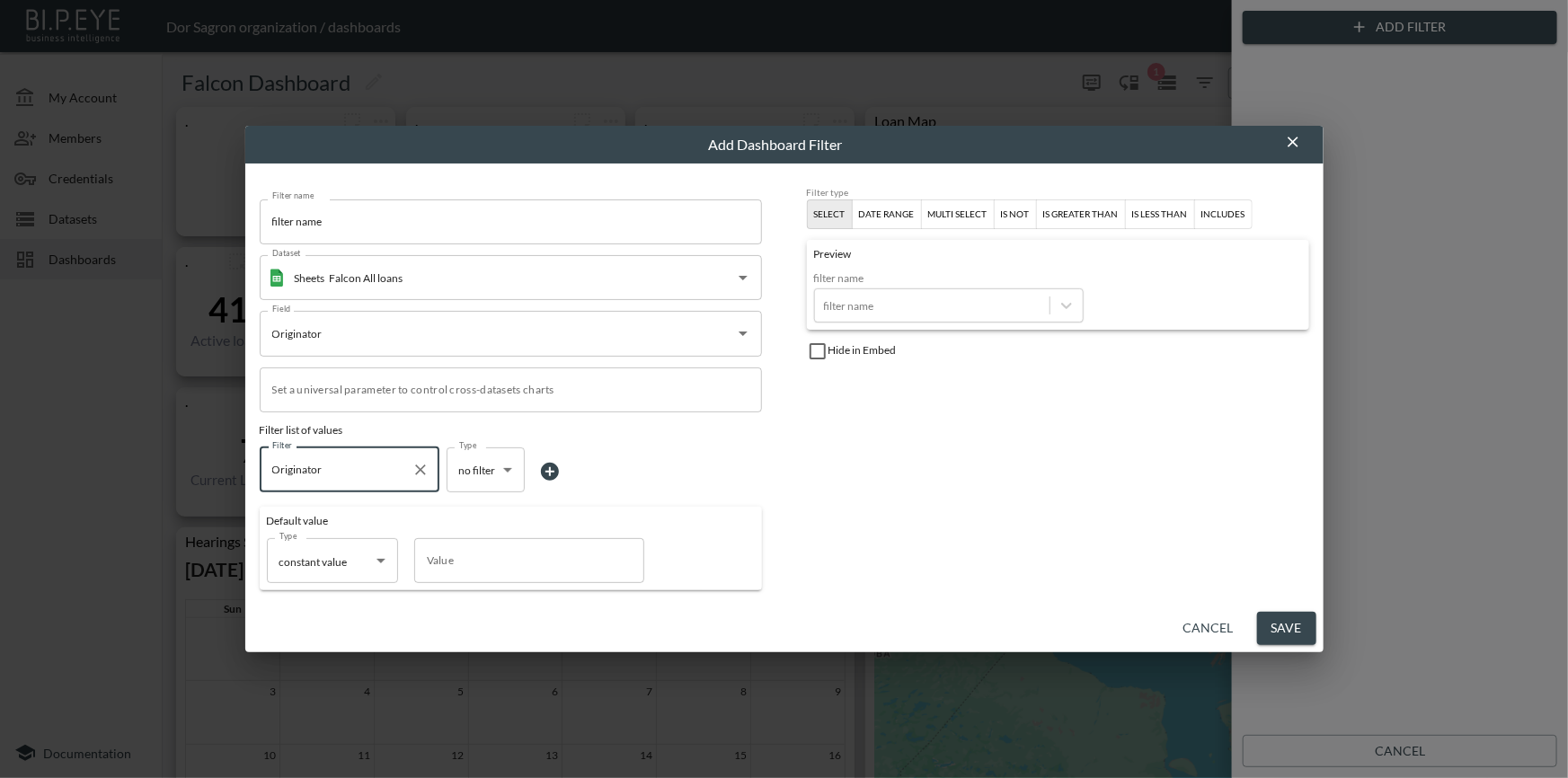
type input "Originator"
click at [490, 476] on body "BI.P.EYE, Interactive Analytics Dashboards - app Dor Sagron organization / dash…" at bounding box center [784, 389] width 1568 height 778
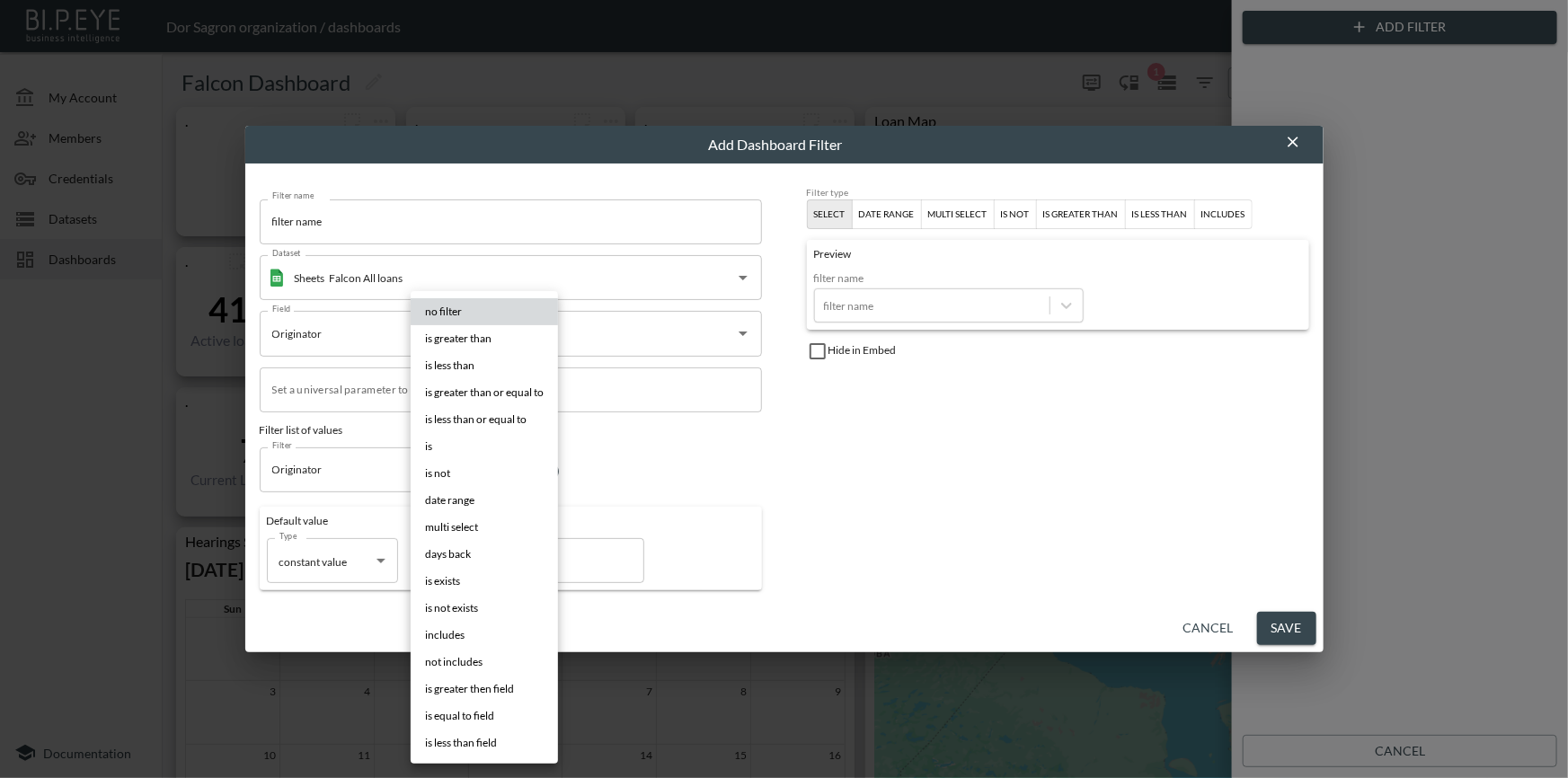
click at [466, 445] on li "is" at bounding box center [484, 446] width 148 height 27
type input "is"
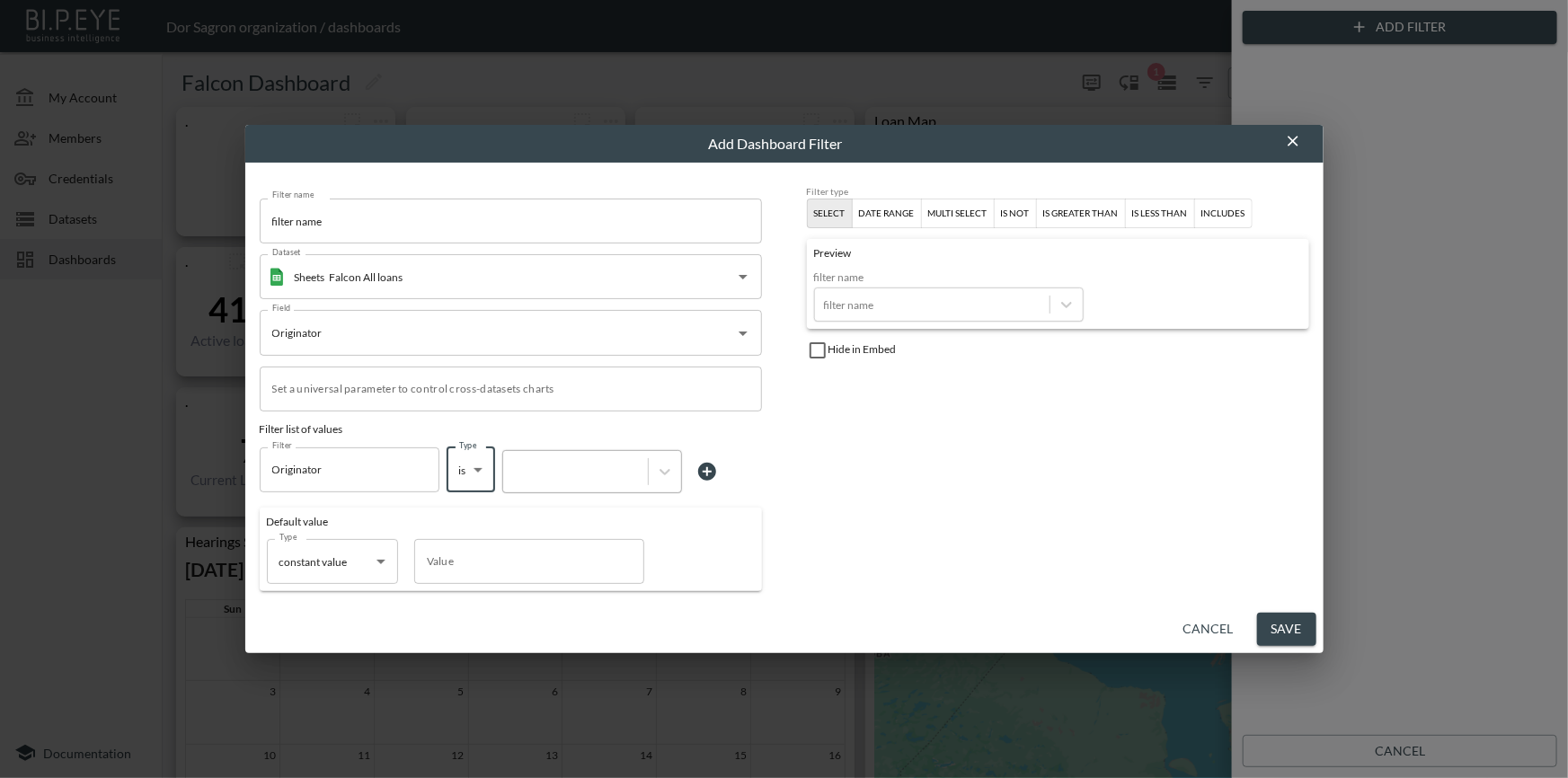
click at [574, 484] on div at bounding box center [592, 471] width 179 height 43
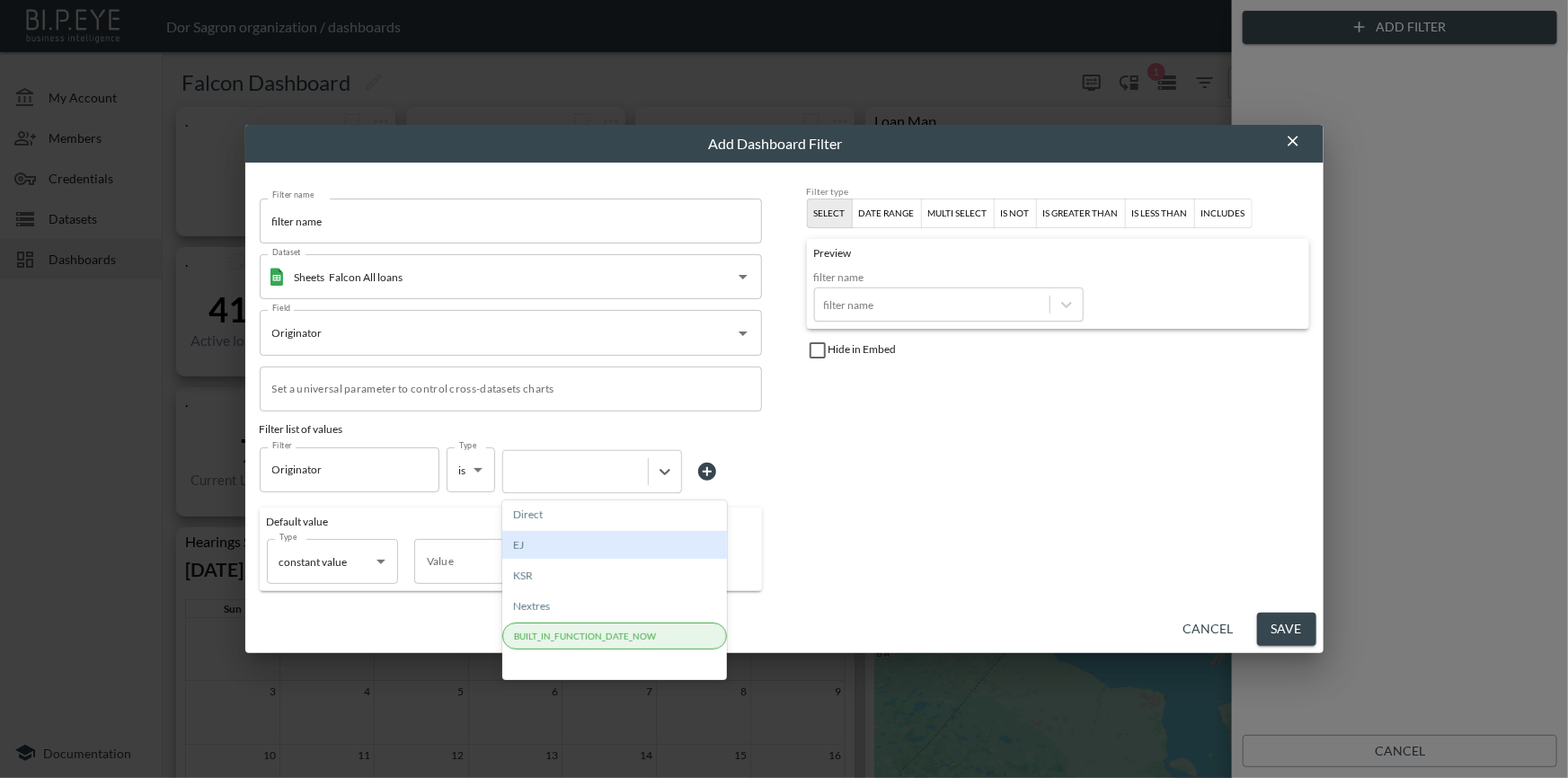
click at [575, 546] on div "EJ" at bounding box center [614, 545] width 225 height 28
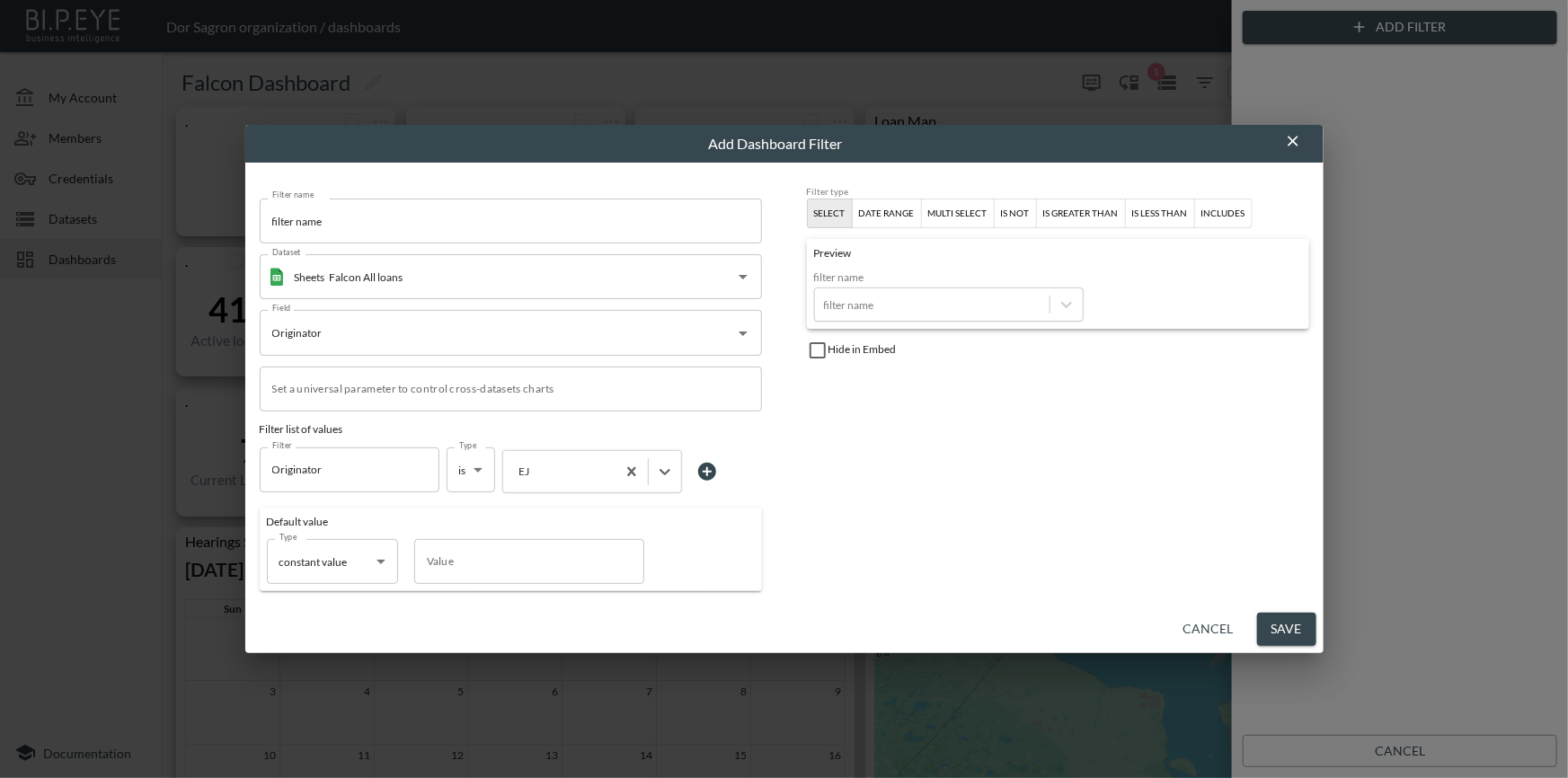
click at [1303, 632] on button "Save" at bounding box center [1287, 630] width 60 height 33
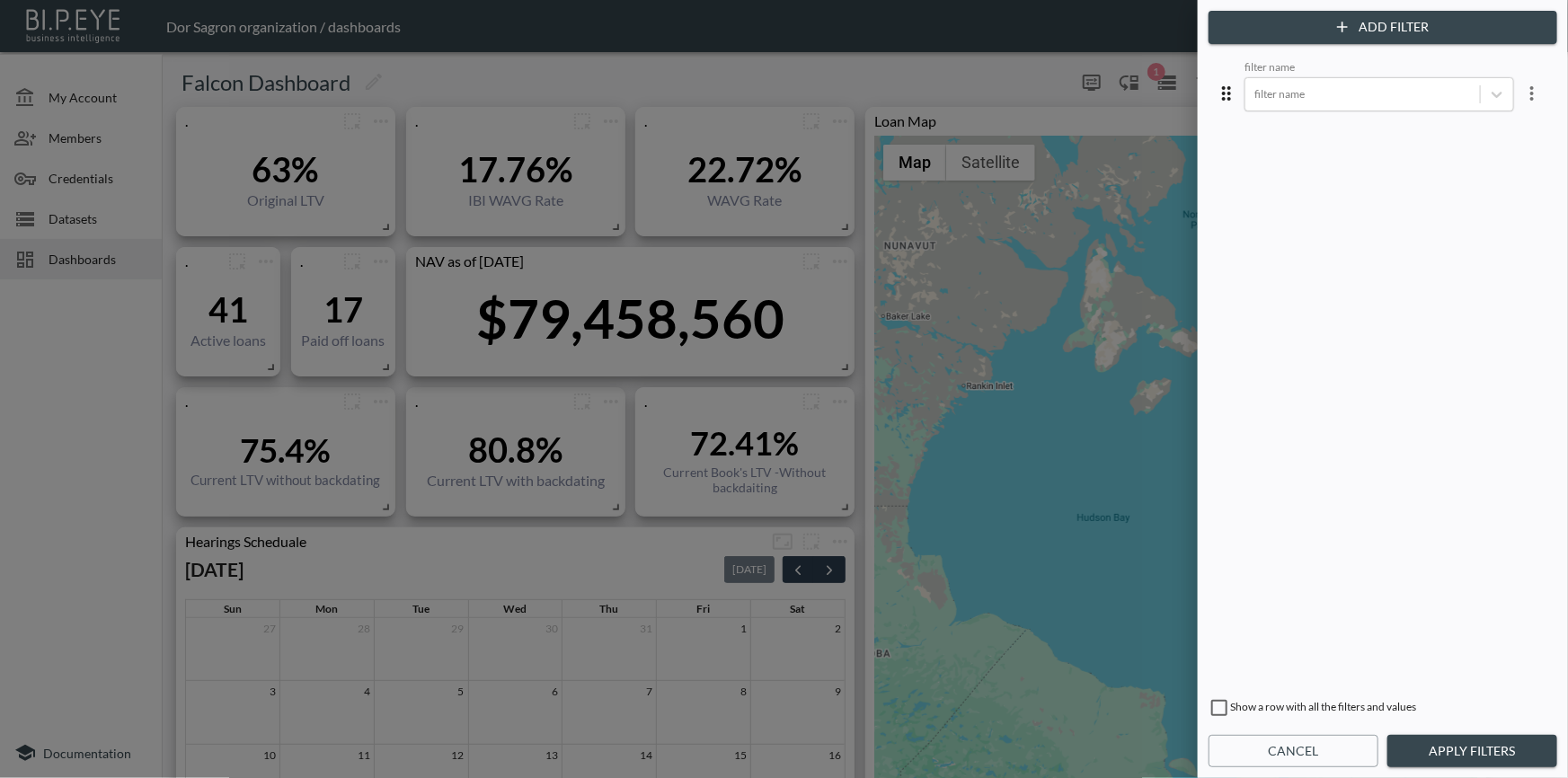
click at [1527, 732] on div "Add Filter filter name filter name Show a row with all the filters and values C…" at bounding box center [1383, 389] width 370 height 778
click at [1527, 739] on button "Apply Filters" at bounding box center [1473, 751] width 170 height 33
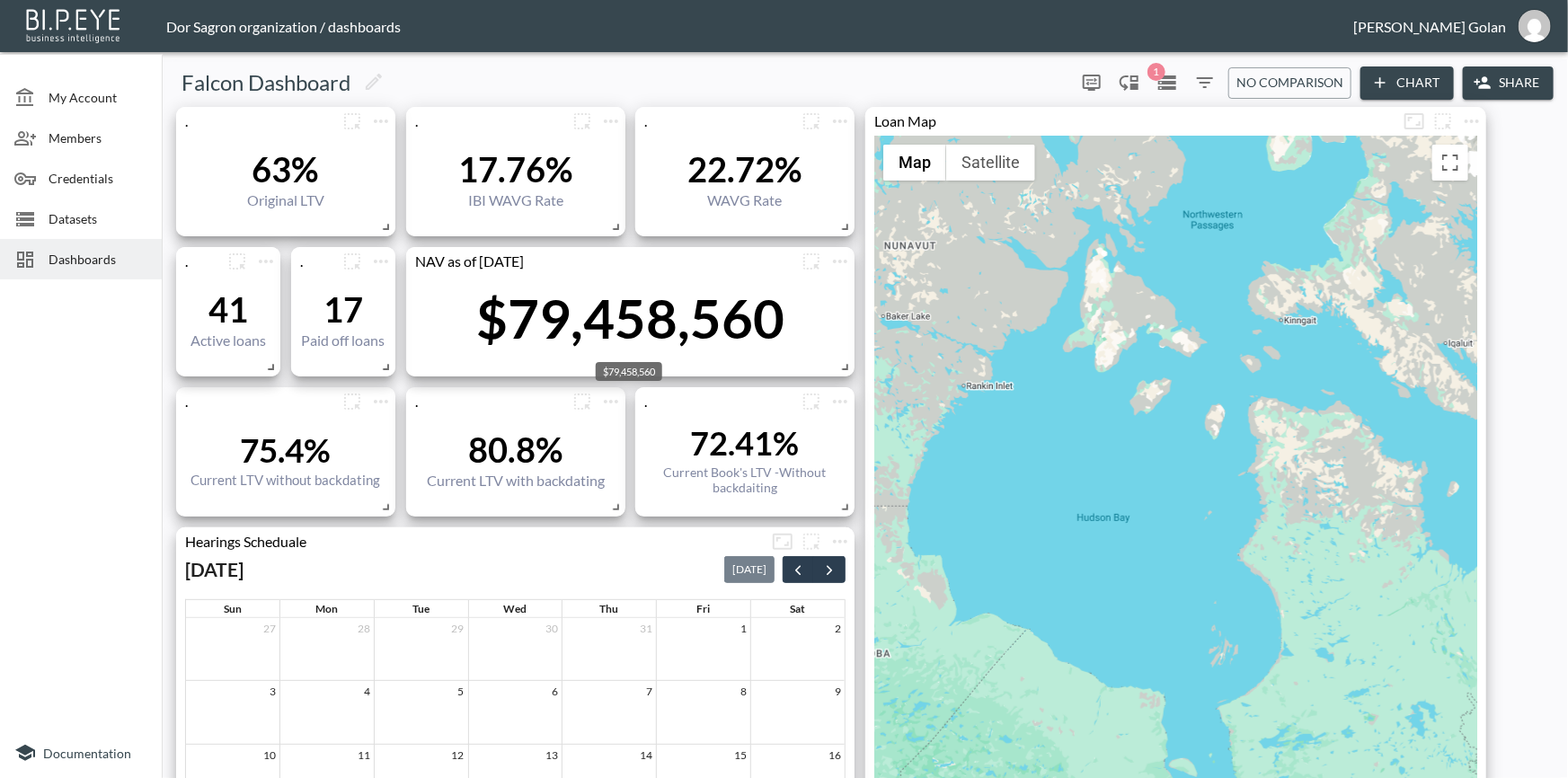
click at [537, 314] on div "$79,458,560" at bounding box center [631, 317] width 309 height 65
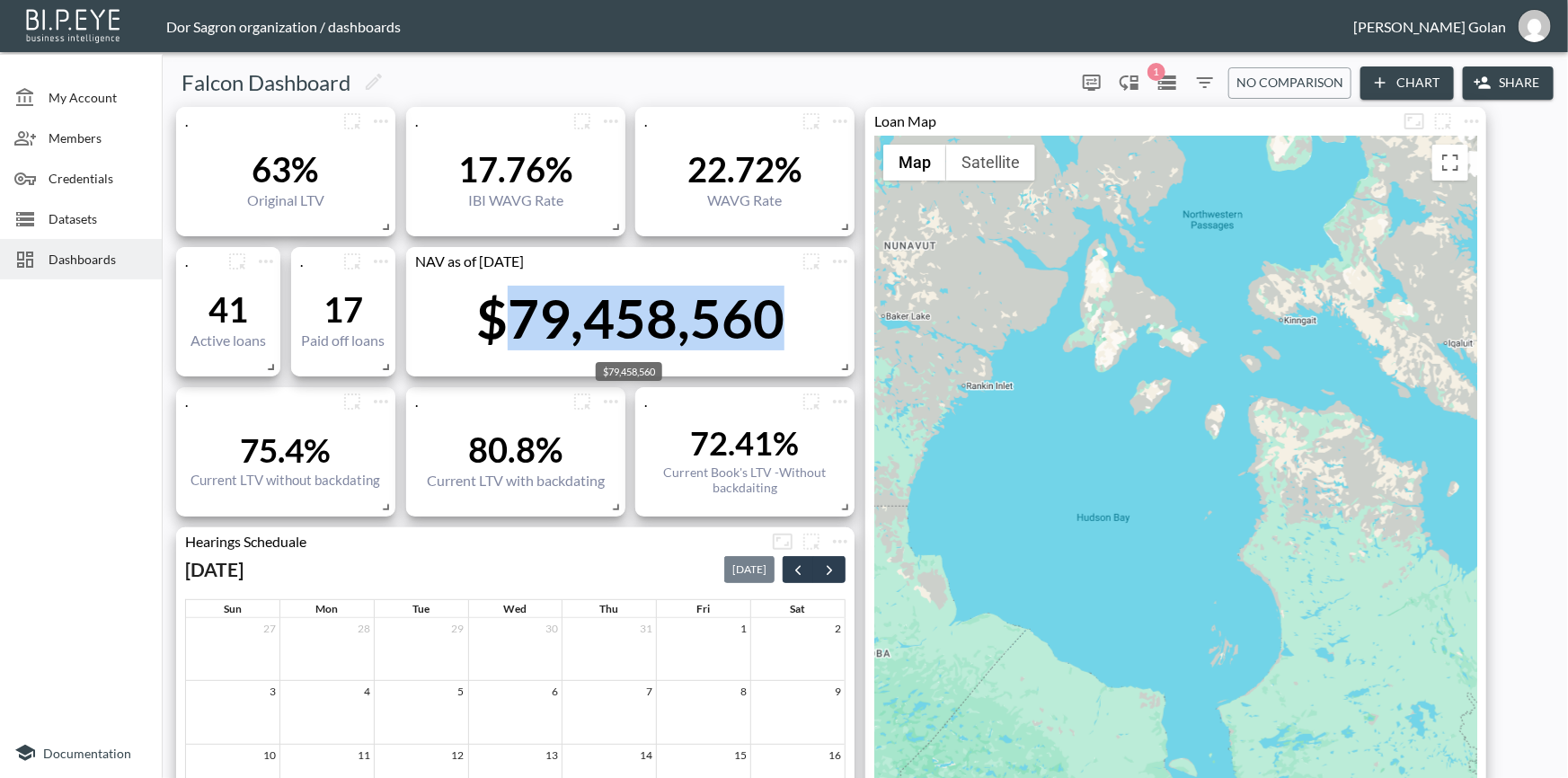
click at [537, 314] on div "$79,458,560" at bounding box center [631, 317] width 309 height 65
click at [535, 314] on div "$79,458,560" at bounding box center [631, 317] width 309 height 65
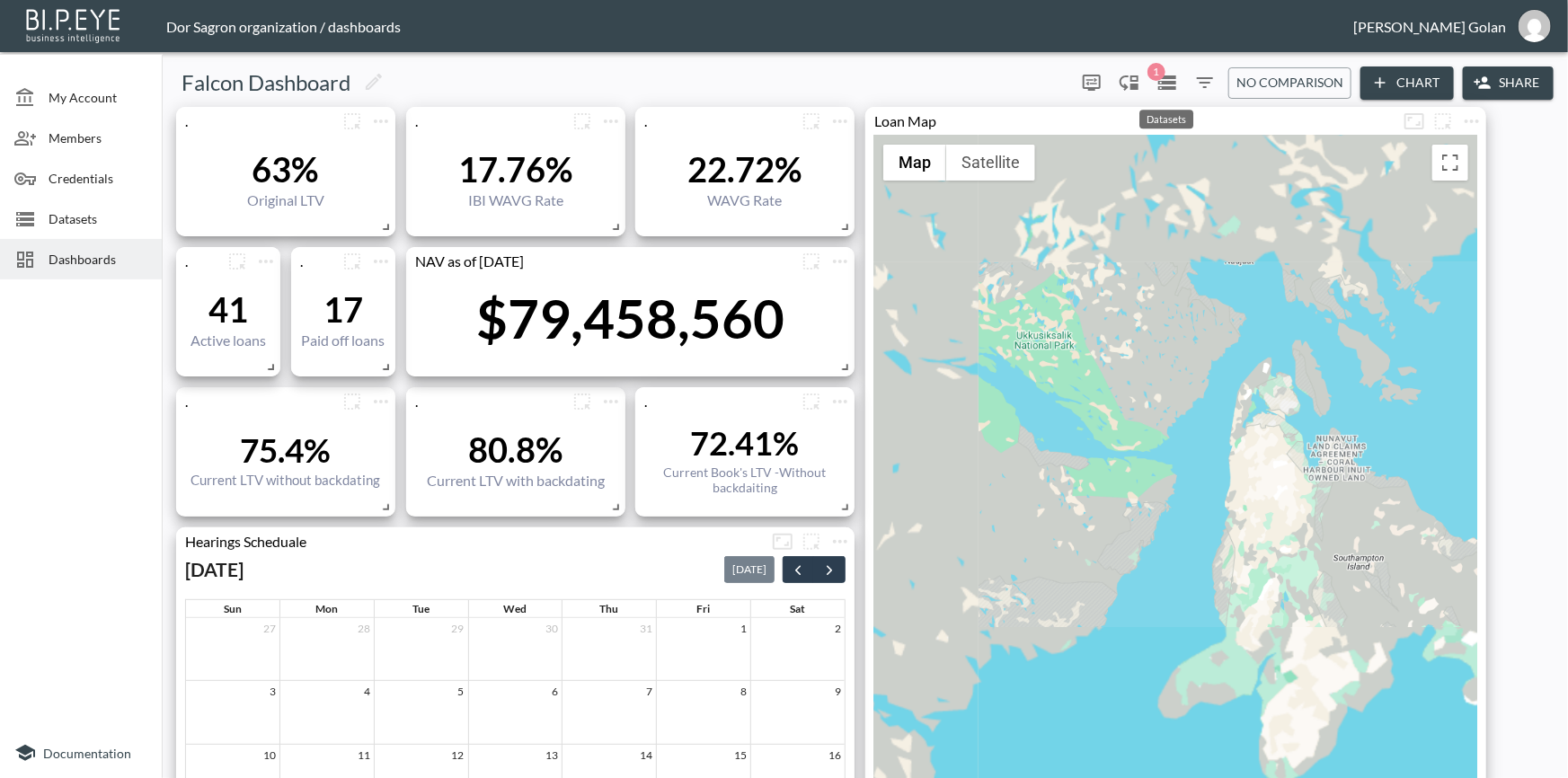
click at [1168, 85] on icon "Datasets" at bounding box center [1167, 83] width 21 height 21
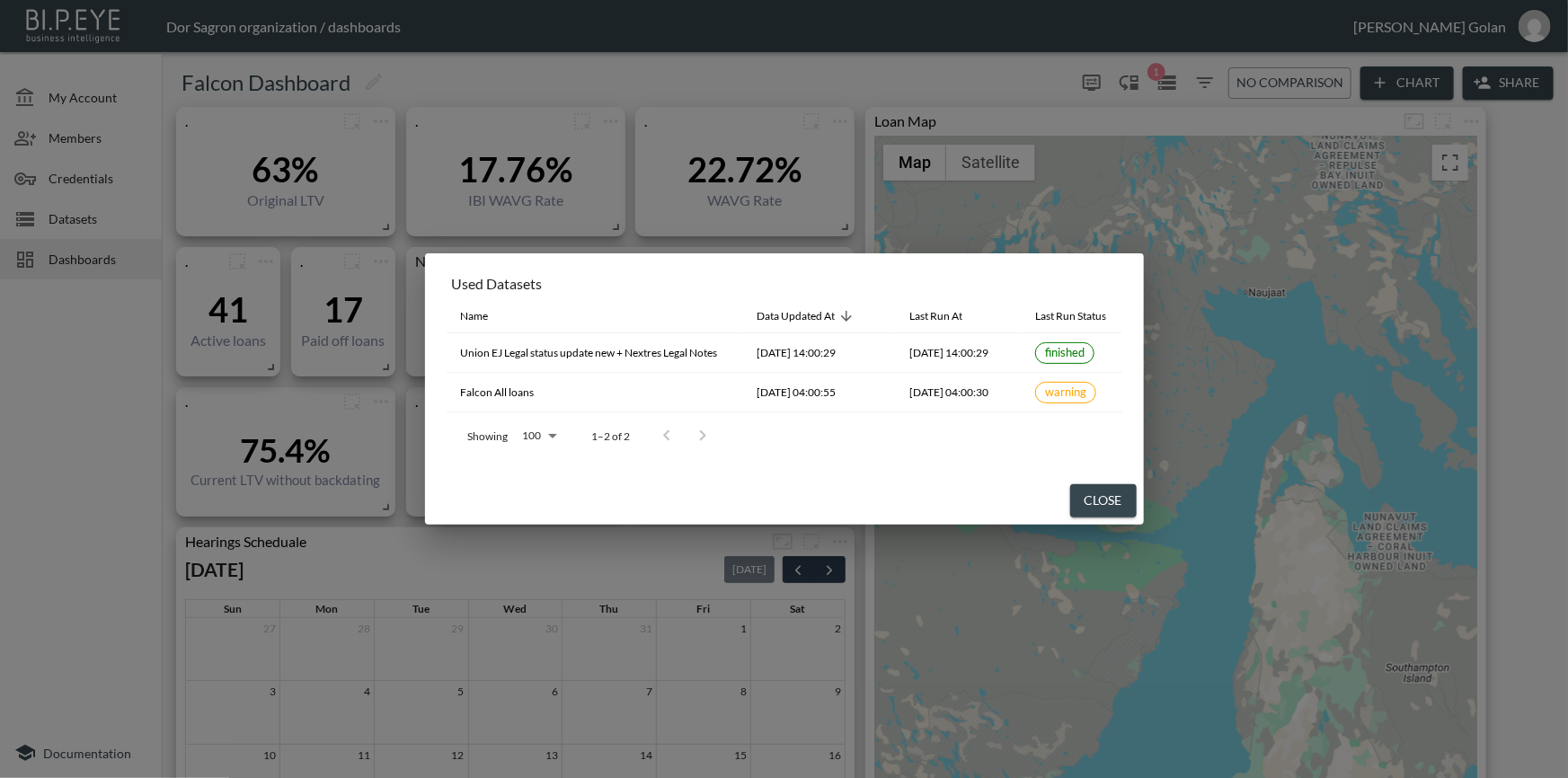
click at [966, 448] on div "Showing 100 100 1–2 of 2" at bounding box center [784, 436] width 676 height 46
click at [988, 449] on div "Showing 100 100 1–2 of 2" at bounding box center [784, 436] width 676 height 46
click at [1088, 512] on button "Close" at bounding box center [1103, 500] width 67 height 33
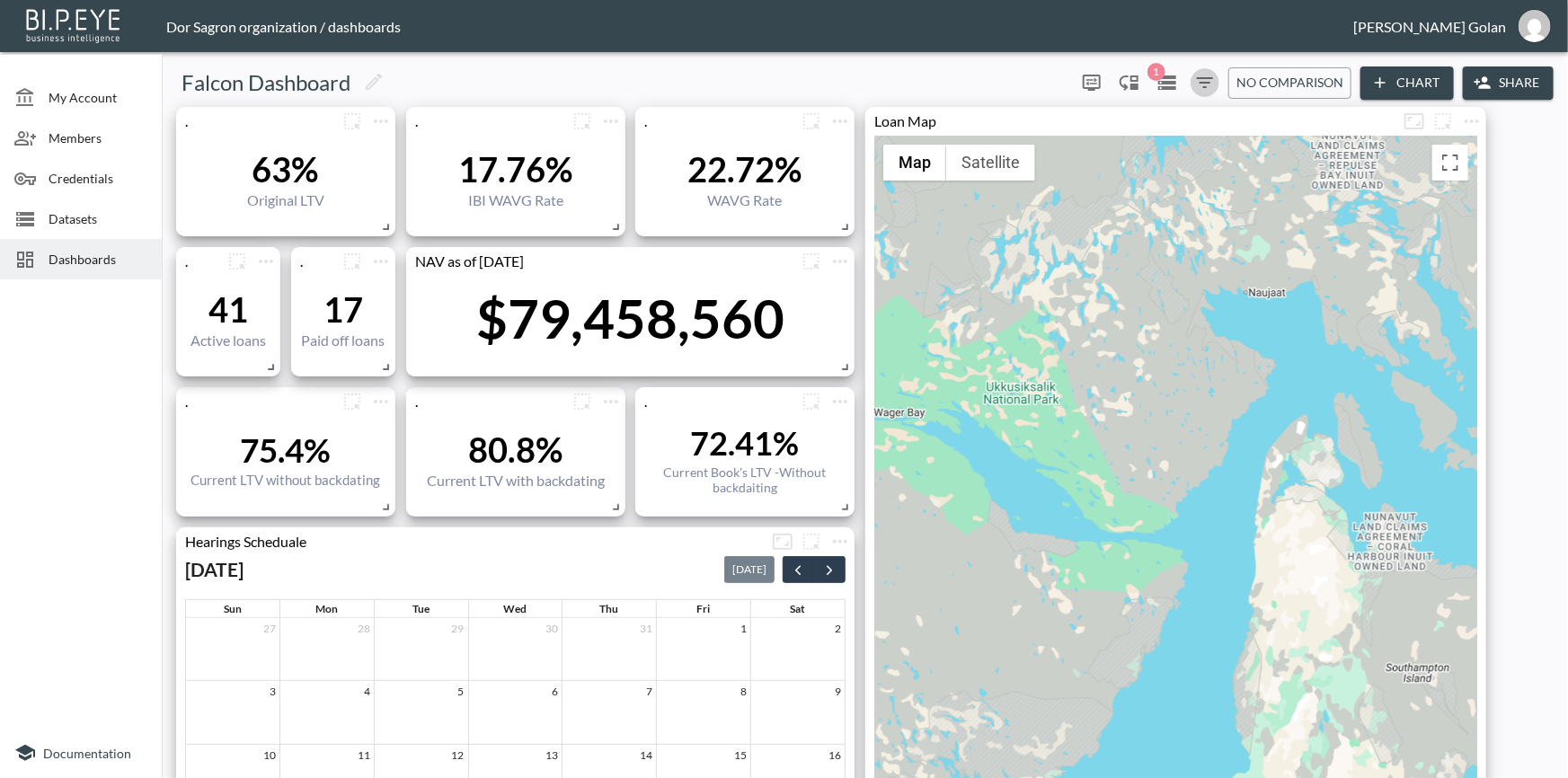
click at [1210, 81] on icon "Filters" at bounding box center [1205, 83] width 21 height 21
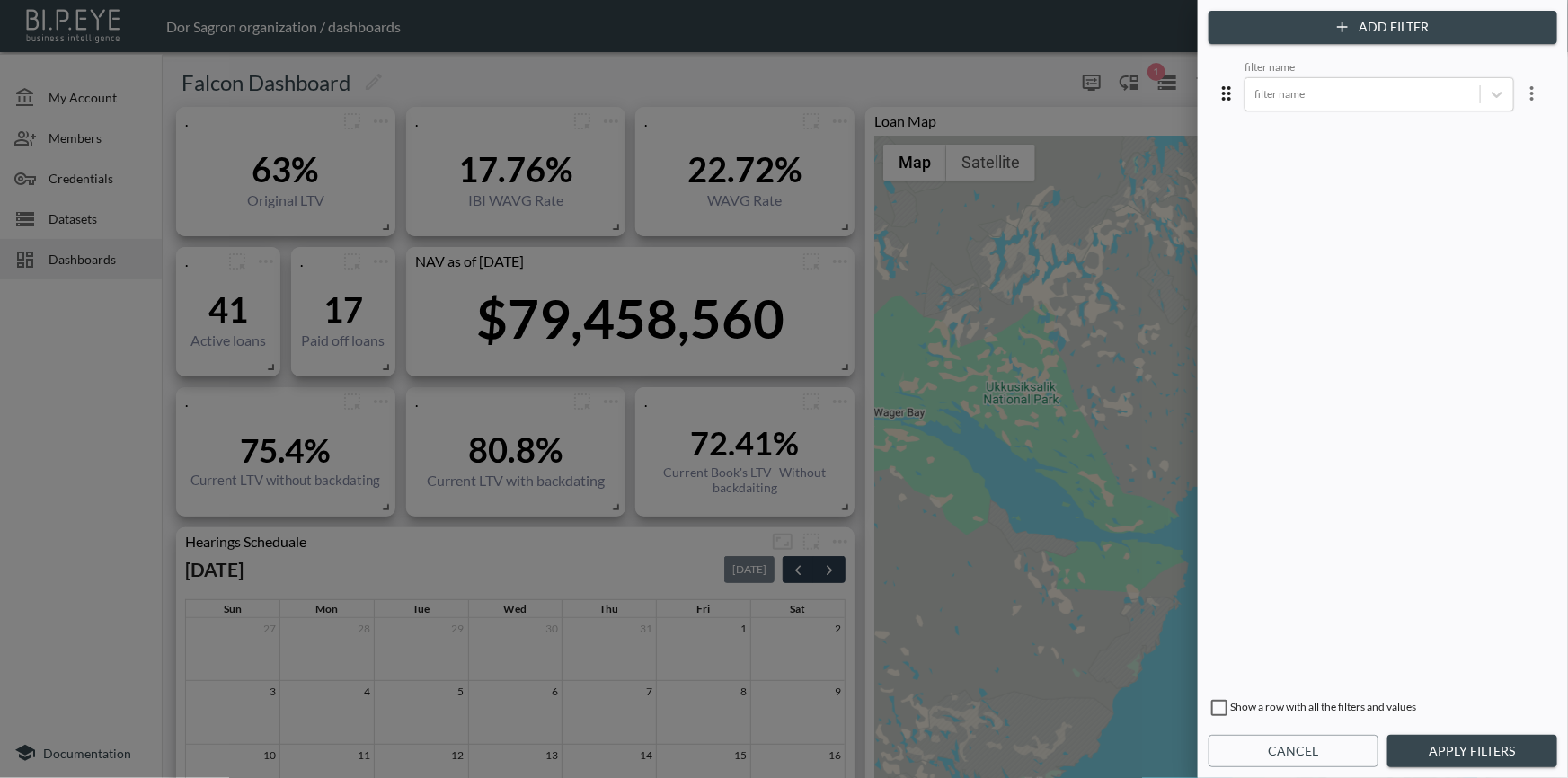
click at [1307, 147] on div "filter name filter name" at bounding box center [1383, 370] width 341 height 628
click at [1399, 94] on div at bounding box center [1363, 94] width 217 height 17
click at [1366, 125] on div "EJ" at bounding box center [1393, 131] width 314 height 28
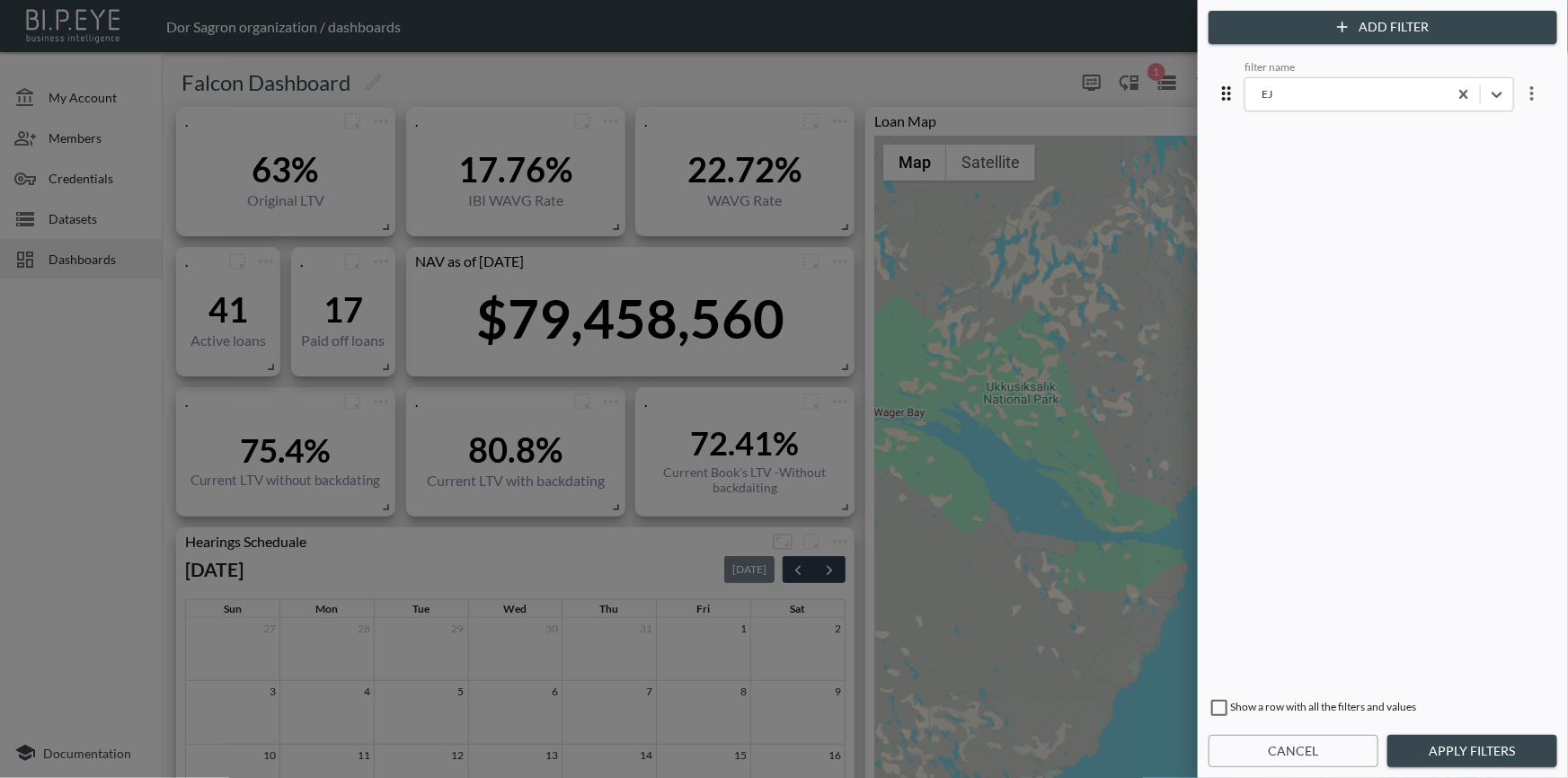
click at [1456, 740] on button "Apply Filters" at bounding box center [1473, 751] width 170 height 33
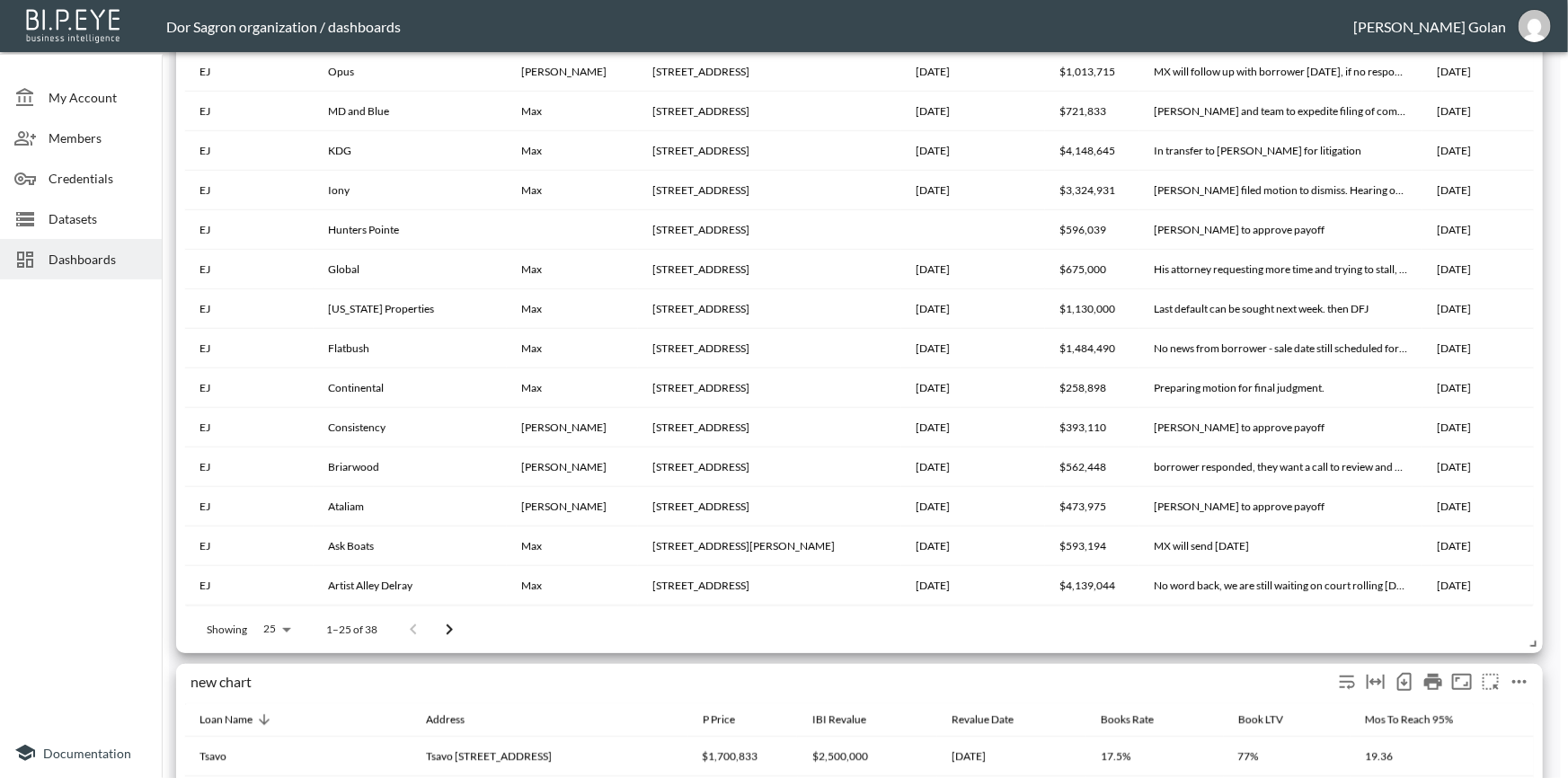
scroll to position [3594, 0]
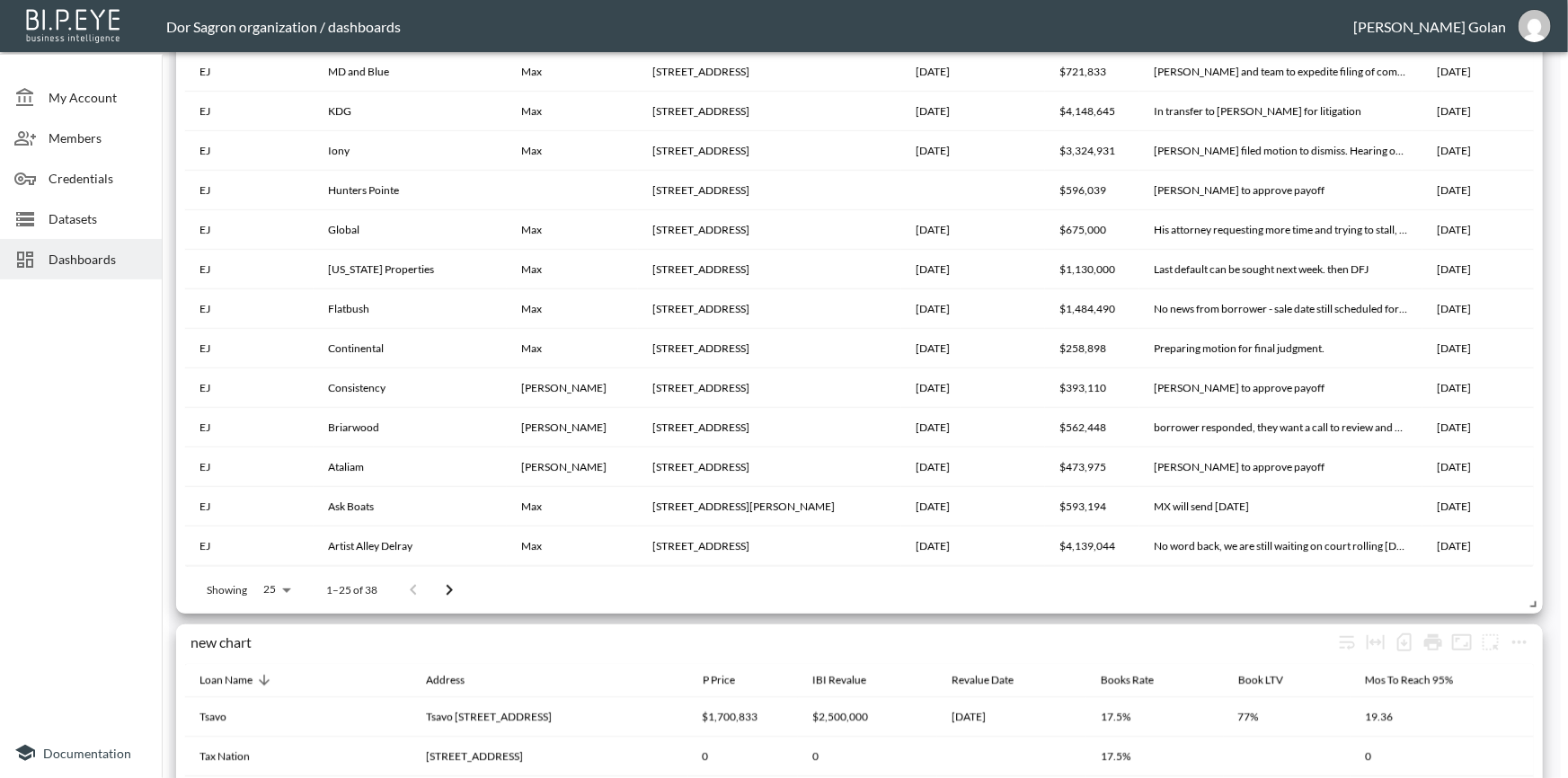
click at [84, 403] on div at bounding box center [81, 507] width 162 height 442
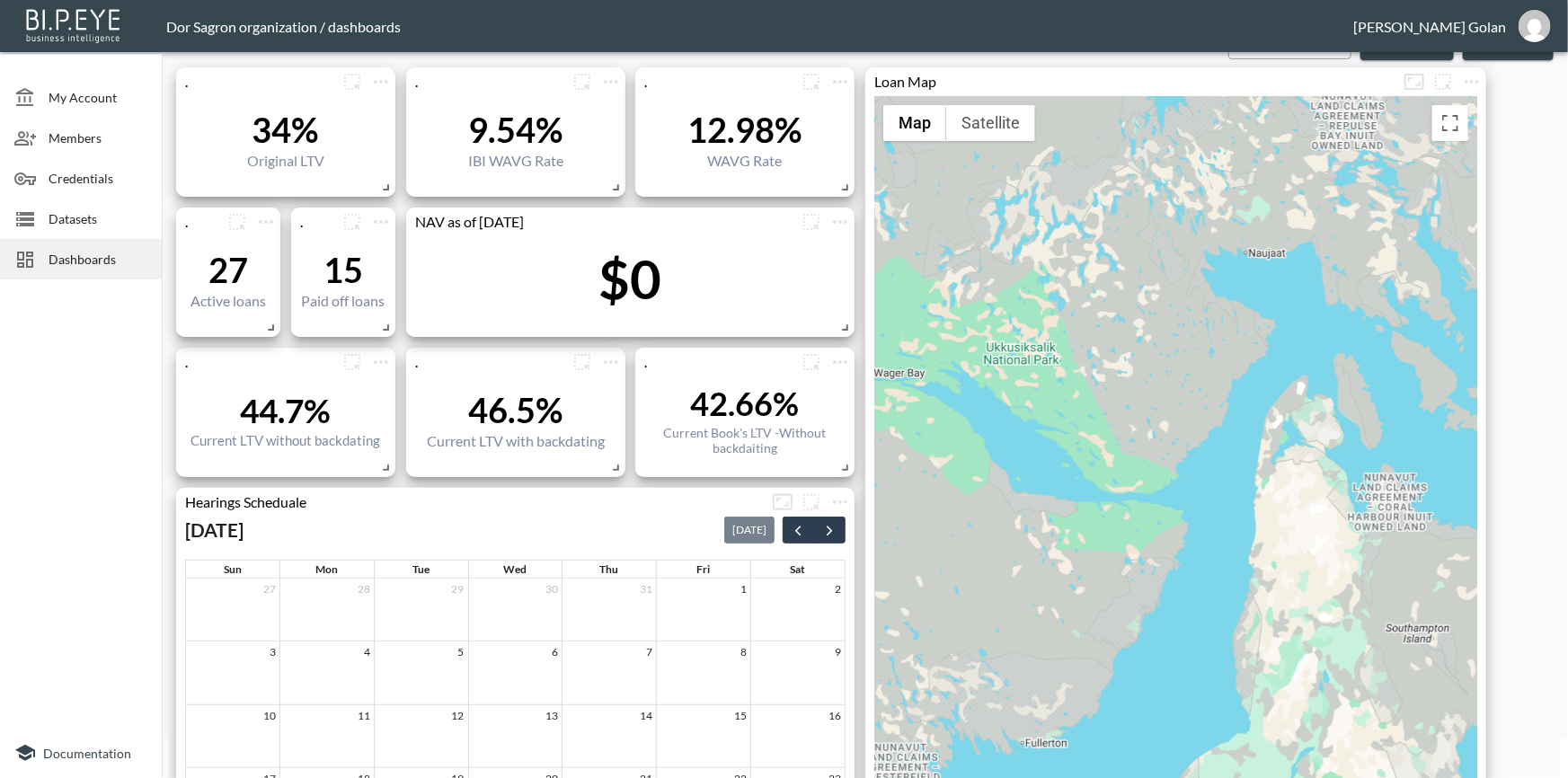
scroll to position [0, 0]
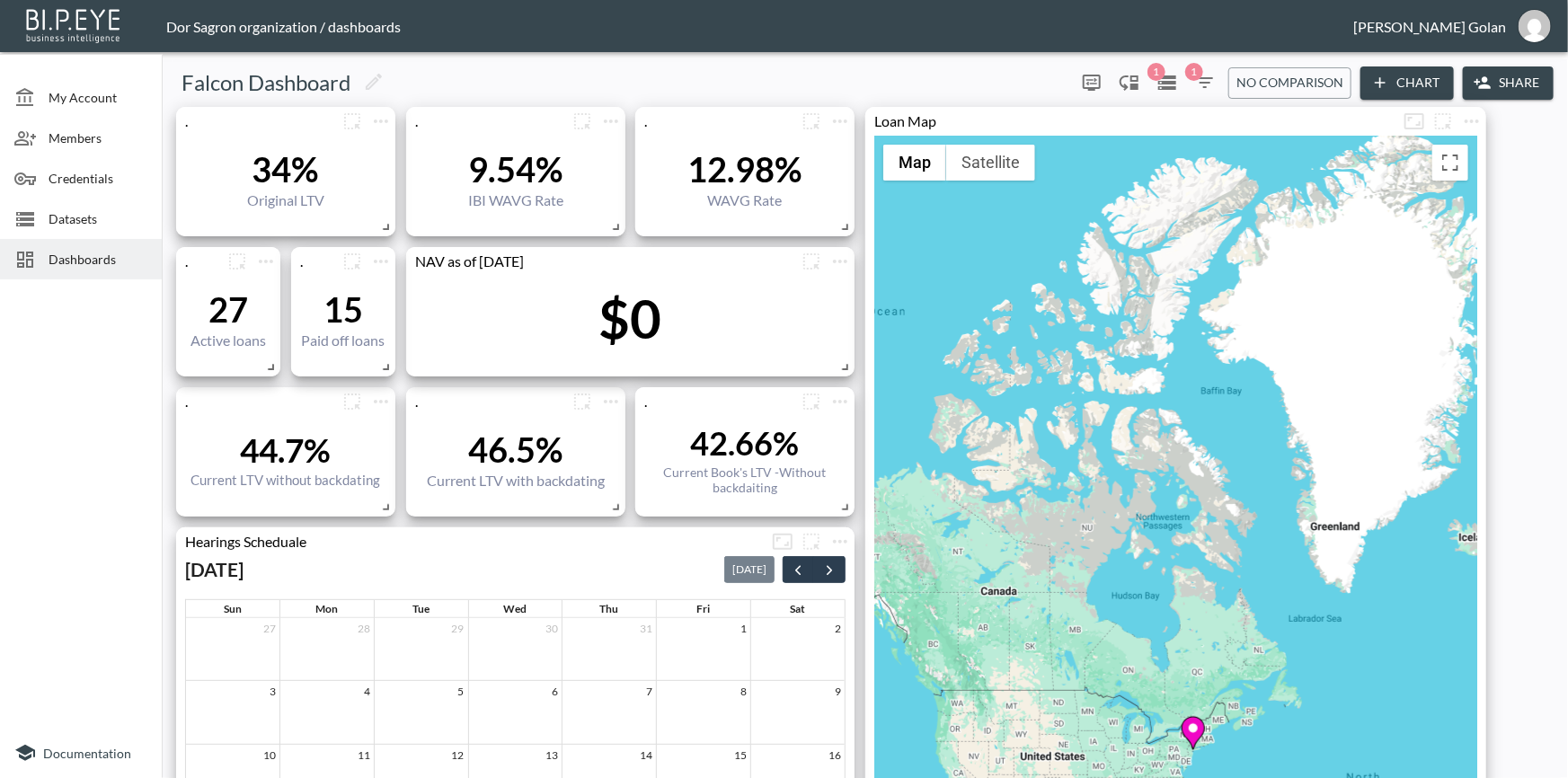
click at [1132, 470] on div "To activate drag with keyboard, press Alt + Enter. Once in keyboard drag state,…" at bounding box center [1176, 600] width 603 height 927
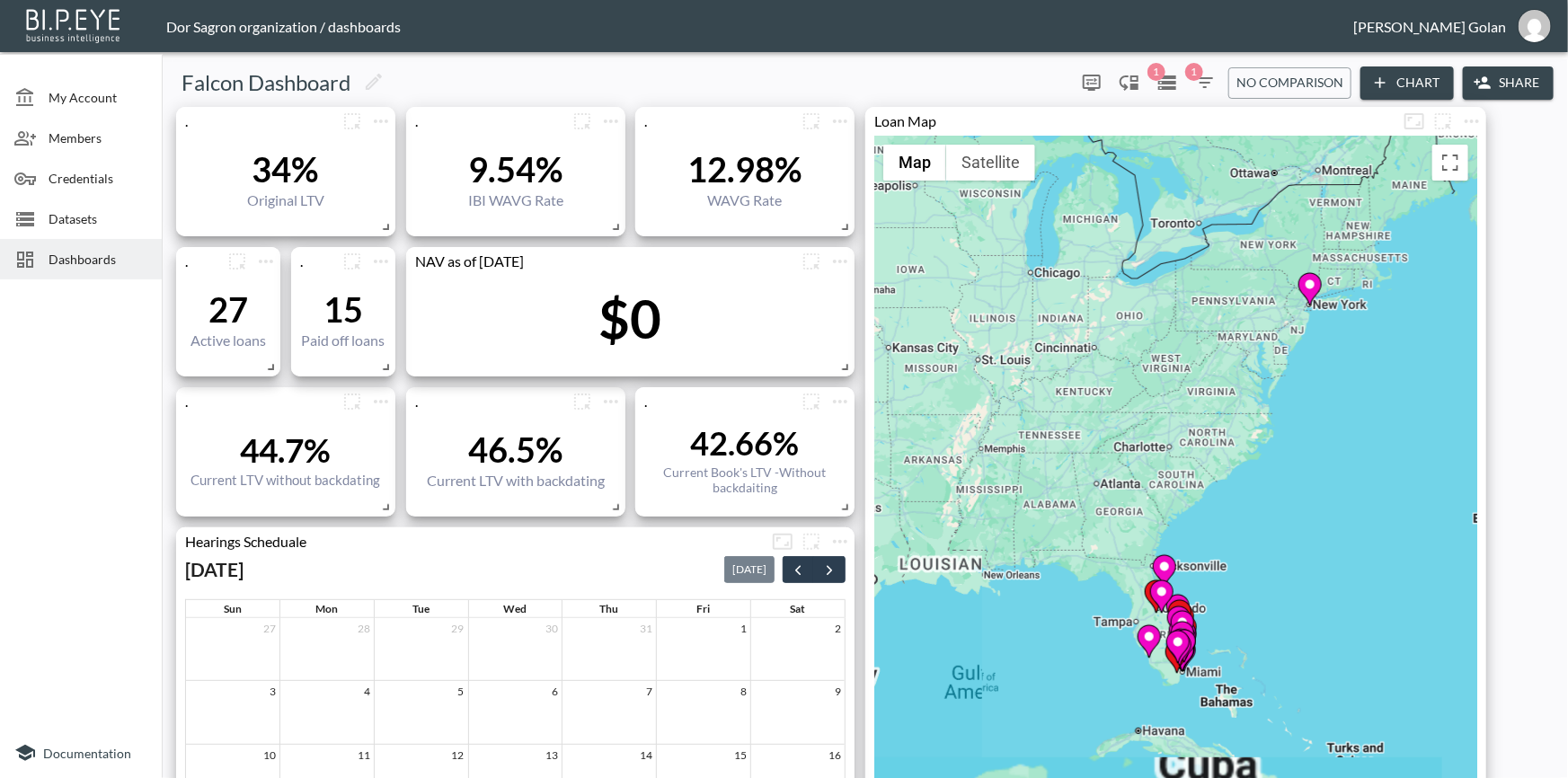
drag, startPoint x: 1326, startPoint y: 577, endPoint x: 1316, endPoint y: 571, distance: 11.7
click at [1316, 571] on div "To activate drag with keyboard, press Alt + Enter. Once in keyboard drag state,…" at bounding box center [1176, 600] width 603 height 927
click at [1201, 80] on icon "button" at bounding box center [1205, 83] width 21 height 21
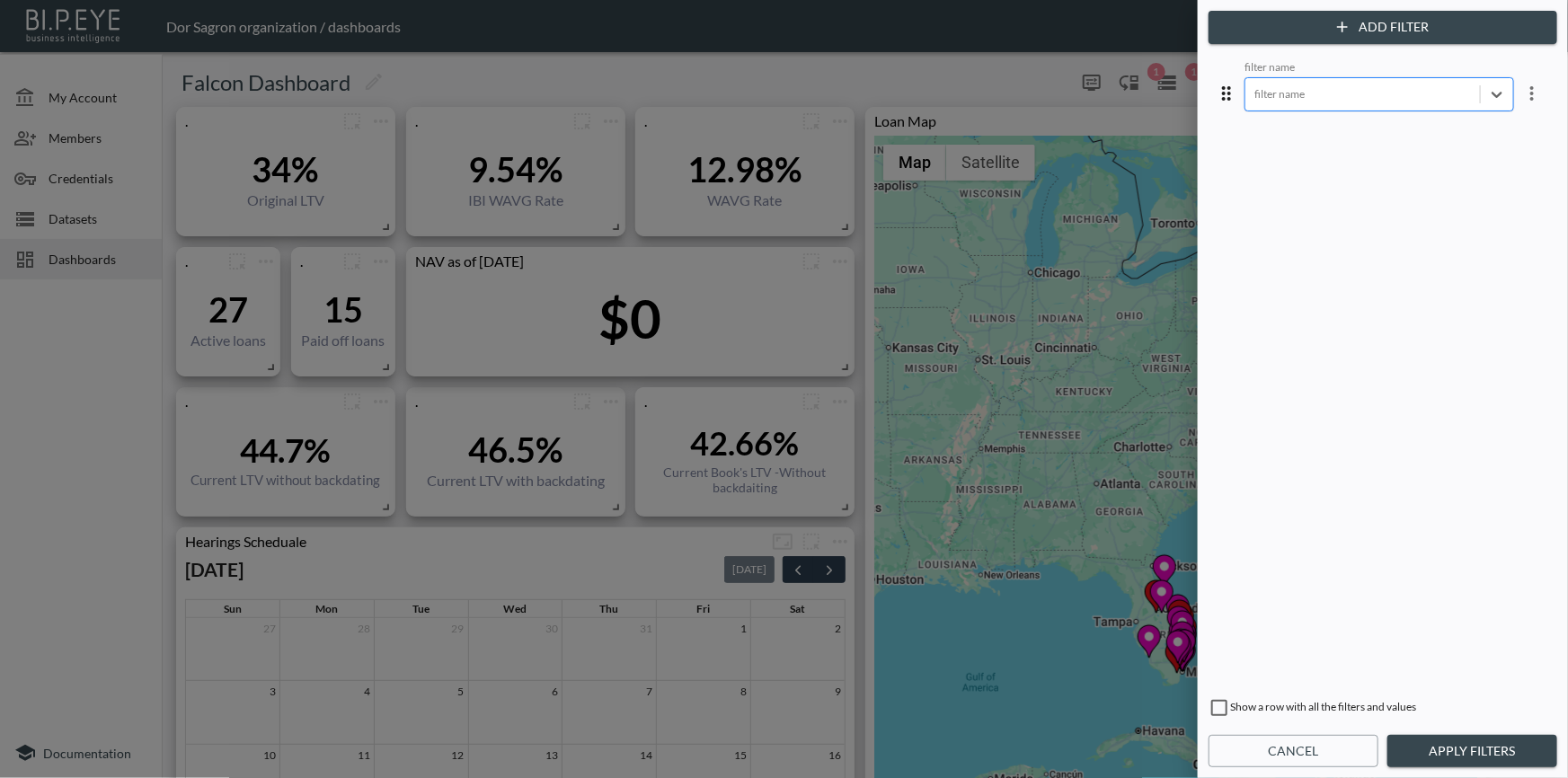
drag, startPoint x: 1449, startPoint y: 93, endPoint x: 1459, endPoint y: 92, distance: 10.0
click at [1451, 93] on div at bounding box center [1363, 94] width 217 height 17
click at [1377, 354] on div "EJ" at bounding box center [1393, 253] width 314 height 270
click at [1386, 428] on div "filter name filter name" at bounding box center [1383, 370] width 341 height 628
click at [1446, 744] on button "Apply Filters" at bounding box center [1473, 751] width 170 height 33
